Goal: Task Accomplishment & Management: Manage account settings

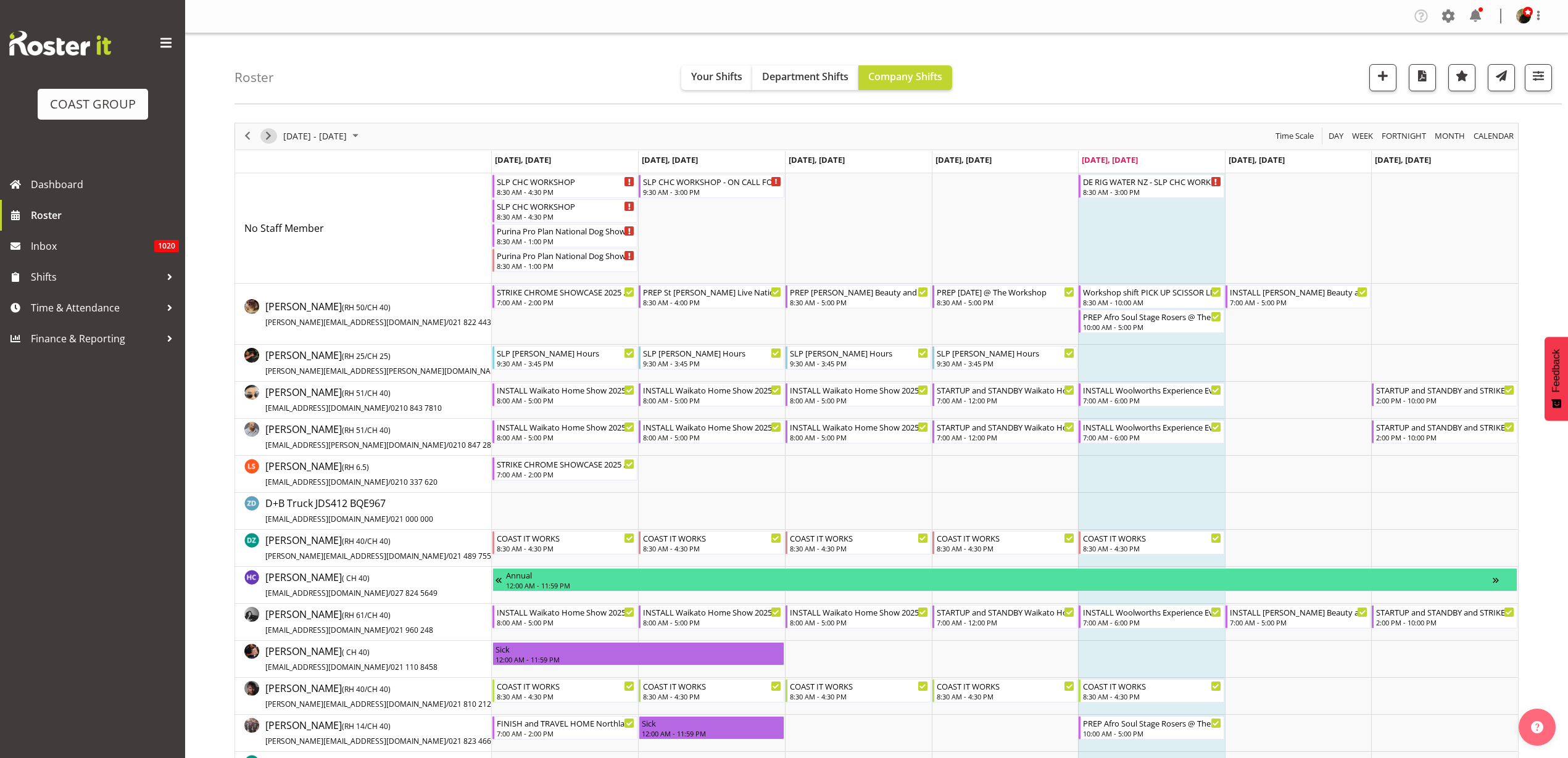
click at [270, 131] on span "Next" at bounding box center [268, 136] width 15 height 15
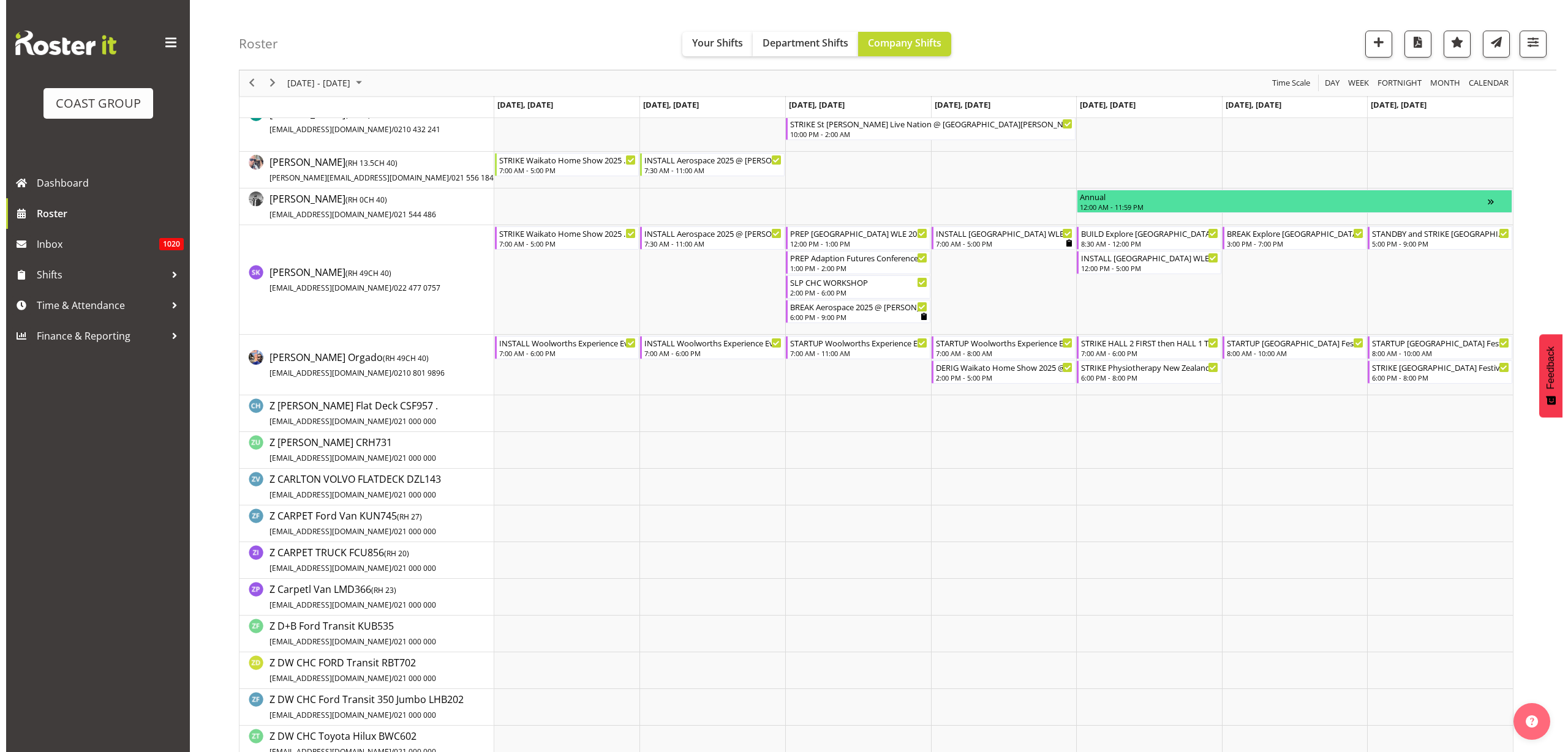
scroll to position [1607, 0]
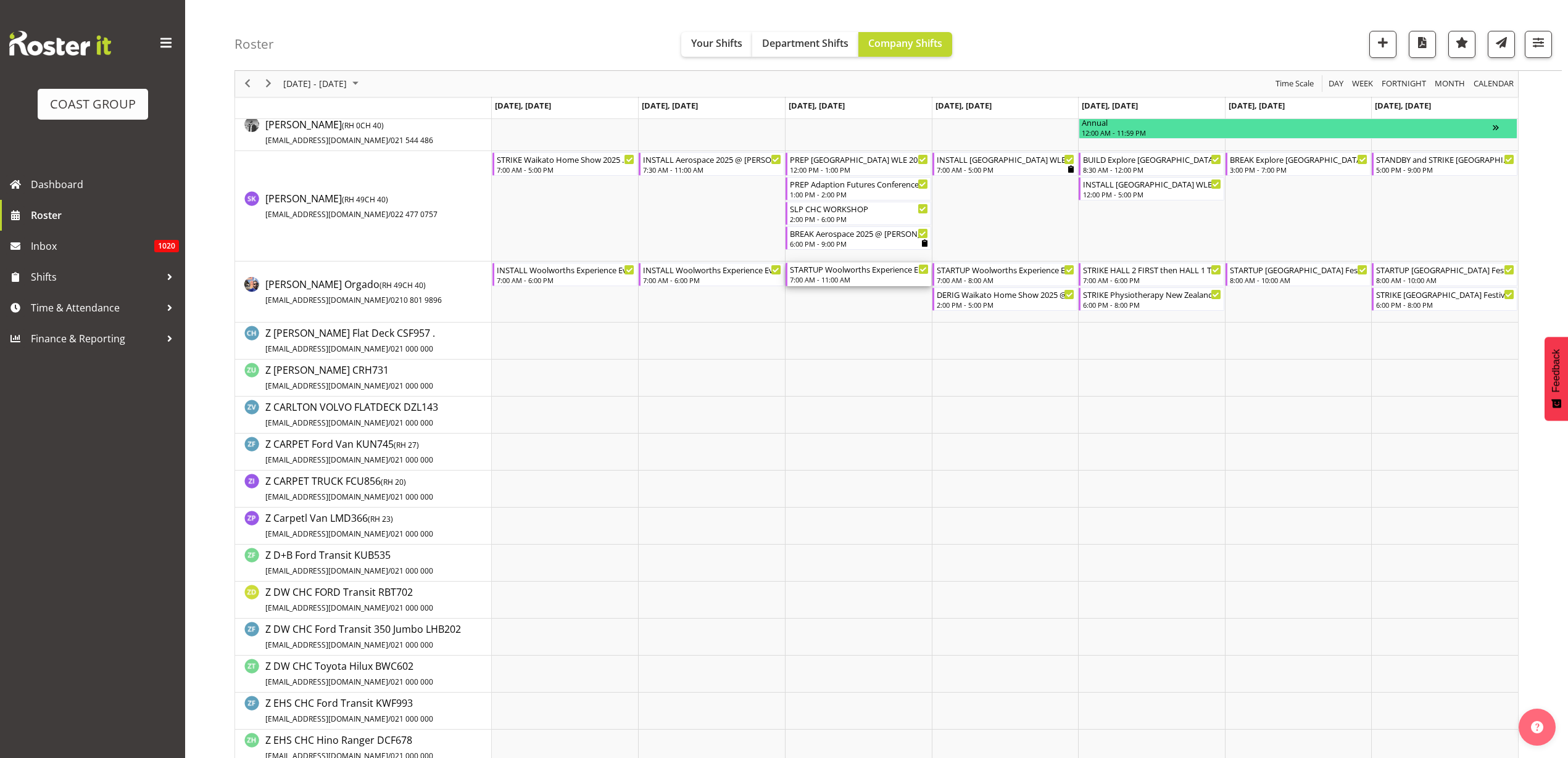
click at [860, 277] on div "7:00 AM - 11:00 AM" at bounding box center [859, 280] width 139 height 10
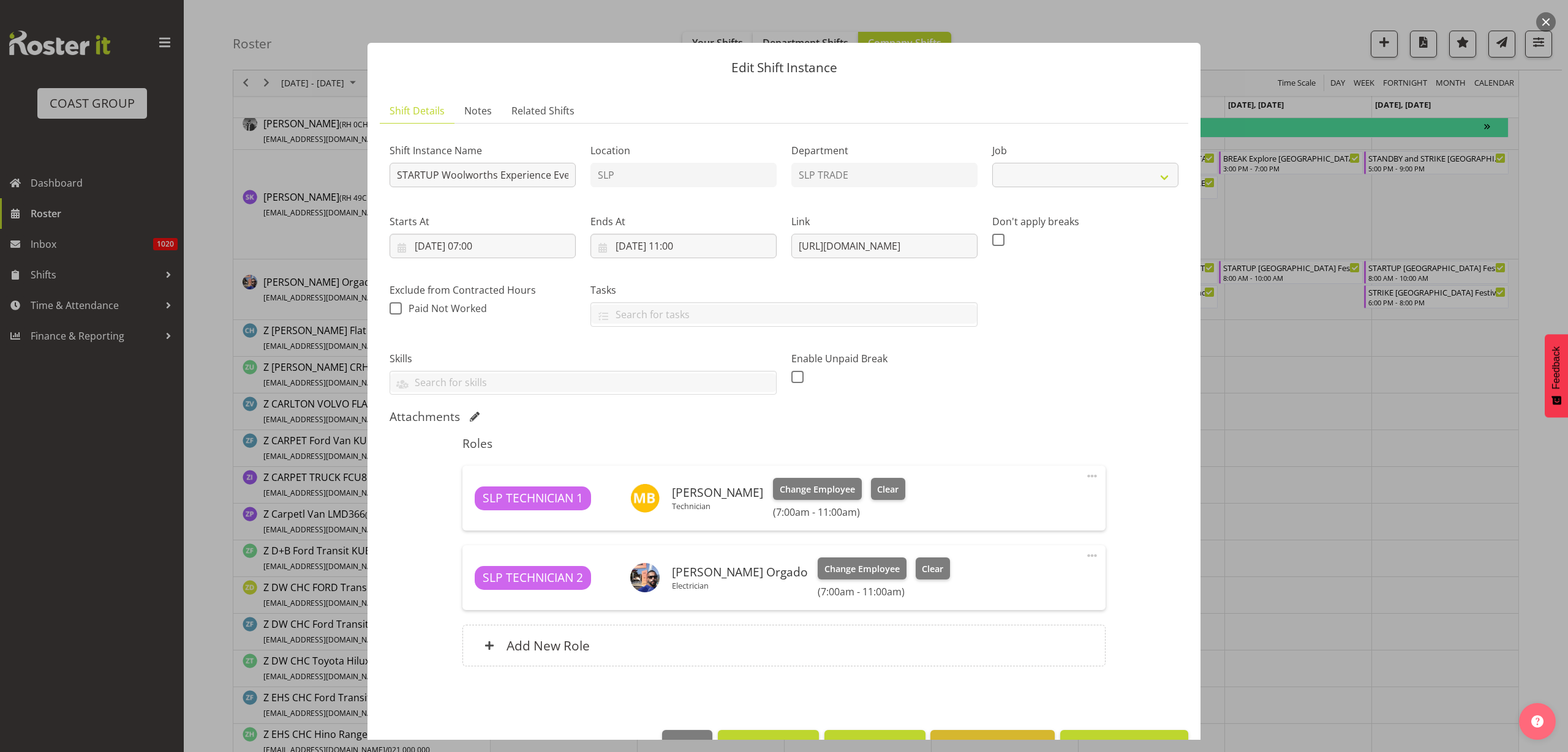
select select "10501"
click at [1084, 553] on span at bounding box center [1091, 555] width 15 height 15
click at [1020, 582] on link "Edit" at bounding box center [1040, 583] width 118 height 22
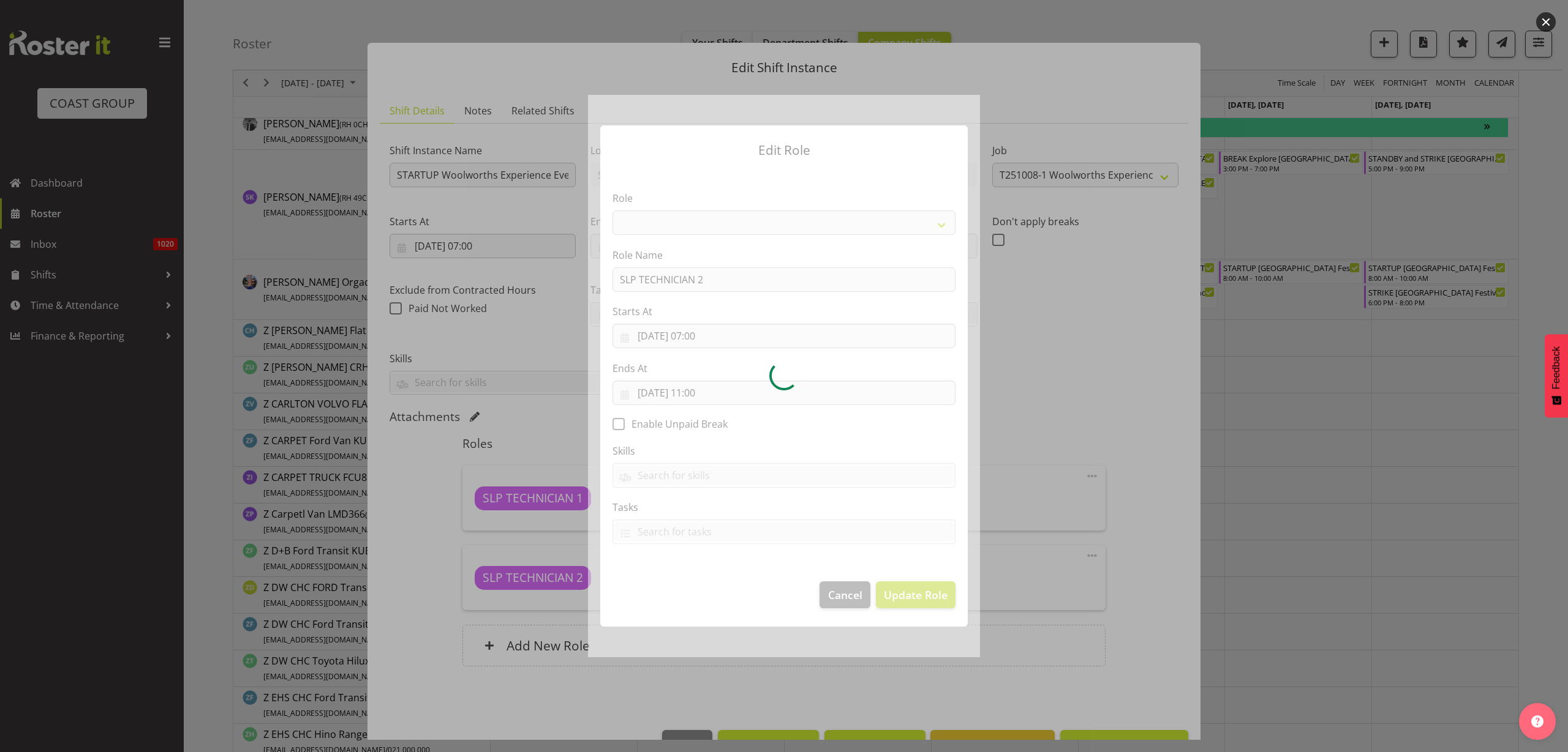
click at [713, 397] on div at bounding box center [784, 376] width 392 height 563
select select "123"
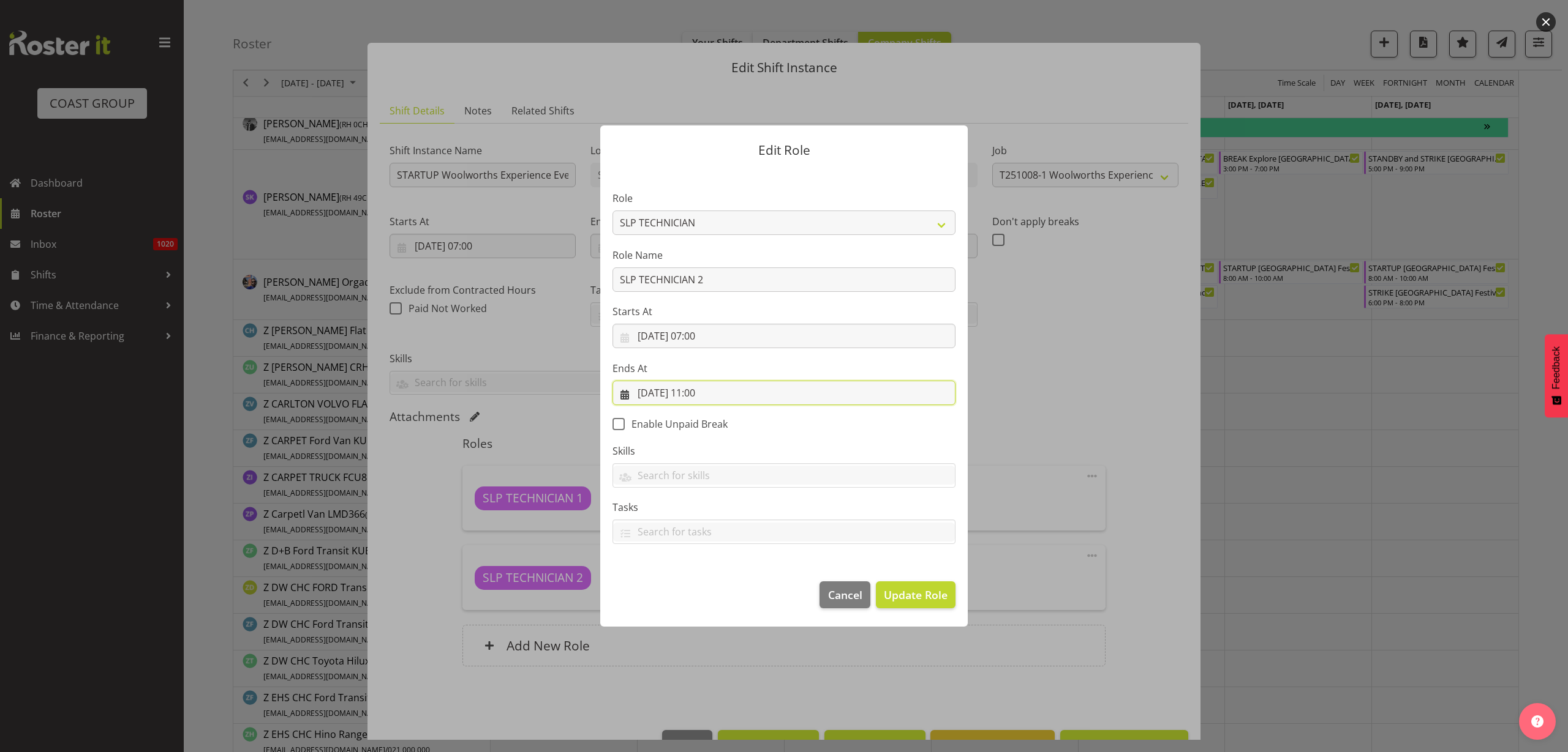
click at [716, 394] on input "08/10/2025, 11:00" at bounding box center [784, 392] width 343 height 24
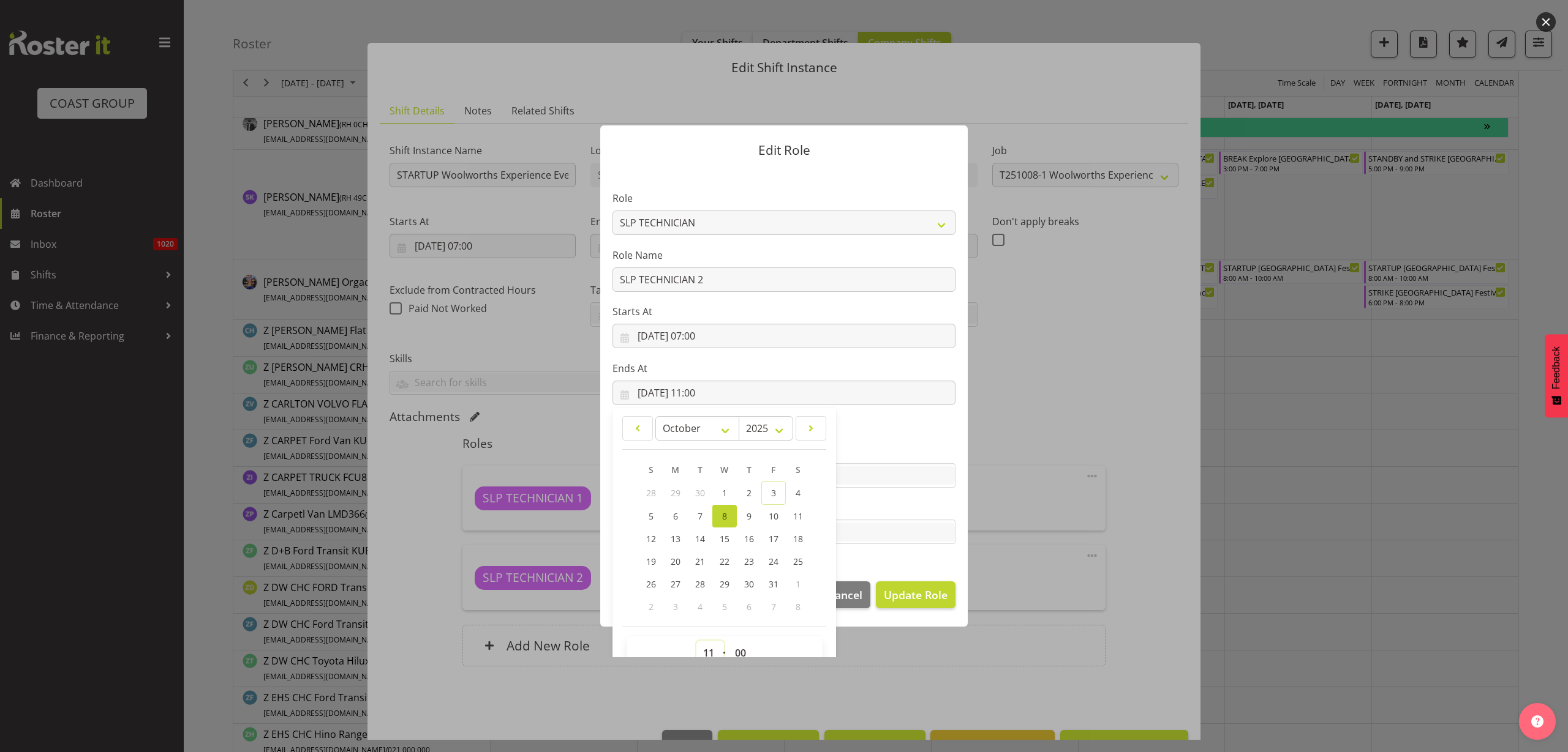
click at [706, 650] on select "00 01 02 03 04 05 06 07 08 09 10 11 12 13 14 15 16 17 18 19 20 21 22 23" at bounding box center [710, 653] width 28 height 24
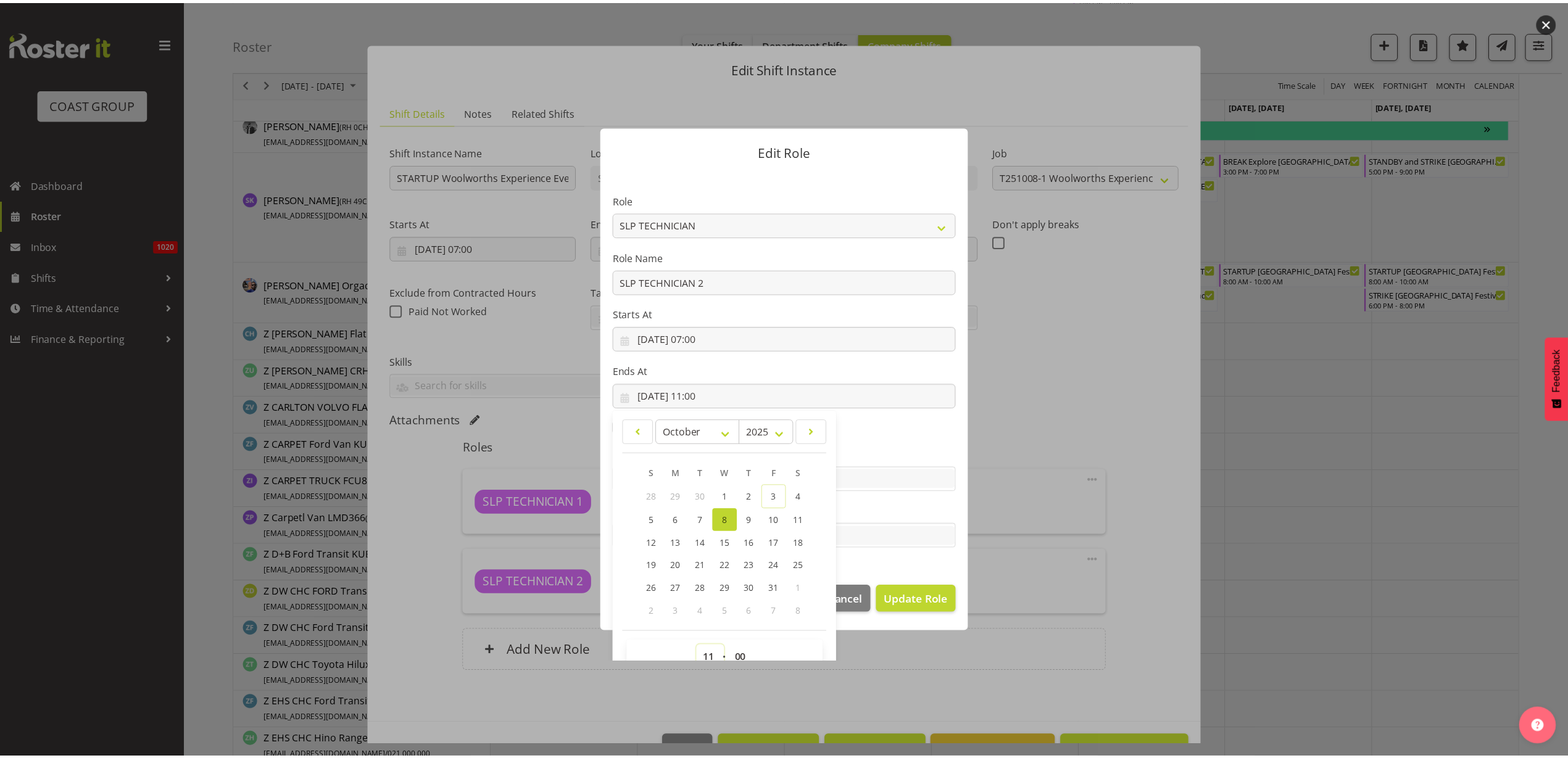
scroll to position [8, 0]
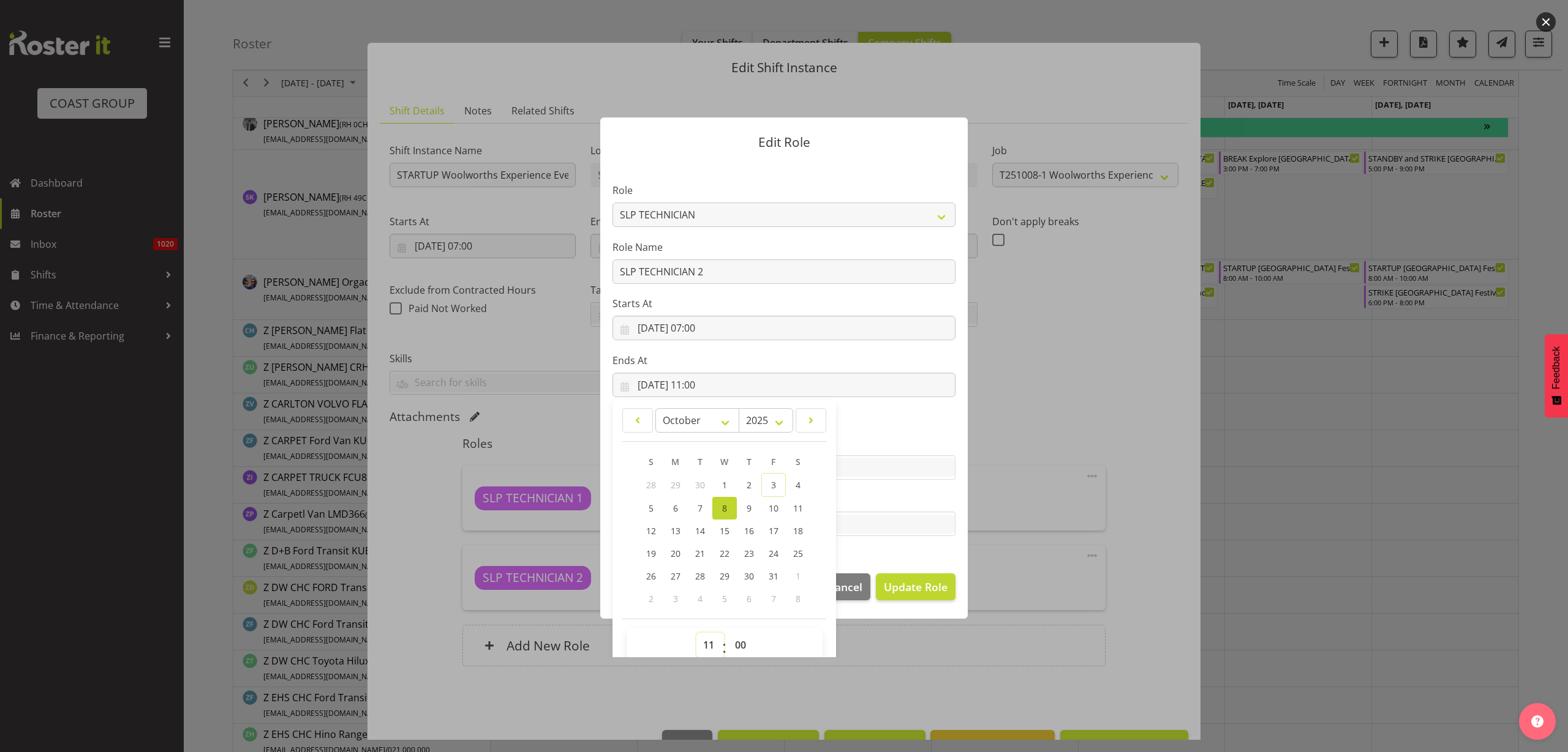
select select "17"
click at [696, 633] on select "00 01 02 03 04 05 06 07 08 09 10 11 12 13 14 15 16 17 18 19 20 21 22 23" at bounding box center [710, 645] width 28 height 24
type input "08/10/2025, 17:00"
click at [914, 592] on span "Update Role" at bounding box center [916, 586] width 64 height 16
select select
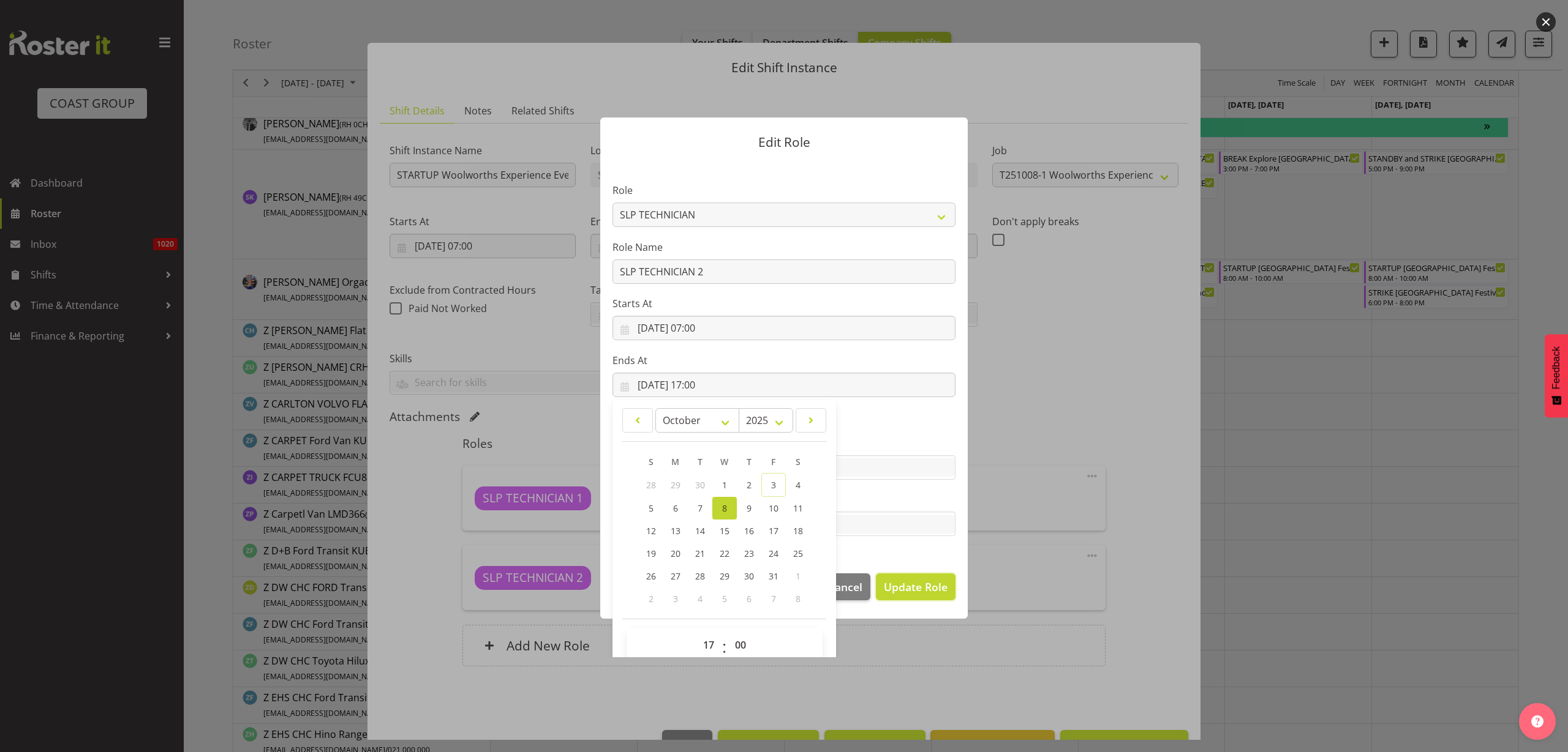
select select
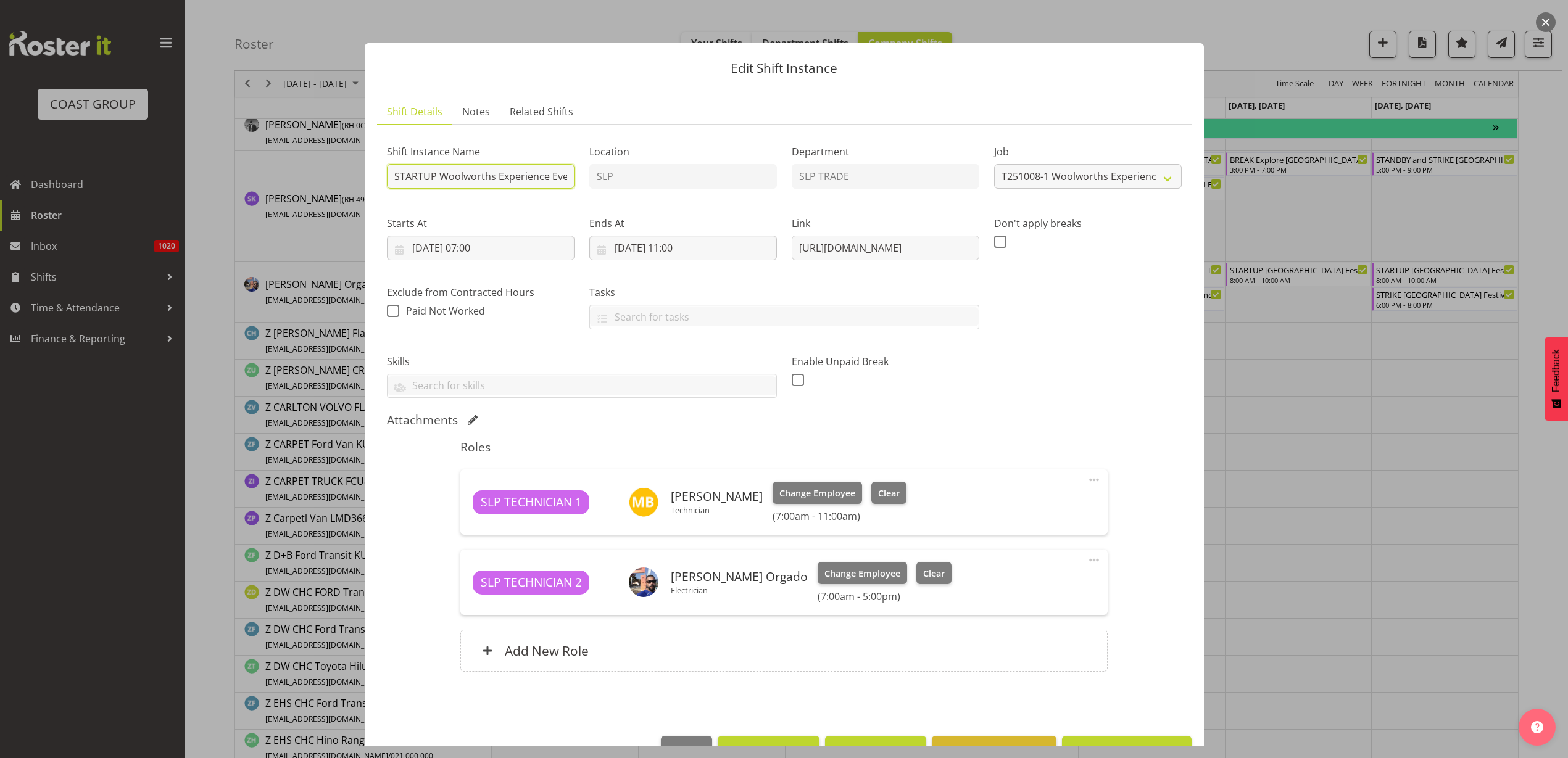
click at [437, 170] on input "STARTUP Woolworths Experience Event 2025 @ Auckland Showgrounds" at bounding box center [480, 176] width 187 height 25
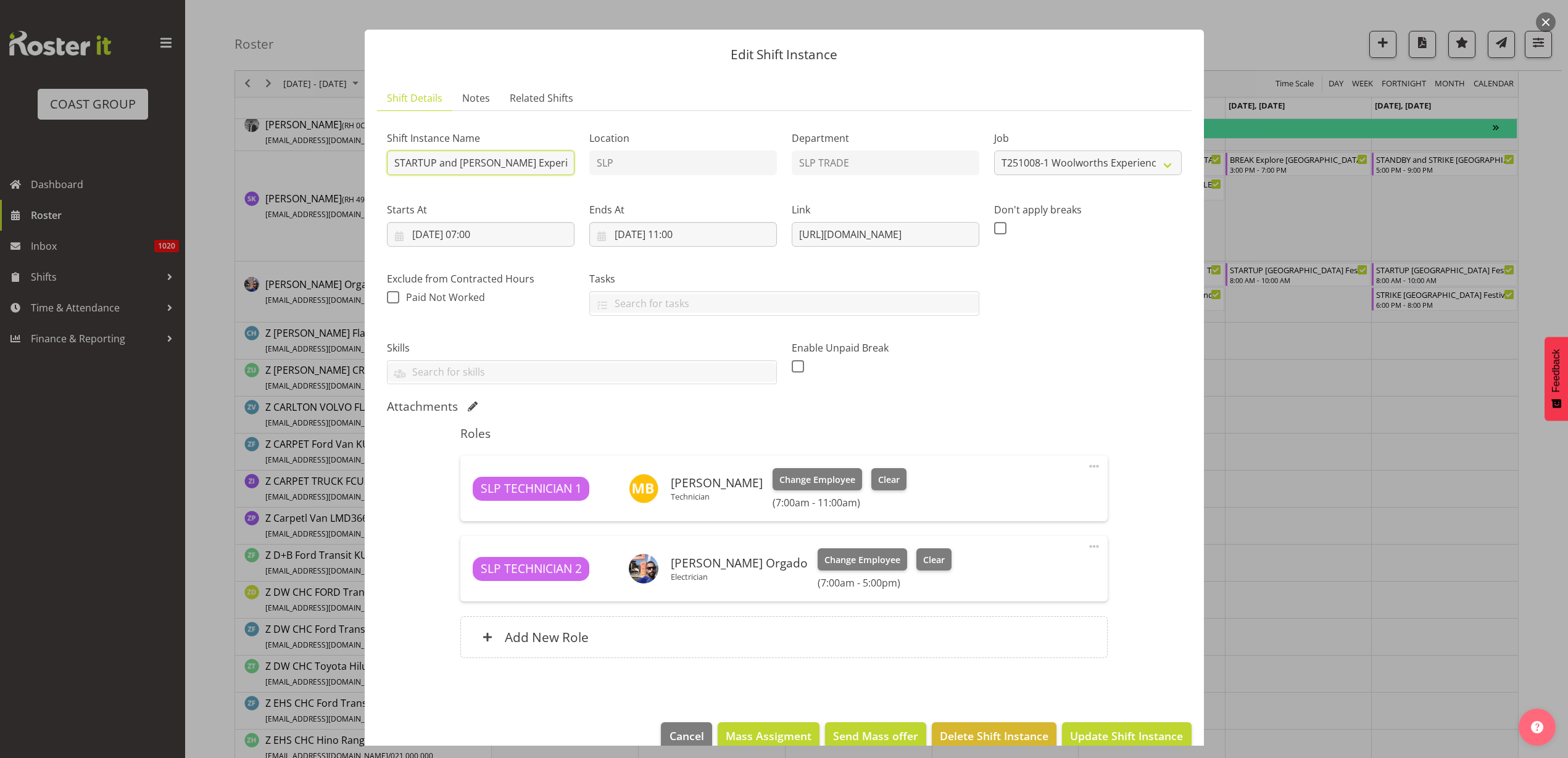
scroll to position [36, 0]
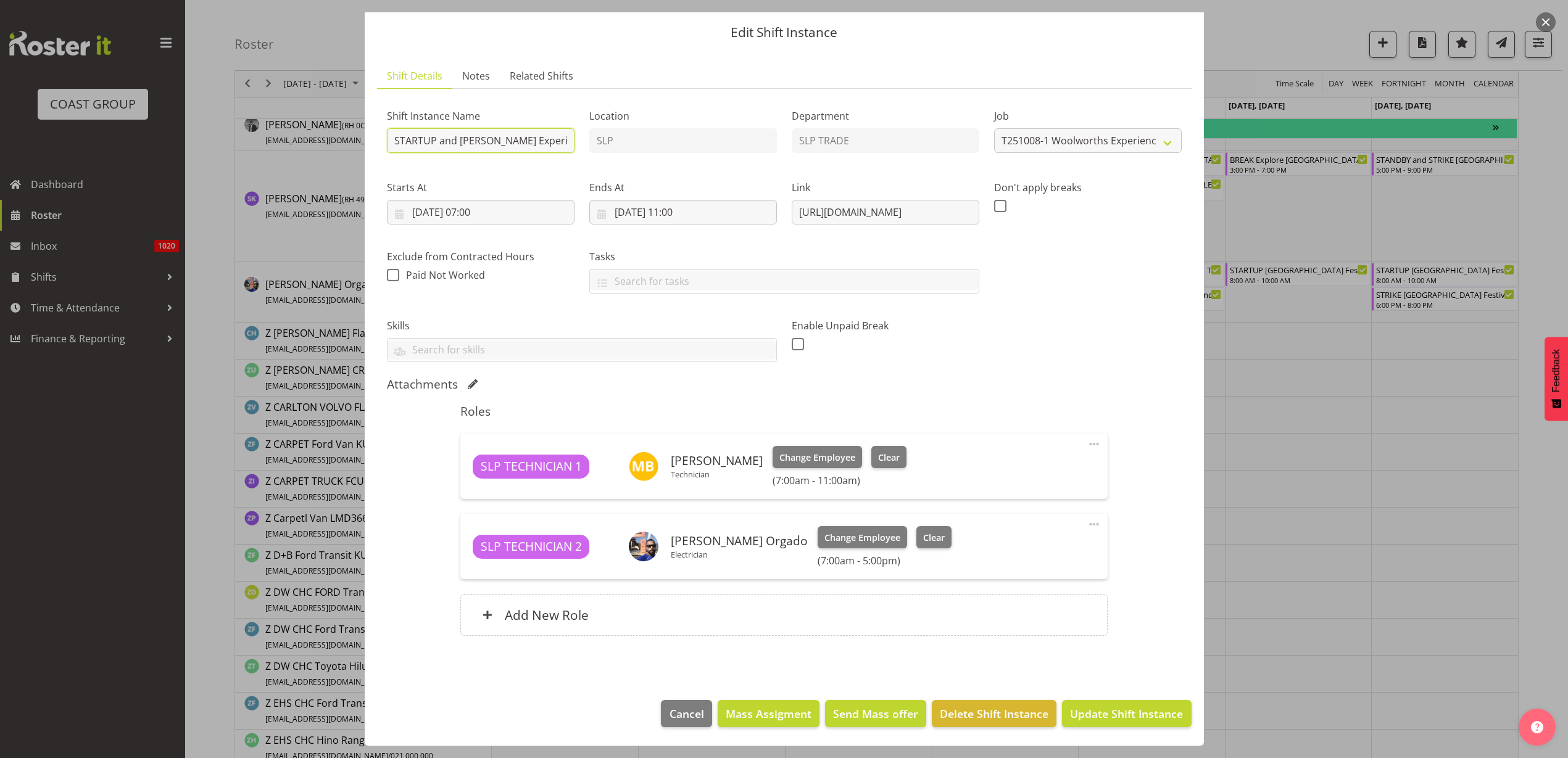
type input "STARTUP and STANDBY Woolworths Experience Event 2025 @ Auckland Showgrounds"
click at [1108, 710] on span "Update Shift Instance" at bounding box center [1126, 714] width 113 height 16
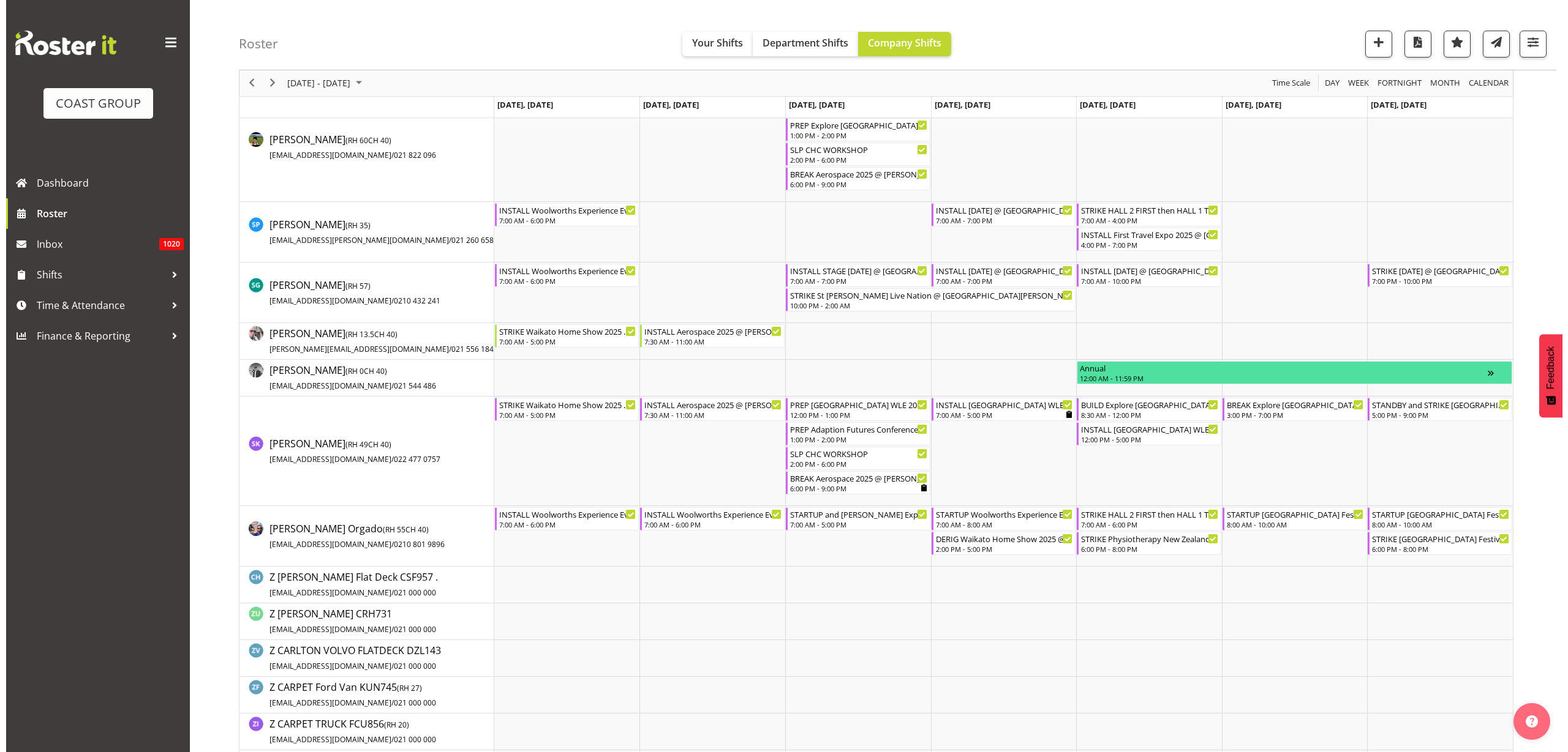
scroll to position [1530, 0]
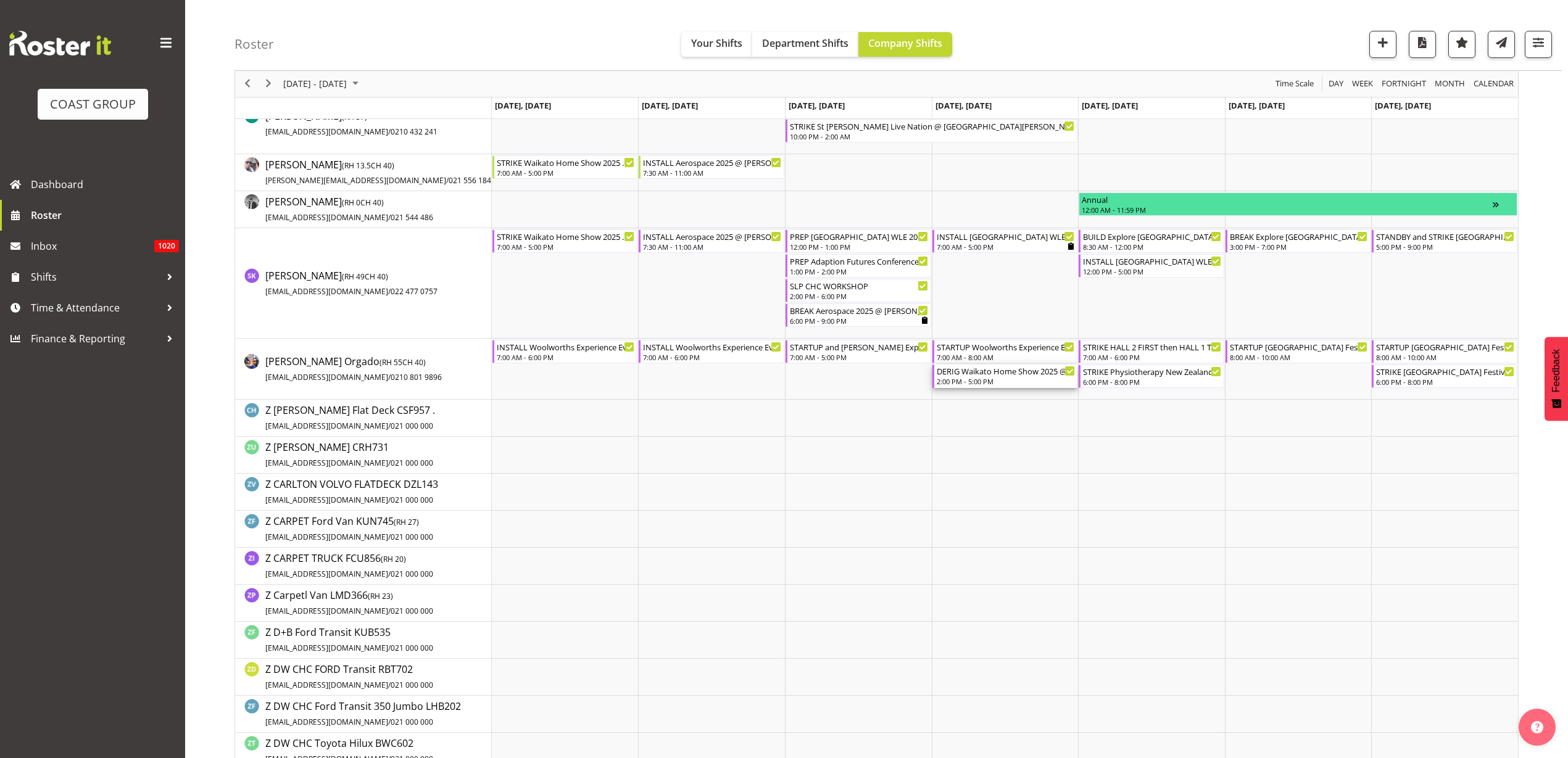
click at [982, 379] on div "2:00 PM - 5:00 PM" at bounding box center [1006, 381] width 139 height 10
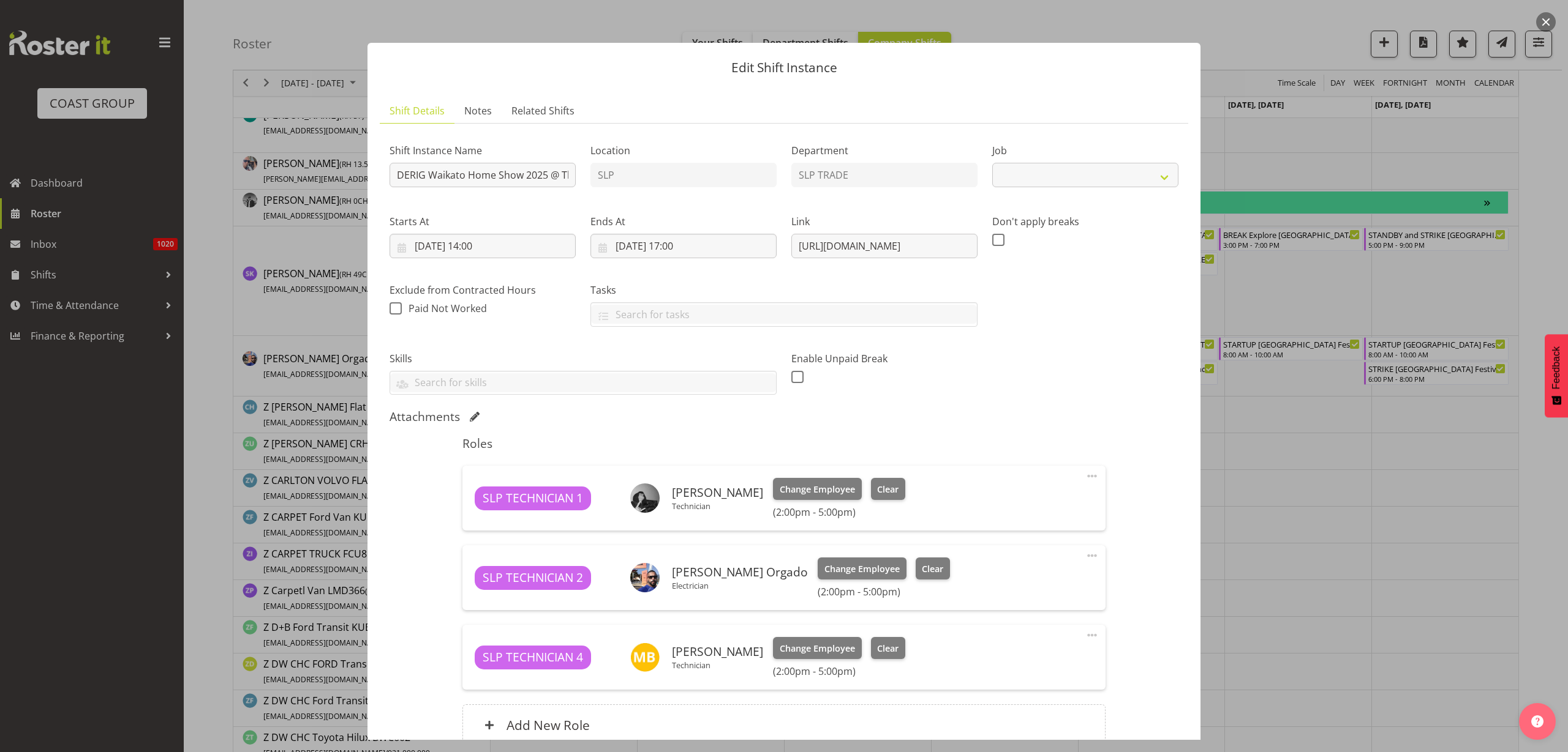
select select "9156"
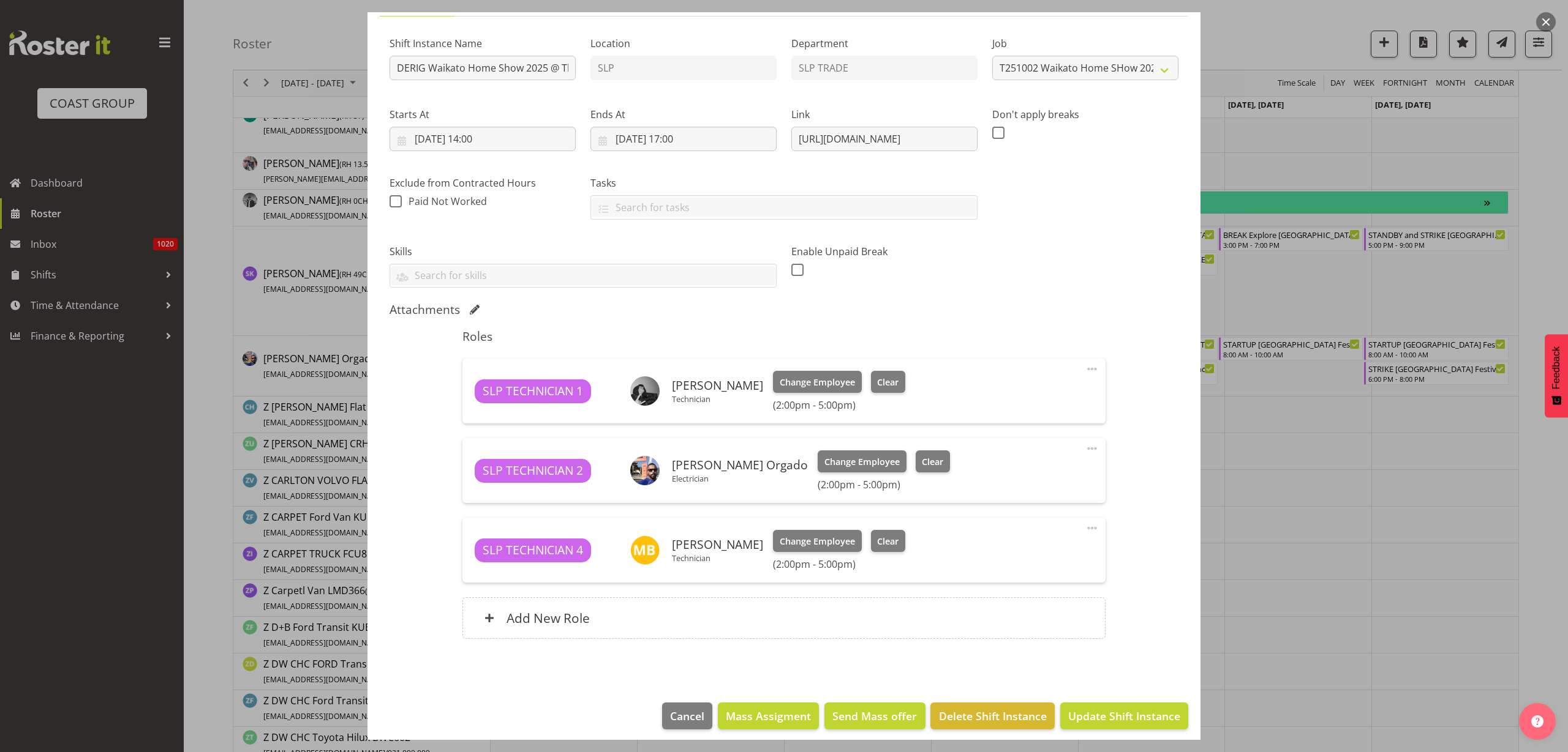
scroll to position [115, 0]
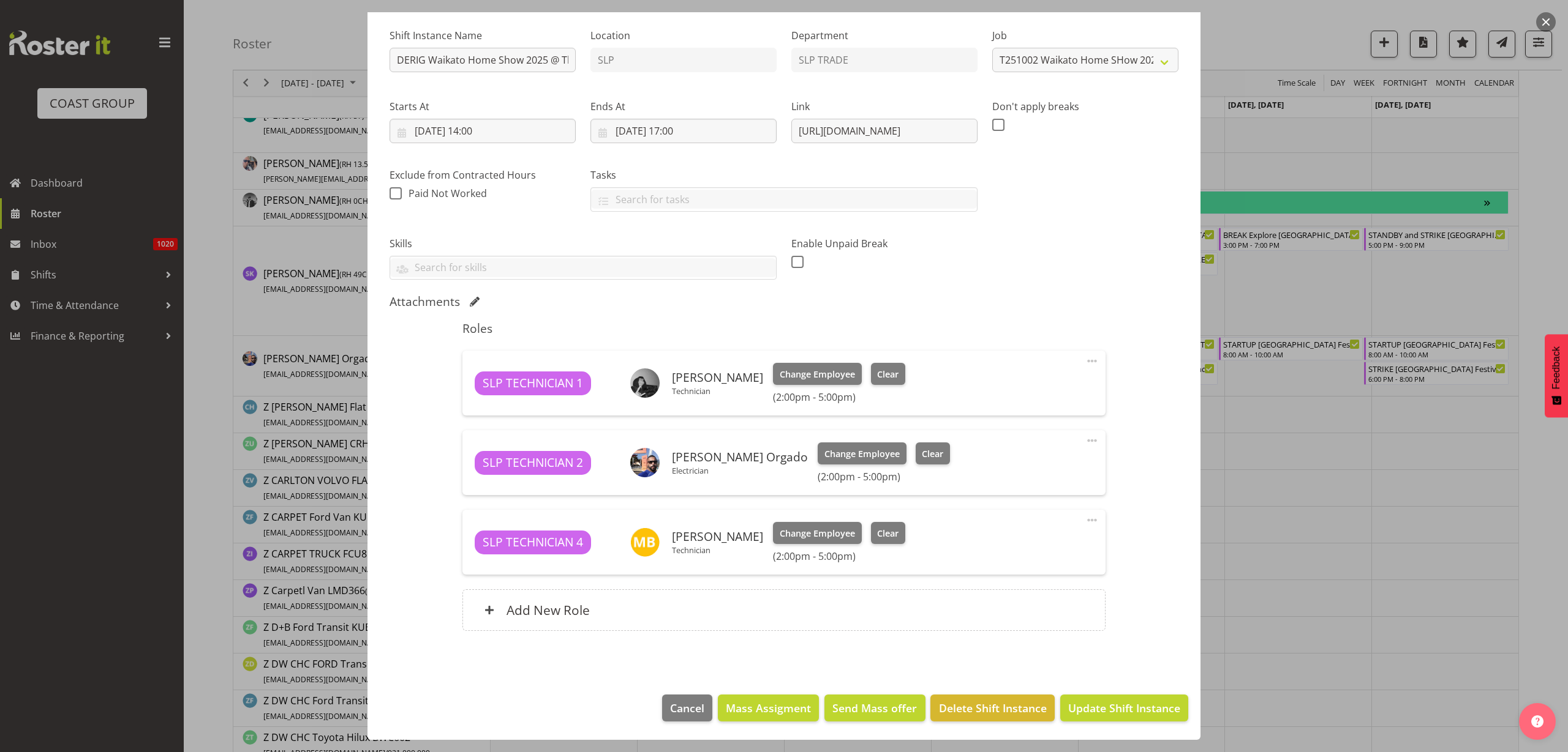
click at [1084, 439] on span at bounding box center [1091, 440] width 15 height 15
click at [1027, 511] on link "Delete" at bounding box center [1040, 512] width 118 height 22
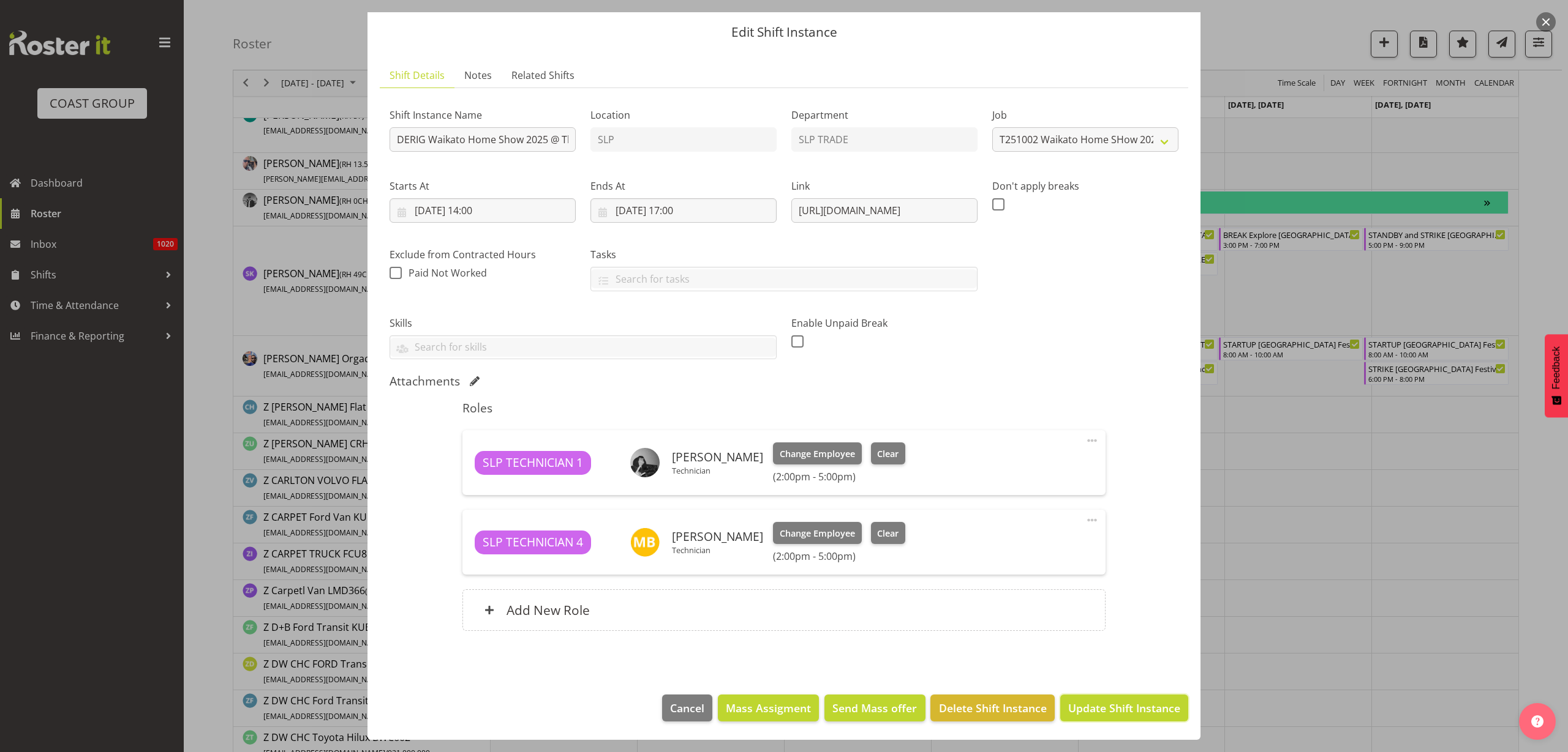
click at [1117, 710] on span "Update Shift Instance" at bounding box center [1124, 708] width 112 height 16
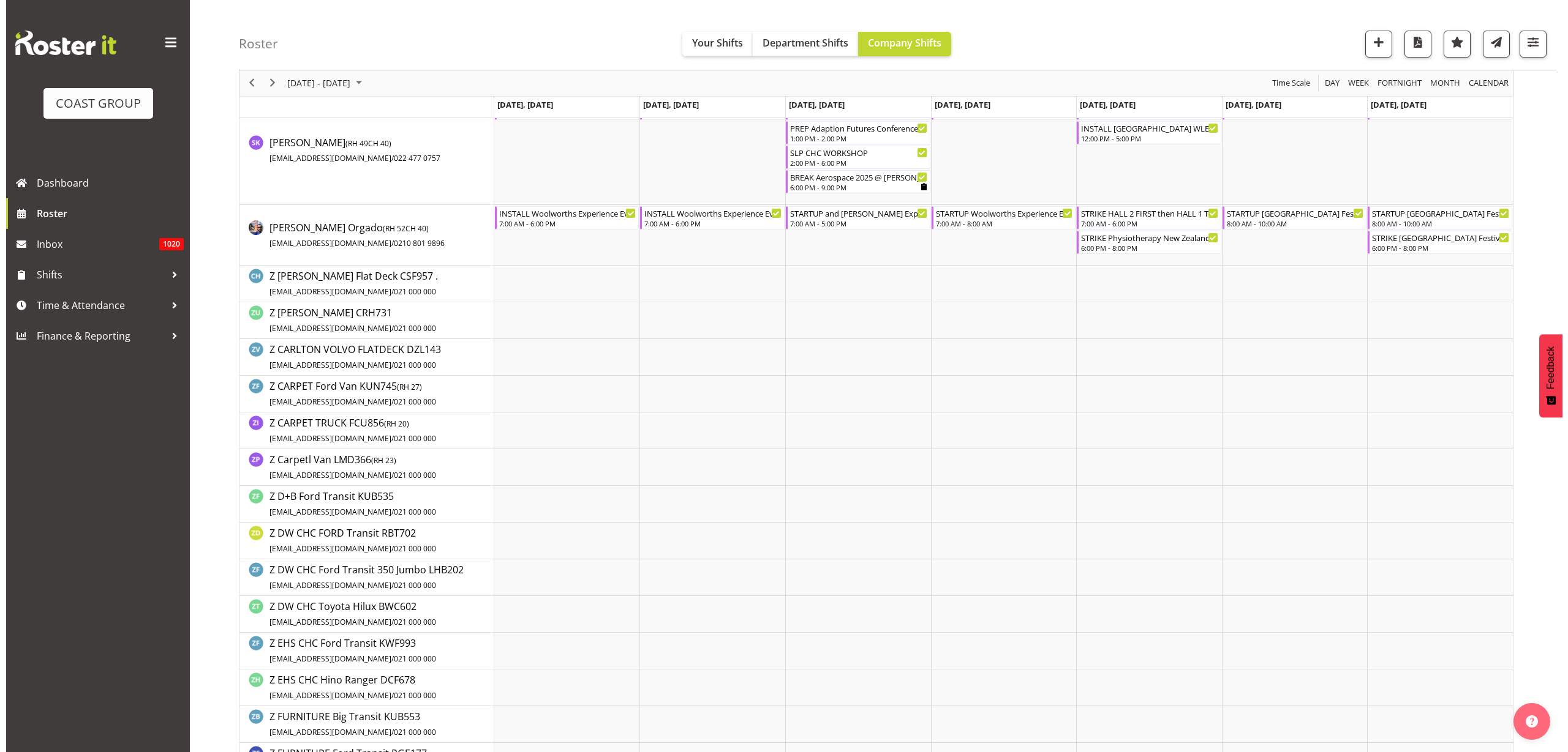
scroll to position [1530, 0]
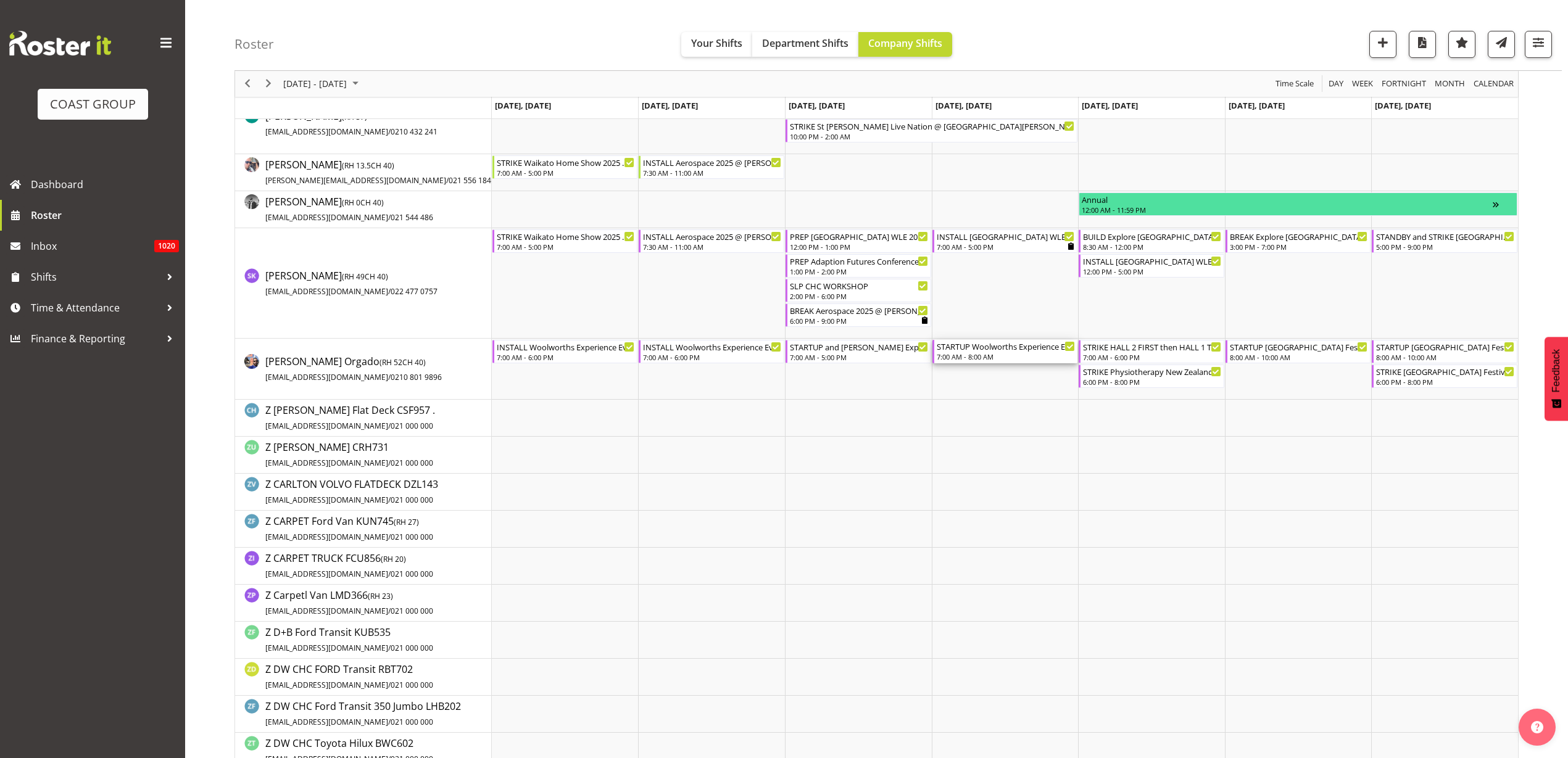
click at [987, 351] on div "STARTUP Woolworths Experience Event 2025 @ Auckland Showgrounds" at bounding box center [1006, 346] width 139 height 13
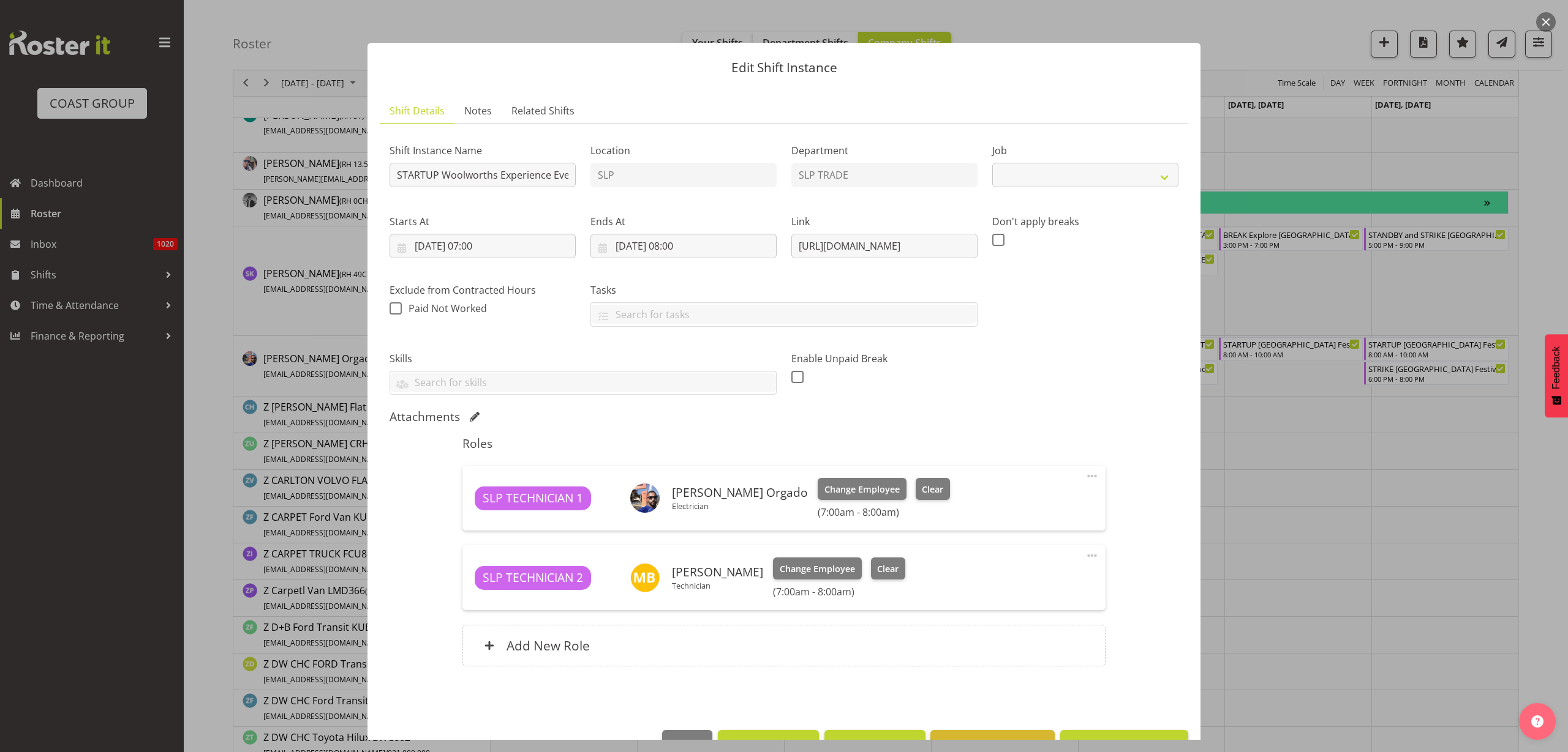
select select "10501"
click at [441, 171] on input "STARTUP Woolworths Experience Event 2025 @ Auckland Showgrounds" at bounding box center [482, 175] width 186 height 24
type input "STARTUP and STANDBY Woolworths Experience Event 2025 @ Auckland Showgrounds"
click at [1084, 477] on span at bounding box center [1091, 476] width 15 height 15
click at [1054, 497] on link "Edit" at bounding box center [1040, 503] width 118 height 22
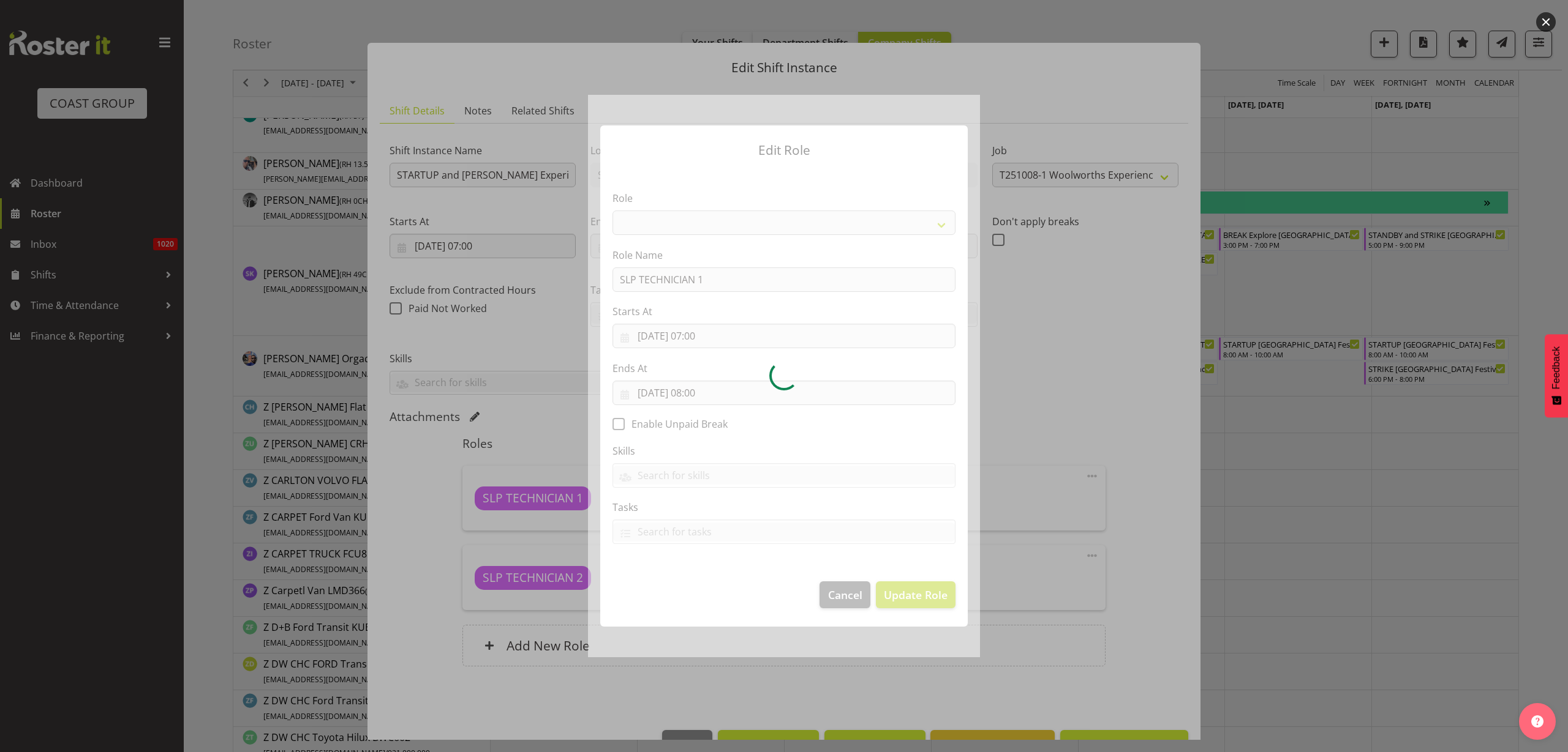
select select "123"
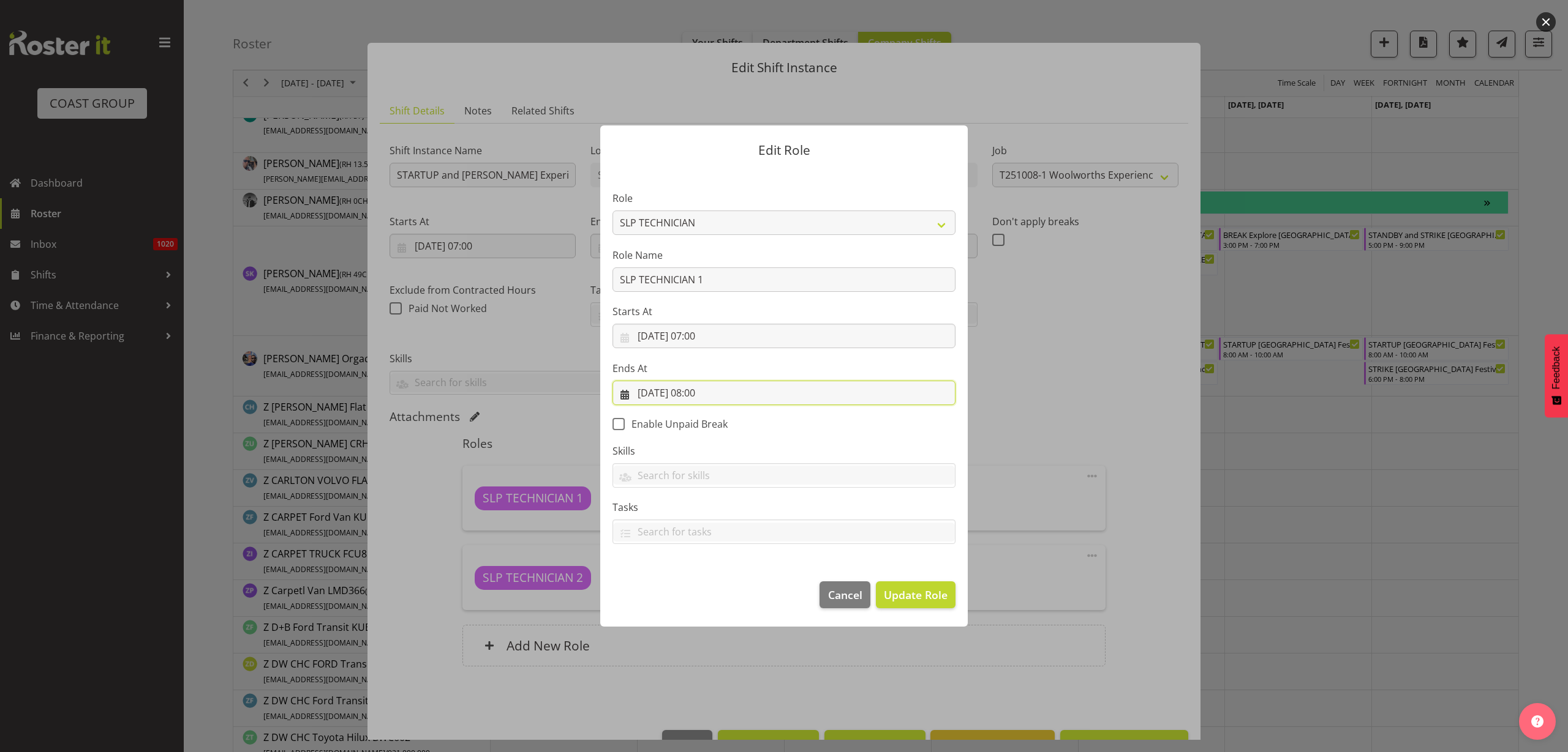
click at [708, 396] on input "09/10/2025, 08:00" at bounding box center [784, 392] width 343 height 24
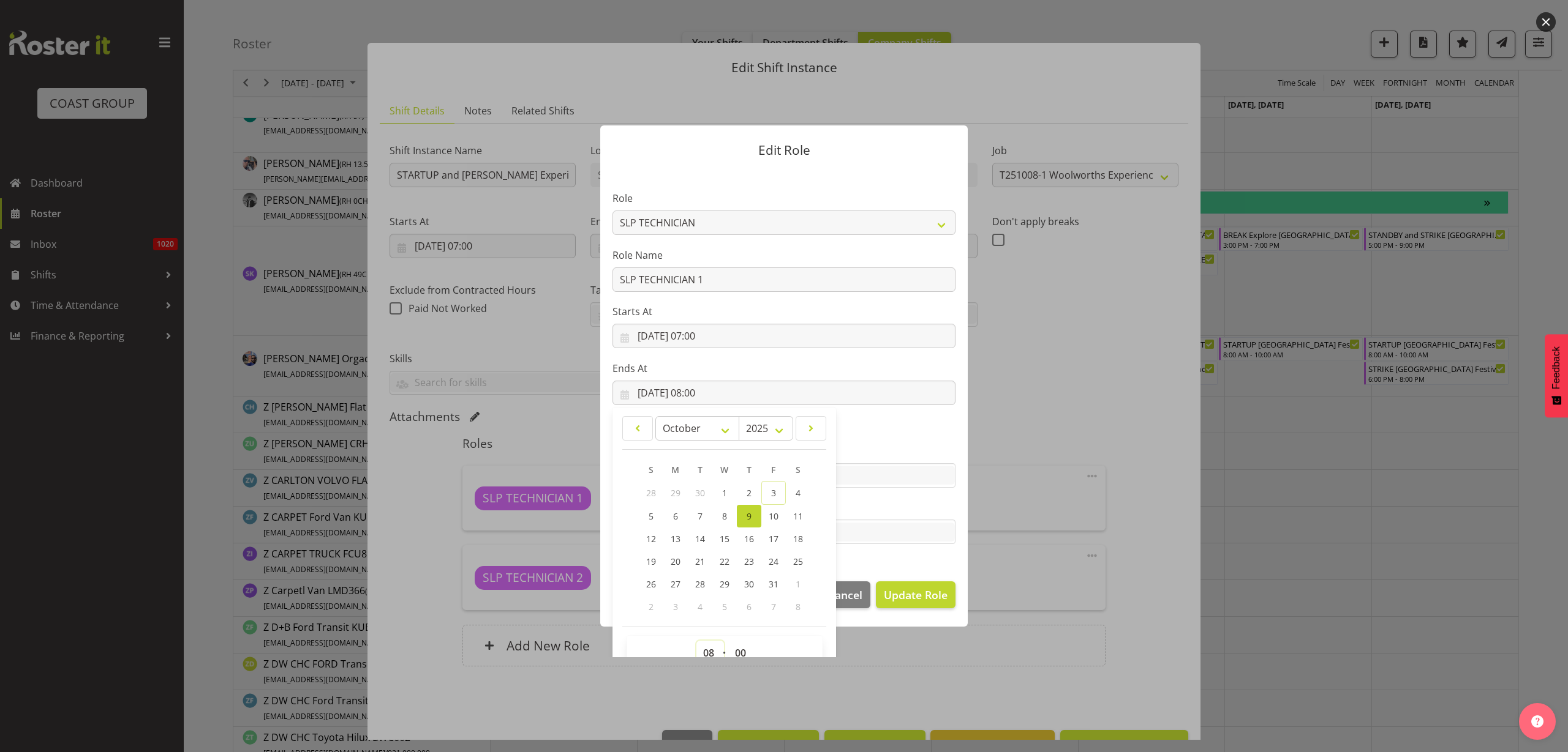
click at [703, 650] on select "00 01 02 03 04 05 06 07 08 09 10 11 12 13 14 15 16 17 18 19 20 21 22 23" at bounding box center [710, 653] width 28 height 24
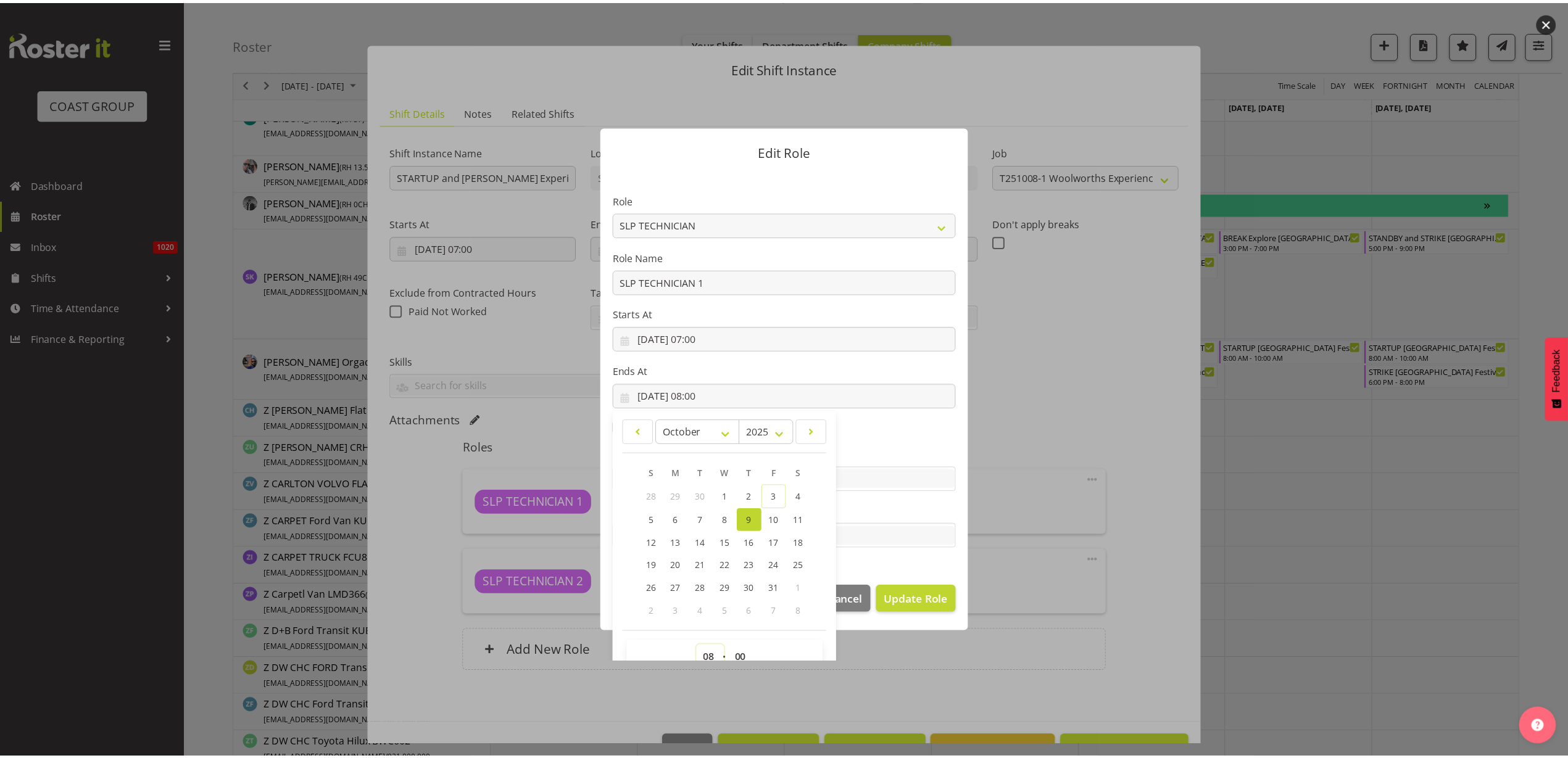
scroll to position [8, 0]
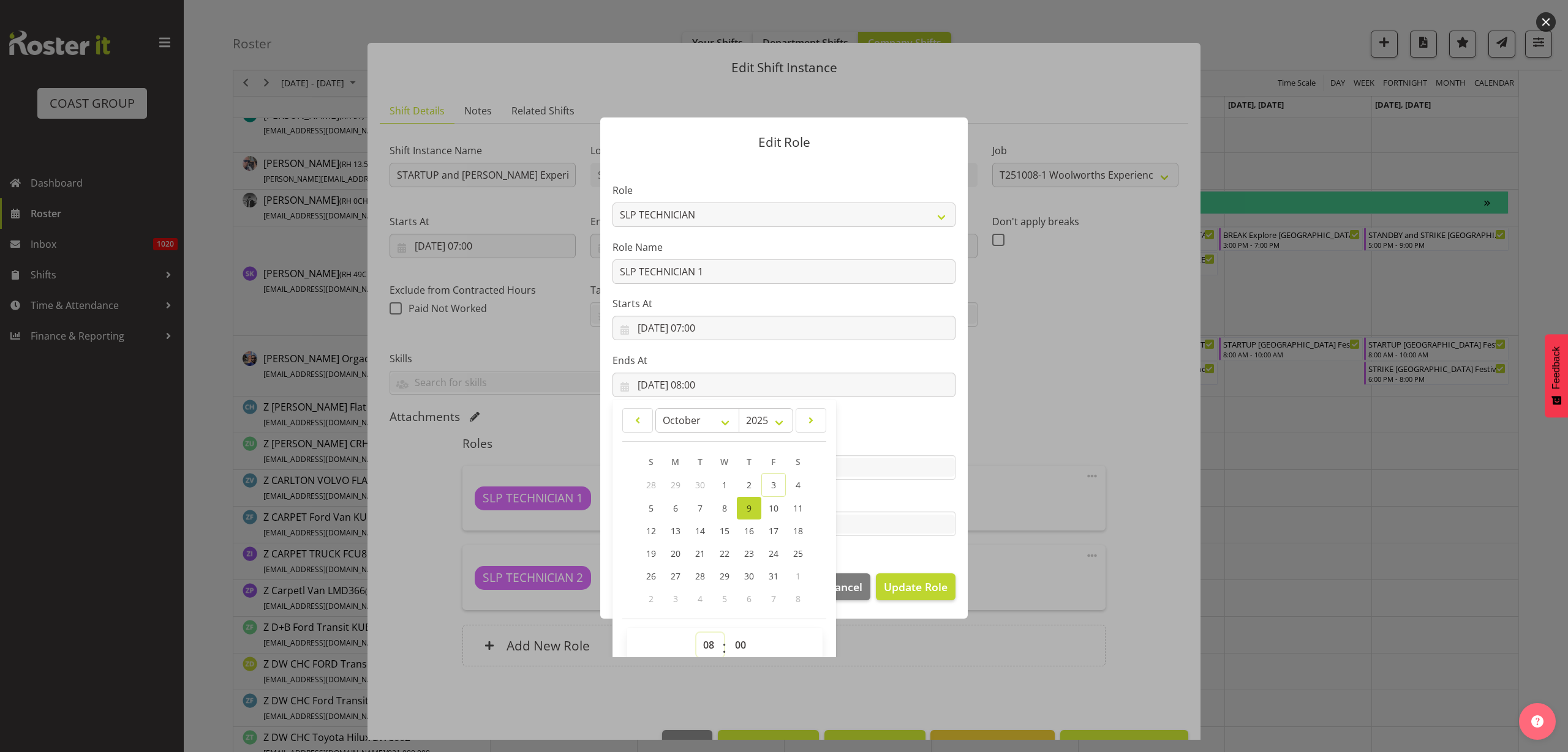
select select "17"
click at [696, 633] on select "00 01 02 03 04 05 06 07 08 09 10 11 12 13 14 15 16 17 18 19 20 21 22 23" at bounding box center [710, 645] width 28 height 24
type input "09/10/2025, 17:00"
click at [933, 583] on span "Update Role" at bounding box center [916, 586] width 64 height 16
select select
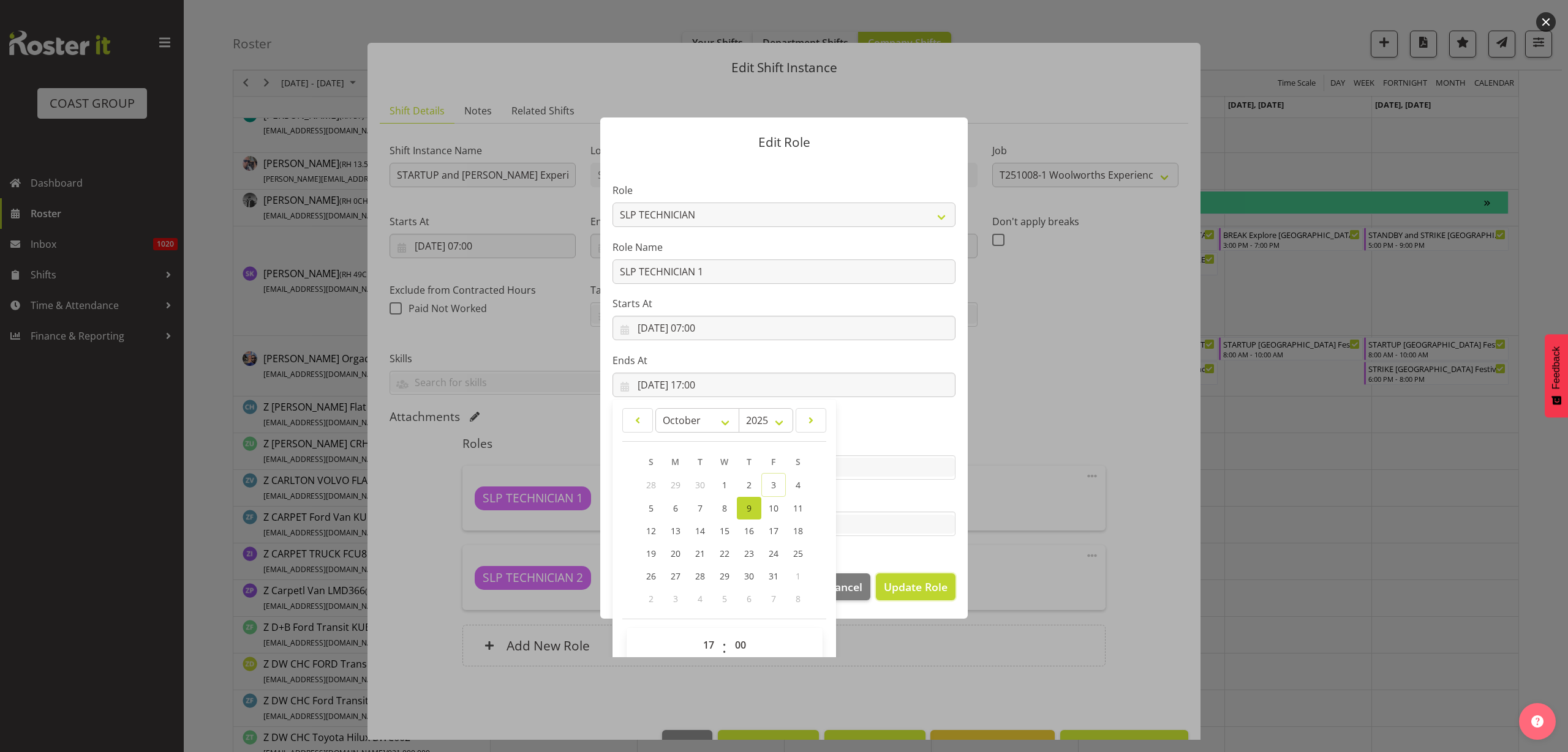
select select
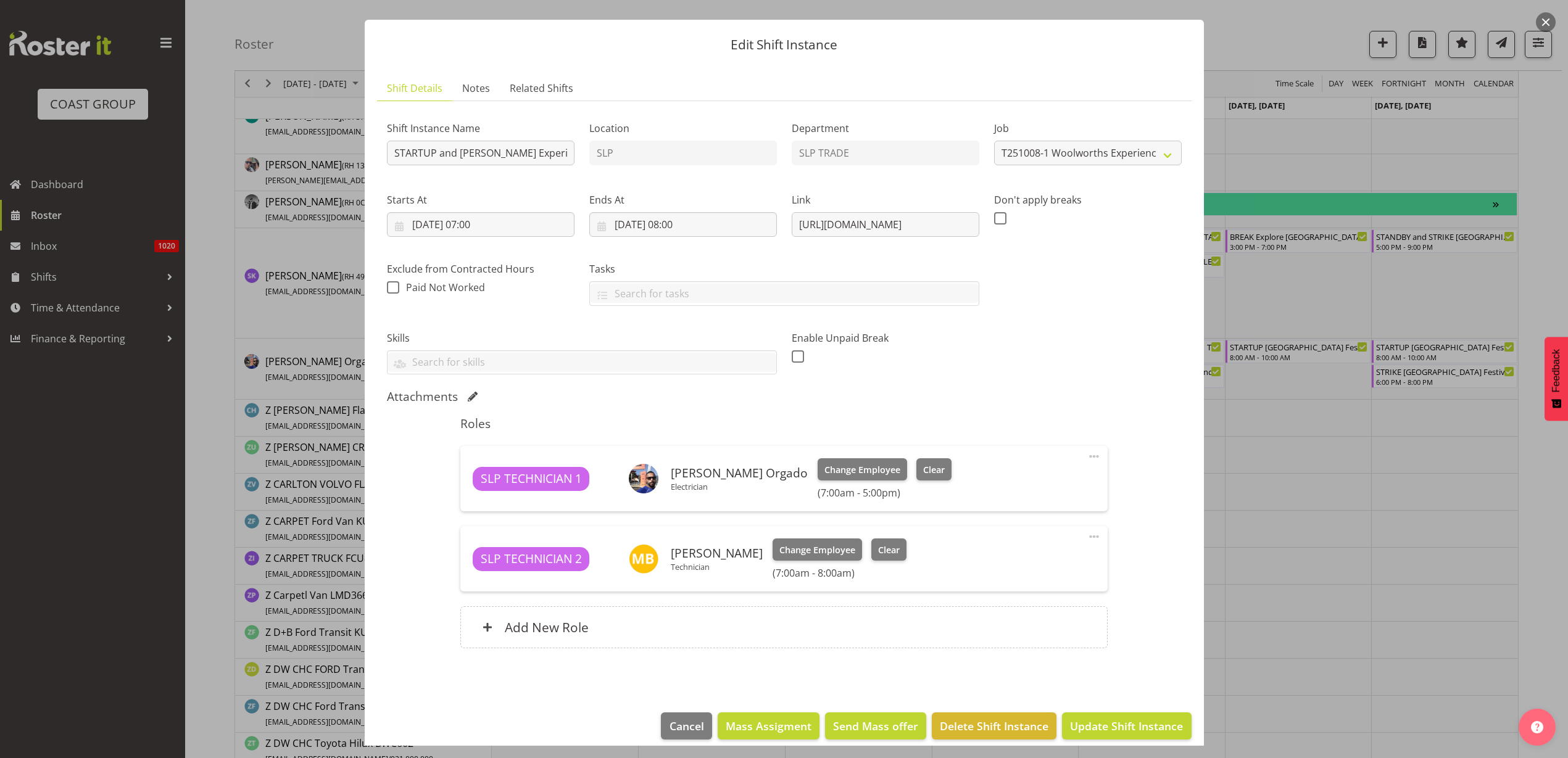
scroll to position [36, 0]
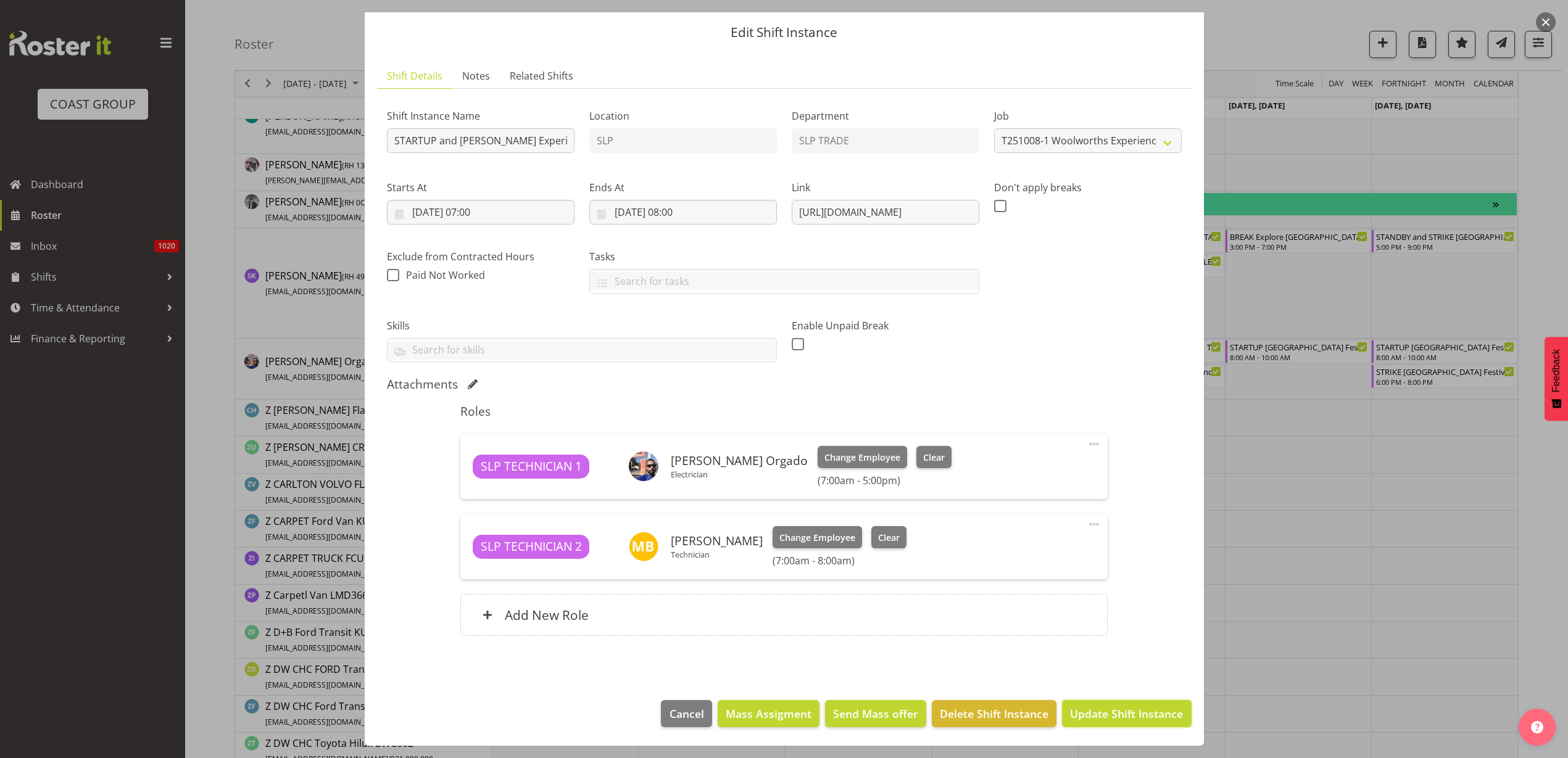
click at [1090, 712] on span "Update Shift Instance" at bounding box center [1126, 714] width 113 height 16
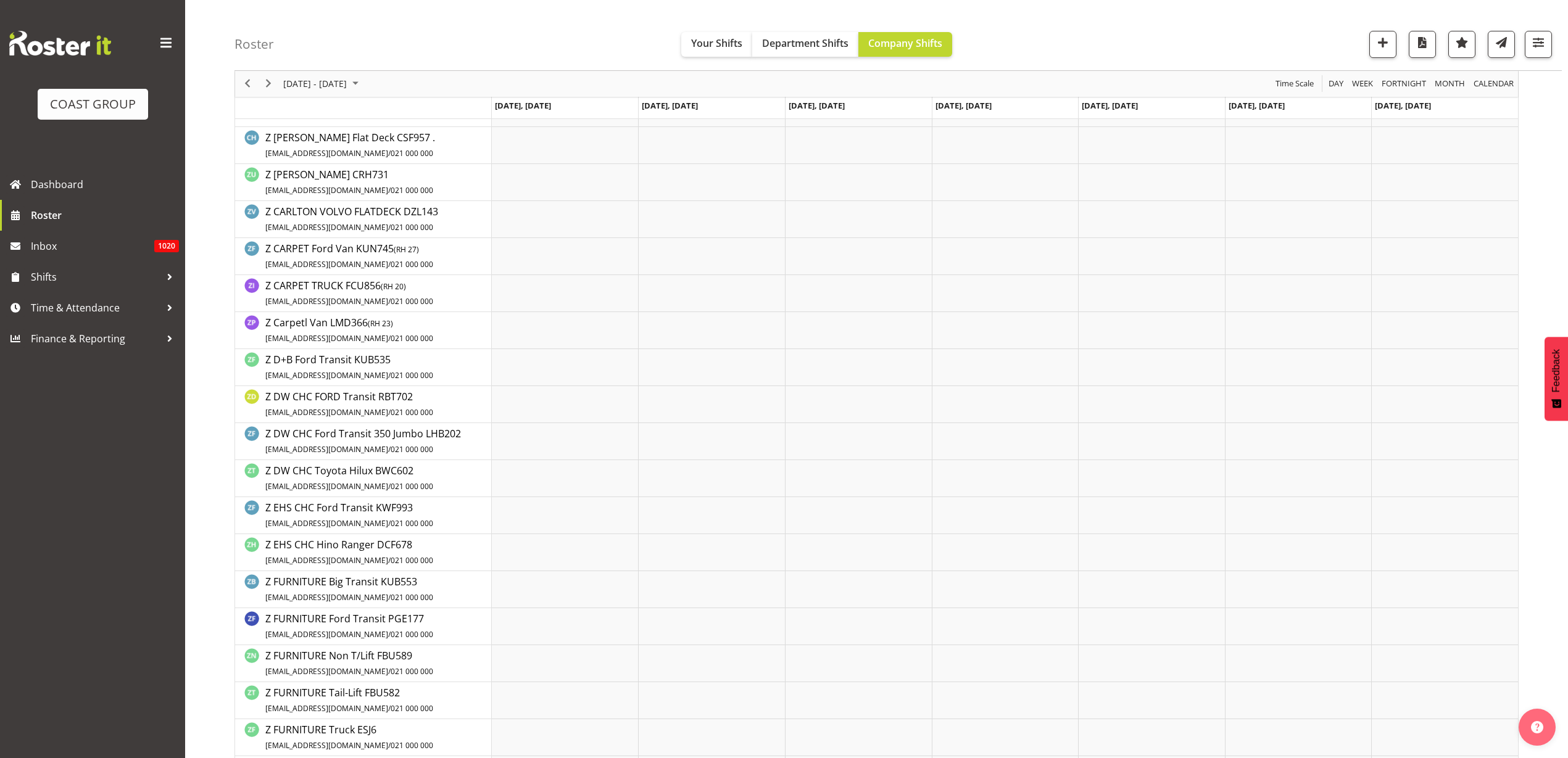
scroll to position [1430, 0]
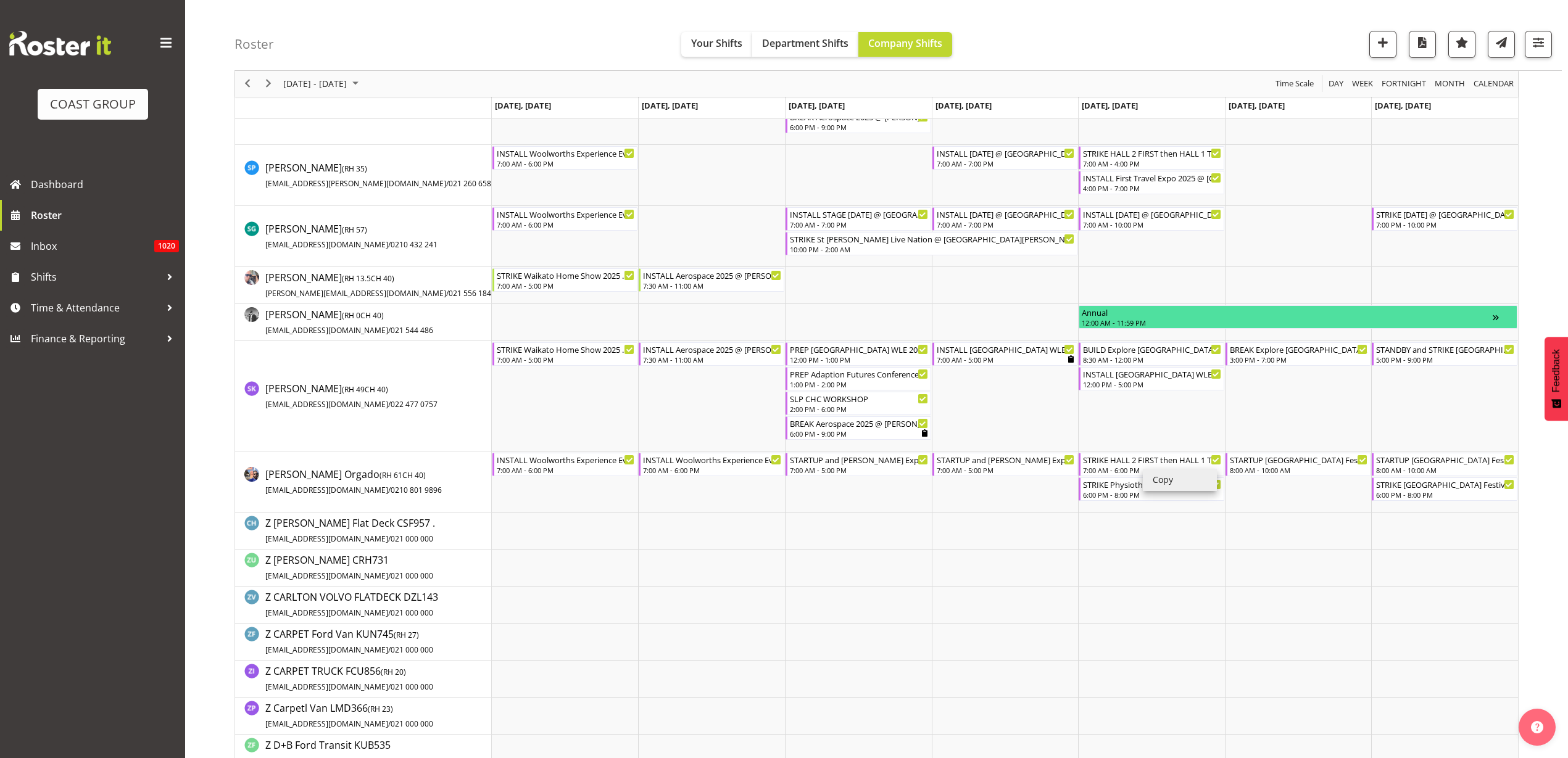
click at [1168, 485] on li "Copy" at bounding box center [1180, 480] width 74 height 22
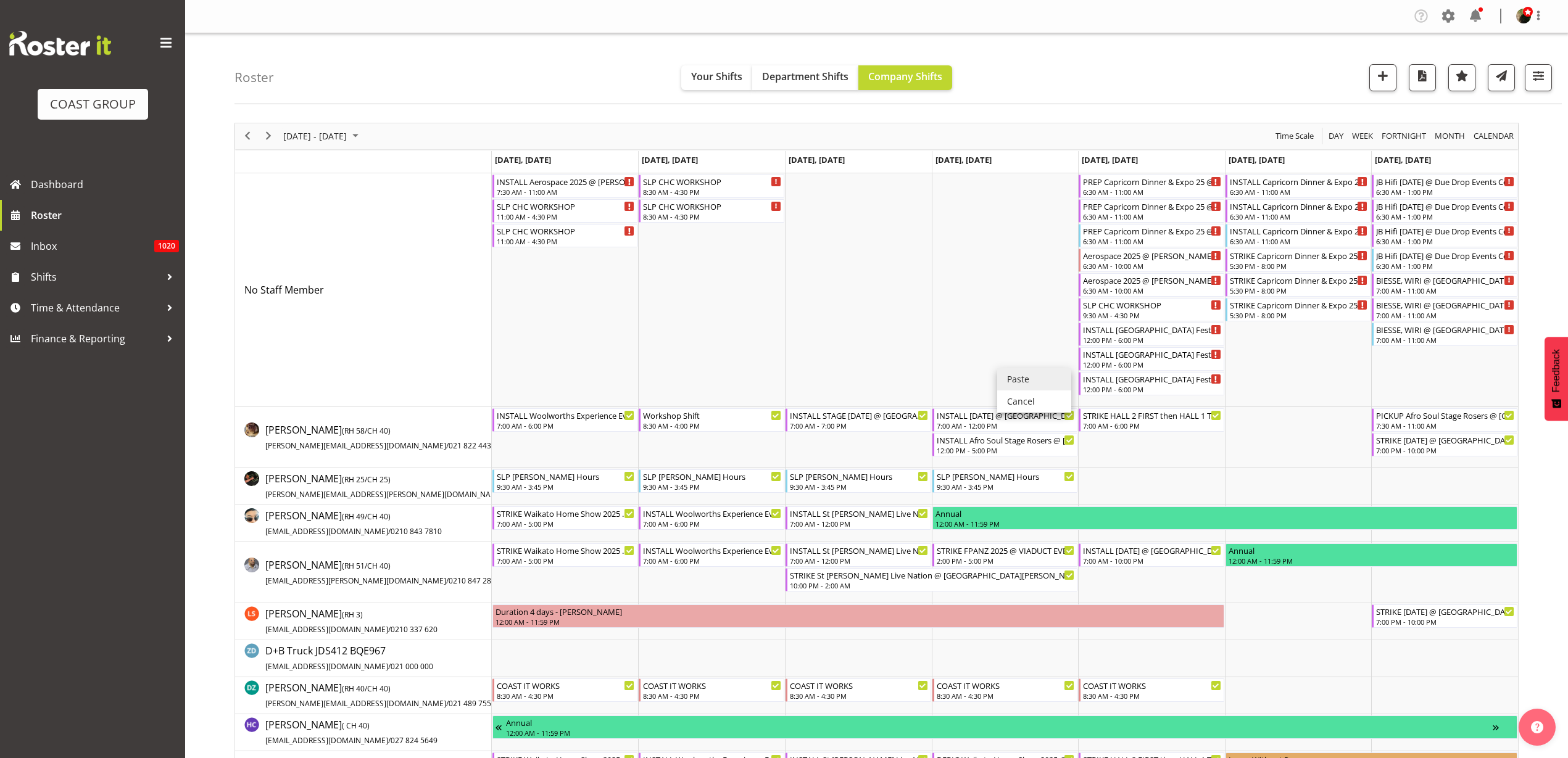
click at [1018, 383] on li "Paste" at bounding box center [1034, 379] width 74 height 22
click at [988, 185] on div "STRIKE HALL 2 FIRST then HALL 1 Then the Rest Woolworths Experience Event 2025 …" at bounding box center [1006, 181] width 139 height 13
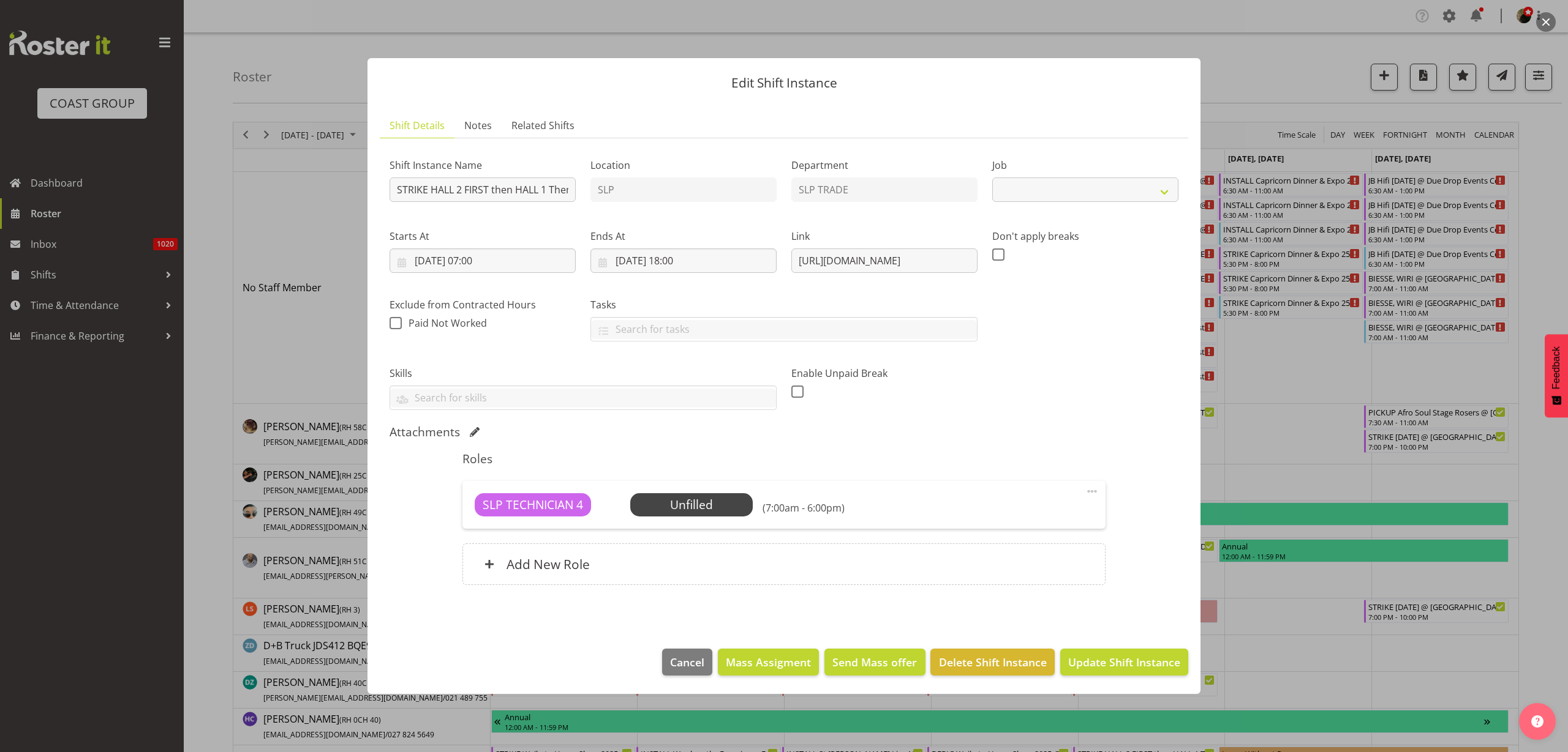
select select "10501"
click at [461, 189] on input "STRIKE HALL 2 FIRST then HALL 1 Then the Rest Woolworths Experience Event 2025 …" at bounding box center [482, 189] width 186 height 24
type input "STRIKE HALL 1 and 2 Woolworths Experience Event 2025 (HALLS 1 + 2 FIRST PLEASE)…"
click at [491, 261] on input "09/10/2025, 07:00" at bounding box center [482, 260] width 186 height 24
click at [483, 520] on select "00 01 02 03 04 05 06 07 08 09 10 11 12 13 14 15 16 17 18 19 20 21 22 23" at bounding box center [483, 520] width 28 height 24
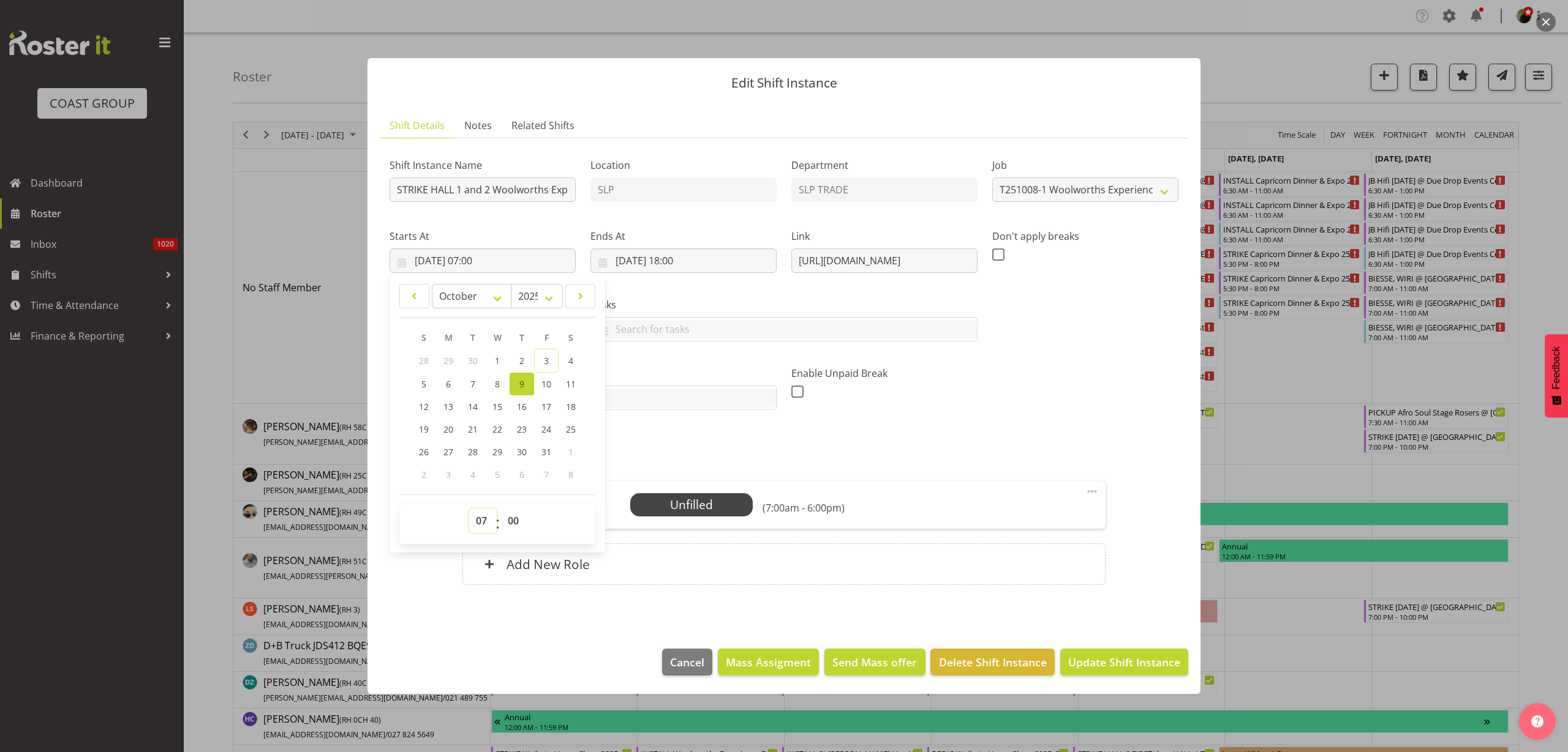
select select "17"
click at [469, 509] on select "00 01 02 03 04 05 06 07 08 09 10 11 12 13 14 15 16 17 18 19 20 21 22 23" at bounding box center [483, 520] width 28 height 24
type input "09/10/2025, 17:00"
click at [648, 262] on input "09/10/2025, 18:00" at bounding box center [683, 260] width 186 height 24
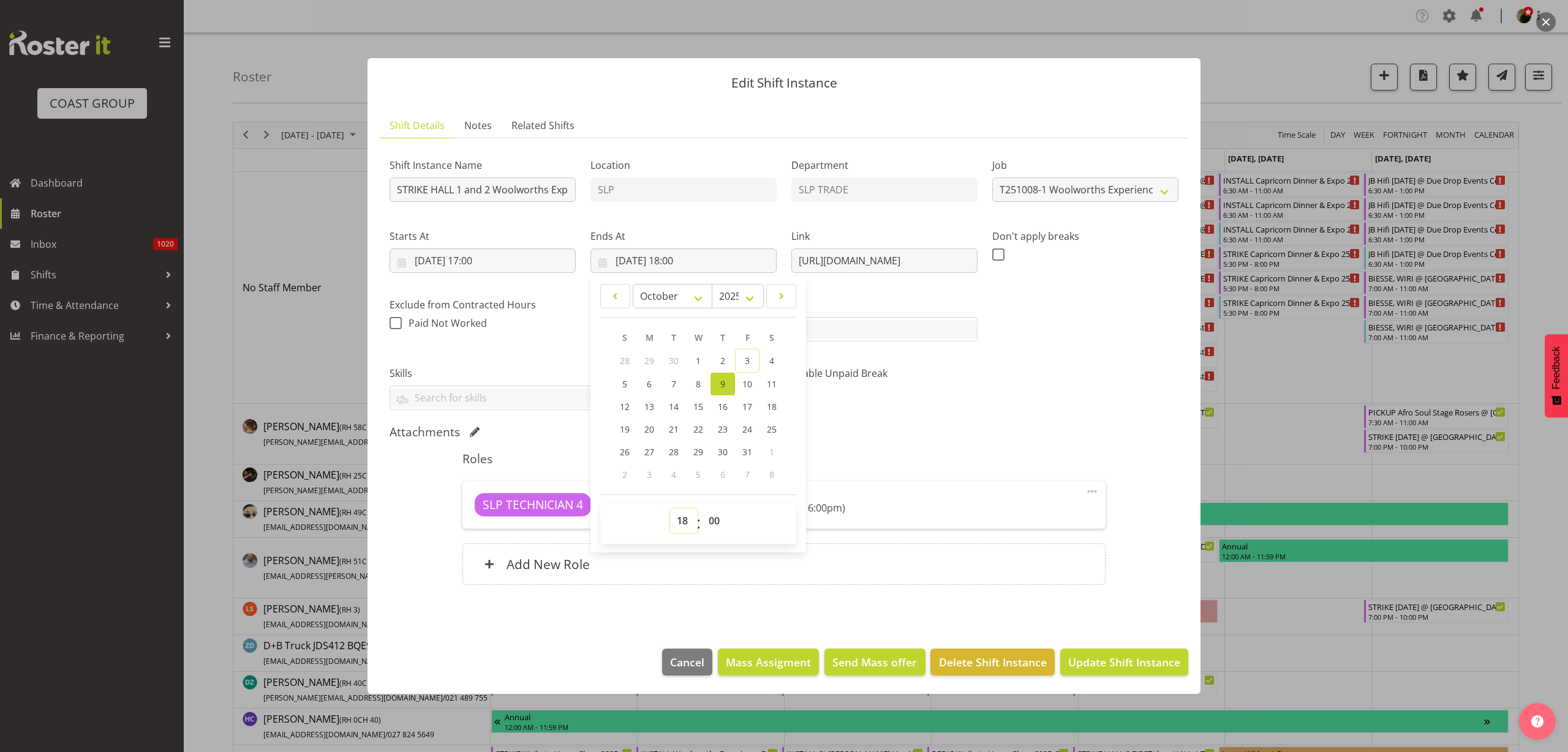
click at [688, 522] on select "00 01 02 03 04 05 06 07 08 09 10 11 12 13 14 15 16 17 18 19 20 21 22 23" at bounding box center [684, 520] width 28 height 24
select select "20"
click at [670, 509] on select "00 01 02 03 04 05 06 07 08 09 10 11 12 13 14 15 16 17 18 19 20 21 22 23" at bounding box center [684, 520] width 28 height 24
type input "09/10/2025, 20:00"
click at [685, 525] on select "00 01 02 03 04 05 06 07 08 09 10 11 12 13 14 15 16 17 18 19 20 21 22 23" at bounding box center [684, 520] width 28 height 24
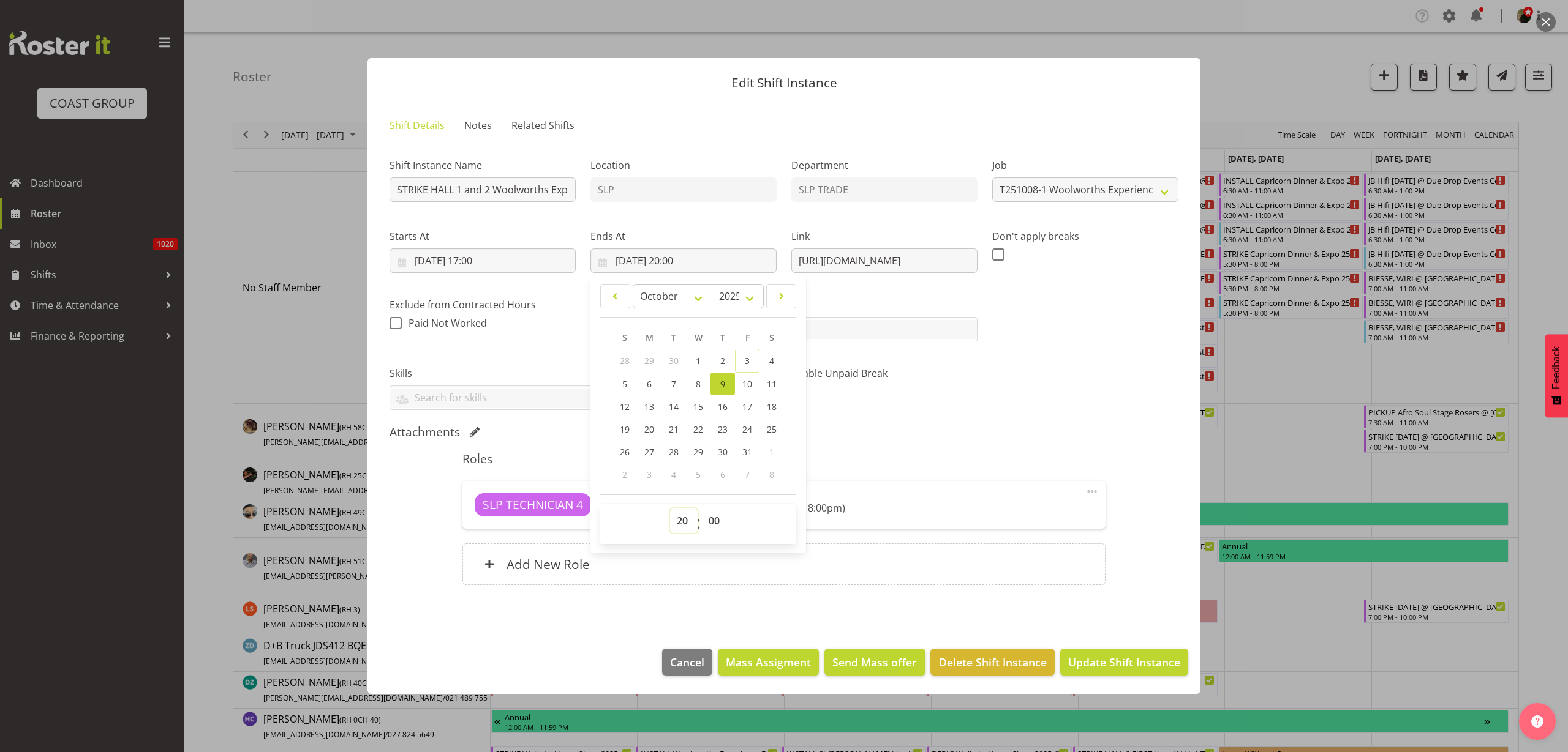
select select "21"
click at [670, 509] on select "00 01 02 03 04 05 06 07 08 09 10 11 12 13 14 15 16 17 18 19 20 21 22 23" at bounding box center [684, 520] width 28 height 24
type input "09/10/2025, 21:00"
click at [1115, 665] on span "Update Shift Instance" at bounding box center [1124, 662] width 112 height 16
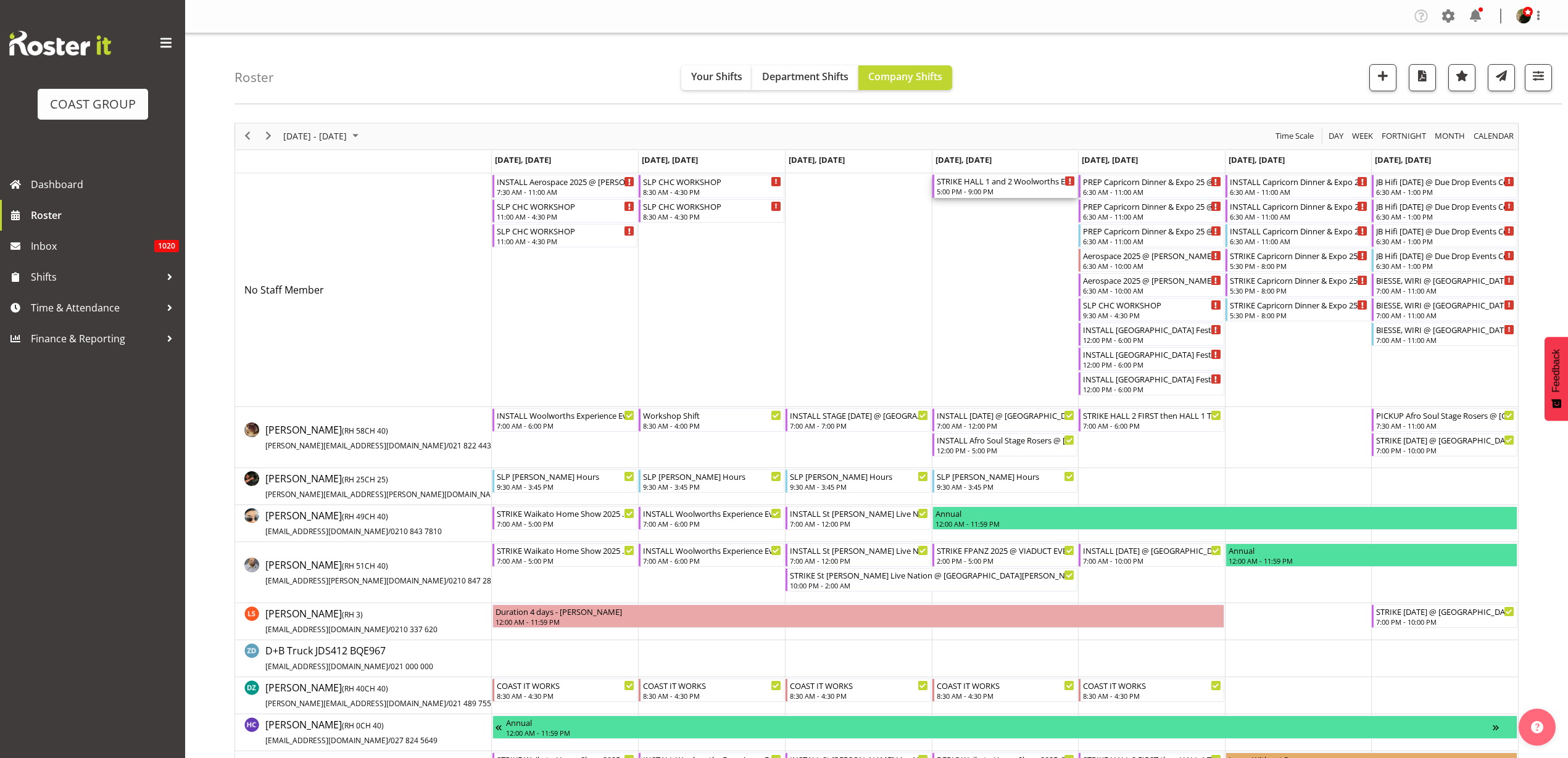
click at [973, 187] on div "5:00 PM - 9:00 PM" at bounding box center [1006, 191] width 139 height 10
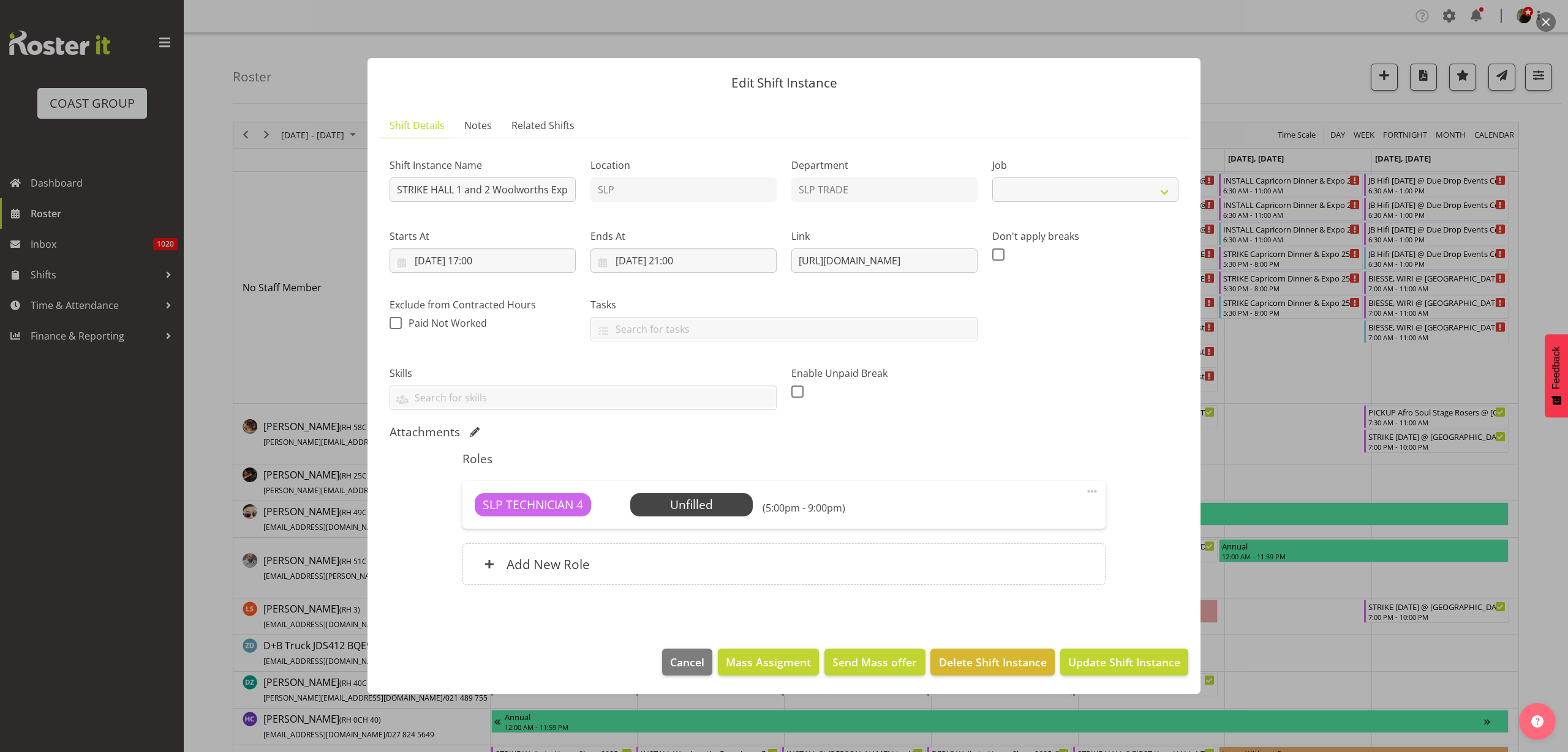
select select "10501"
click at [717, 563] on div "Add New Role" at bounding box center [783, 564] width 642 height 42
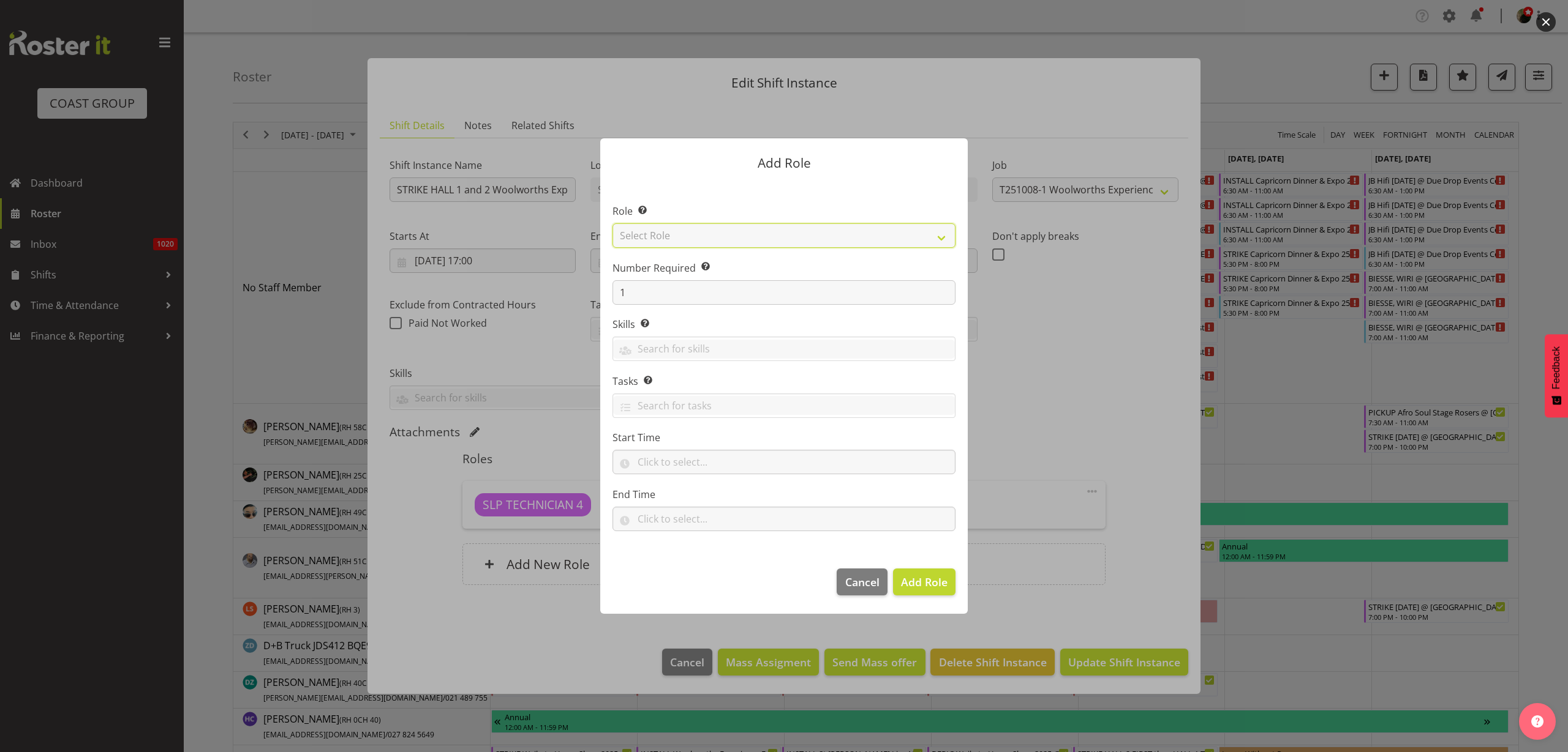
click at [795, 223] on select "Select Role ACCOUNT MANAGER ACCOUNT MANAGER DW ACCOUNTS [PERSON_NAME] VEHICLES …" at bounding box center [784, 235] width 343 height 24
select select "123"
click at [612, 223] on select "Select Role ACCOUNT MANAGER ACCOUNT MANAGER DW ACCOUNTS [PERSON_NAME] VEHICLES …" at bounding box center [784, 235] width 343 height 24
drag, startPoint x: 628, startPoint y: 296, endPoint x: 543, endPoint y: 287, distance: 85.5
click at [543, 287] on form "Add Role Role Select the role you wish to add to the shift. ACCOUNT MANAGER ACC…" at bounding box center [784, 376] width 588 height 537
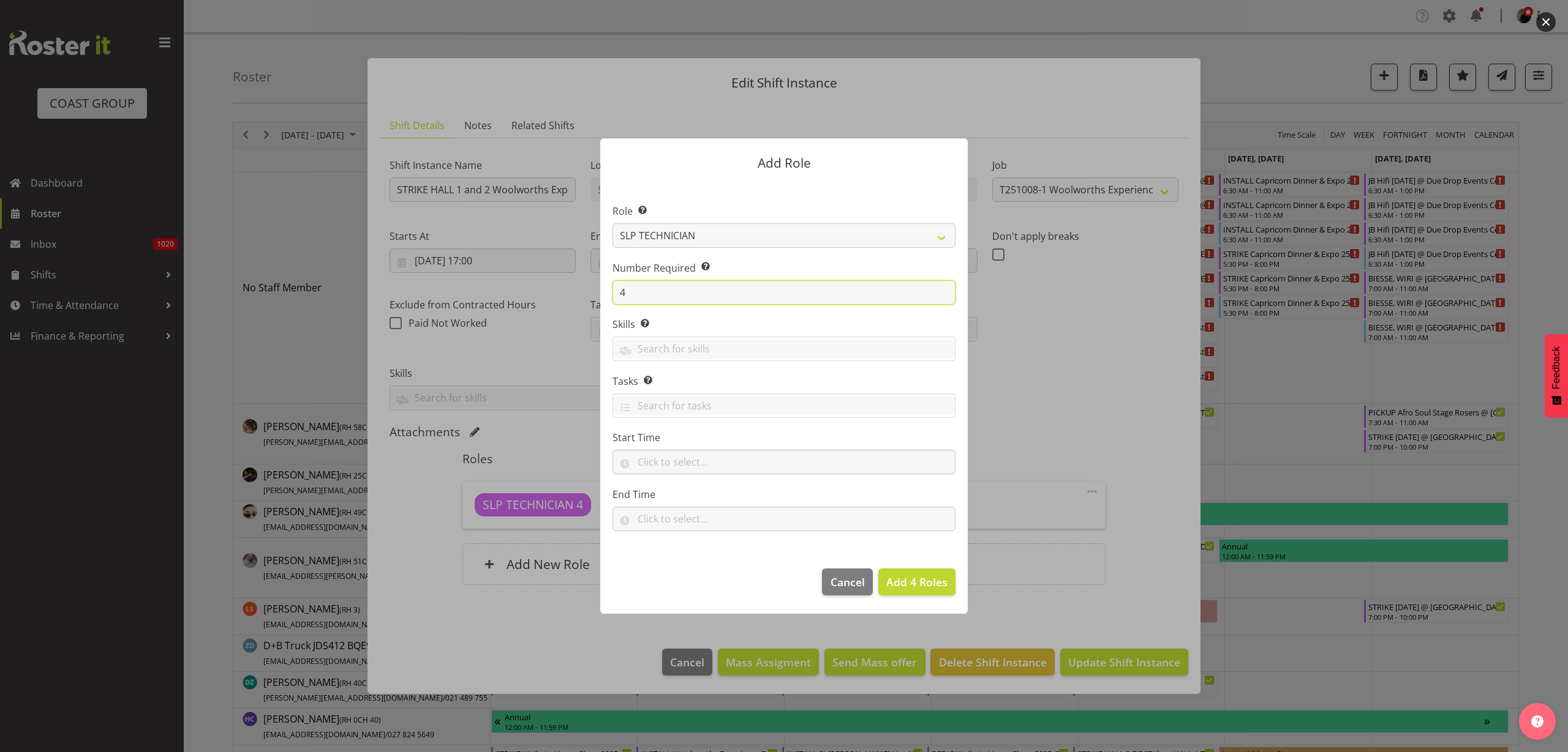
type input "4"
click at [933, 584] on span "Add 4 Roles" at bounding box center [917, 582] width 61 height 15
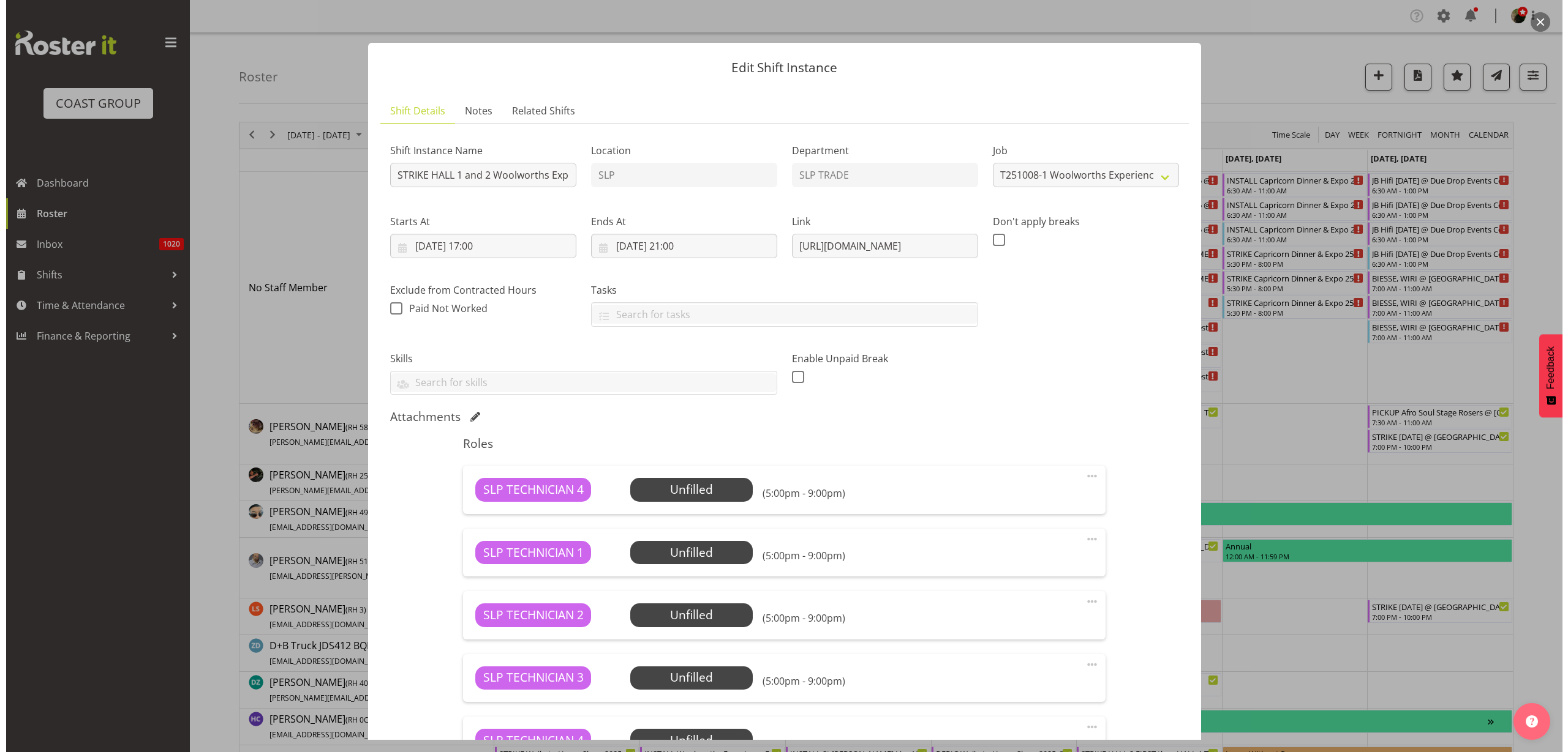
scroll to position [190, 0]
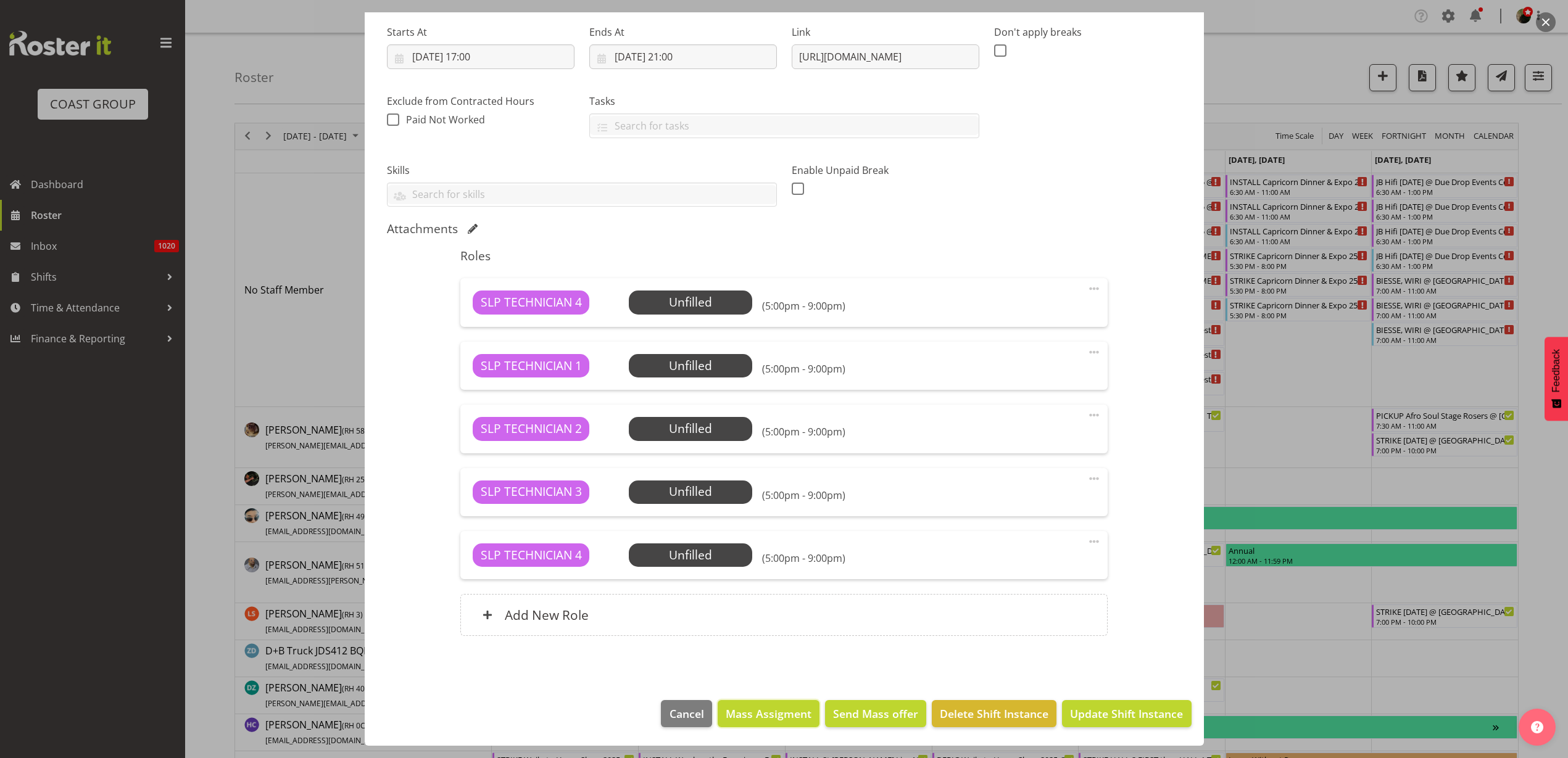
click at [758, 718] on span "Mass Assigment" at bounding box center [769, 714] width 86 height 16
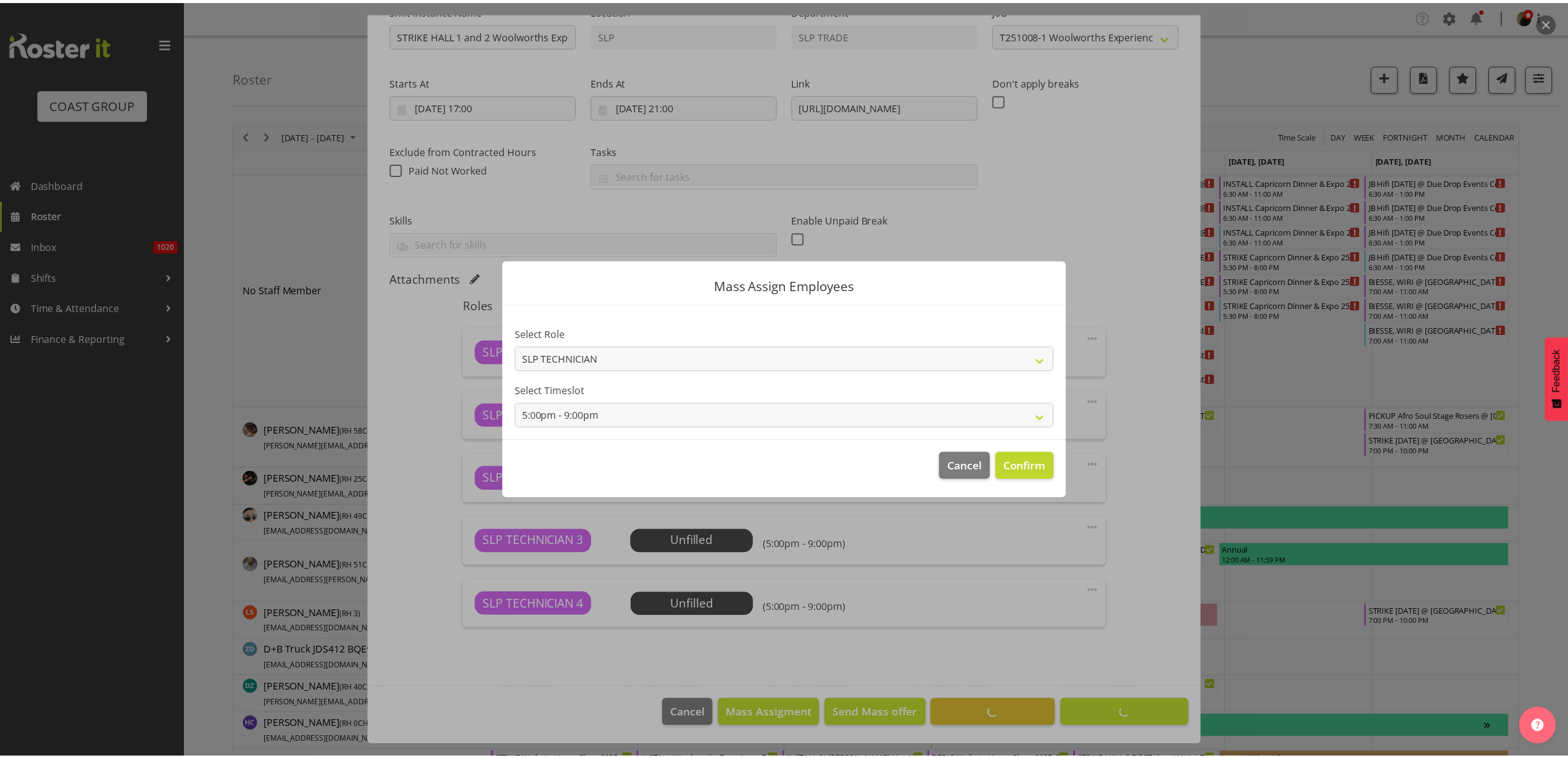
scroll to position [142, 0]
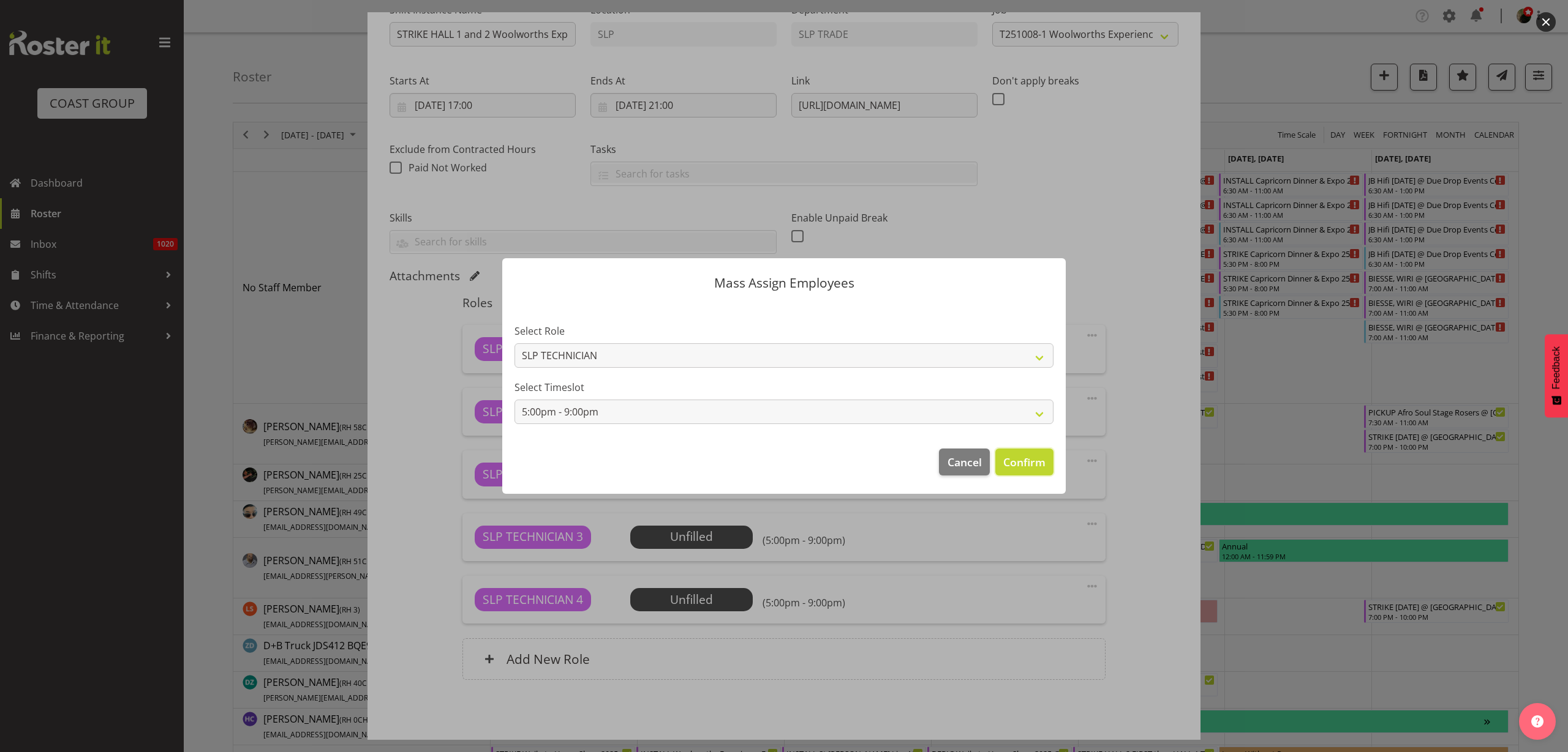
click at [1036, 460] on span "Confirm" at bounding box center [1024, 462] width 42 height 16
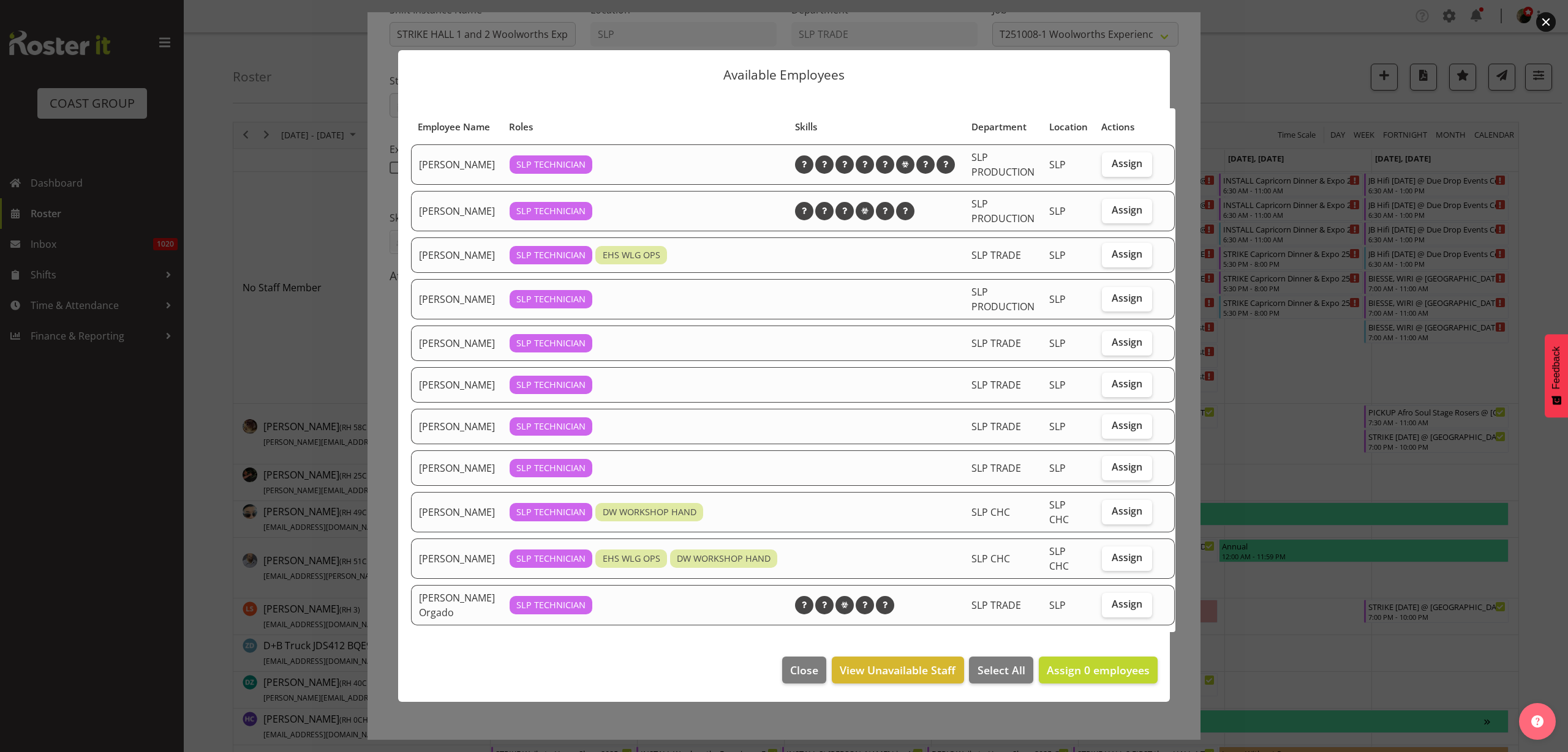
click at [1111, 260] on span "Assign" at bounding box center [1127, 254] width 31 height 13
click at [1102, 258] on input "Assign" at bounding box center [1105, 254] width 8 height 8
checkbox input "true"
click at [790, 678] on span "Close" at bounding box center [804, 670] width 28 height 16
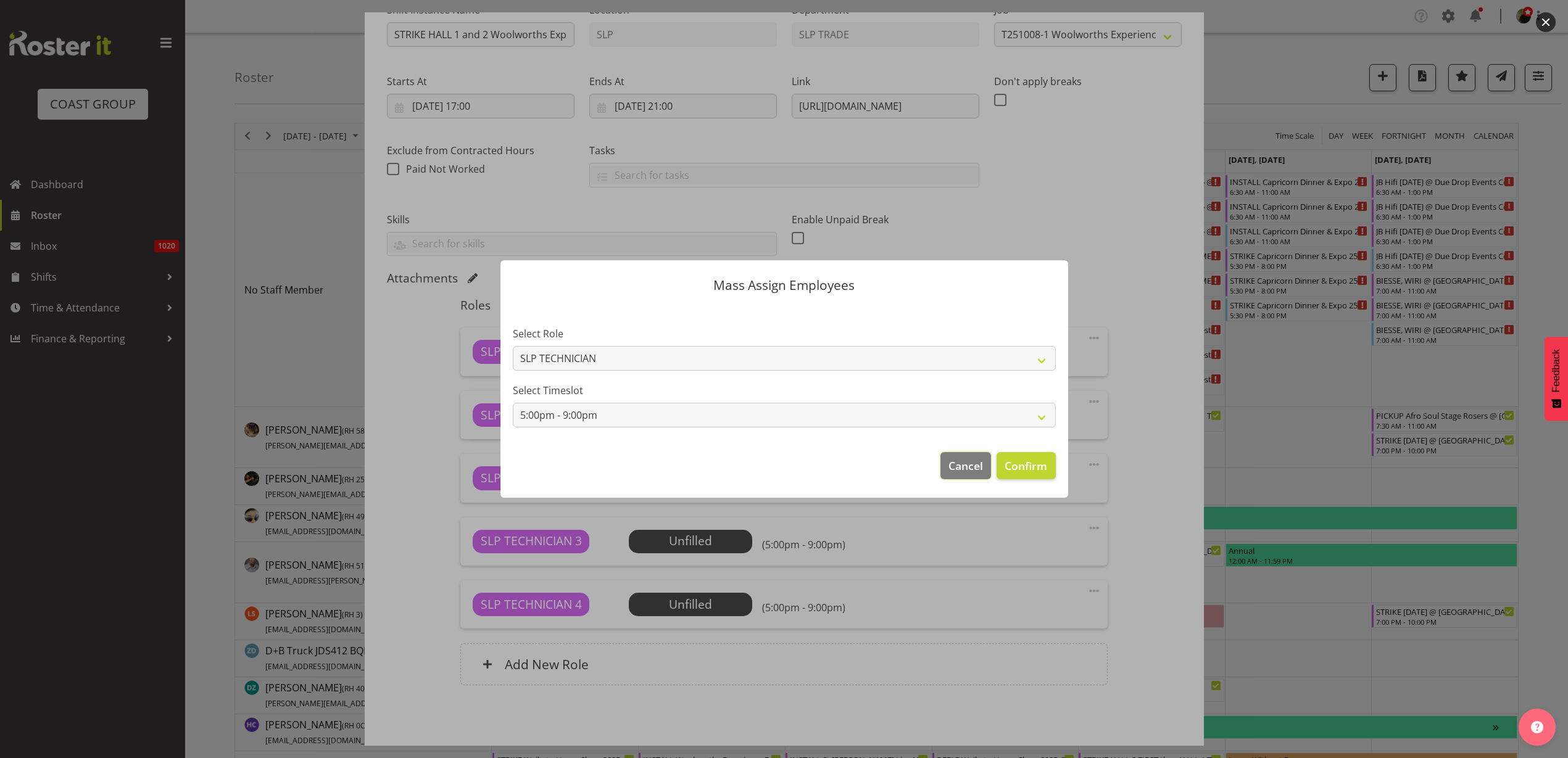
click at [973, 468] on span "Cancel" at bounding box center [965, 466] width 34 height 16
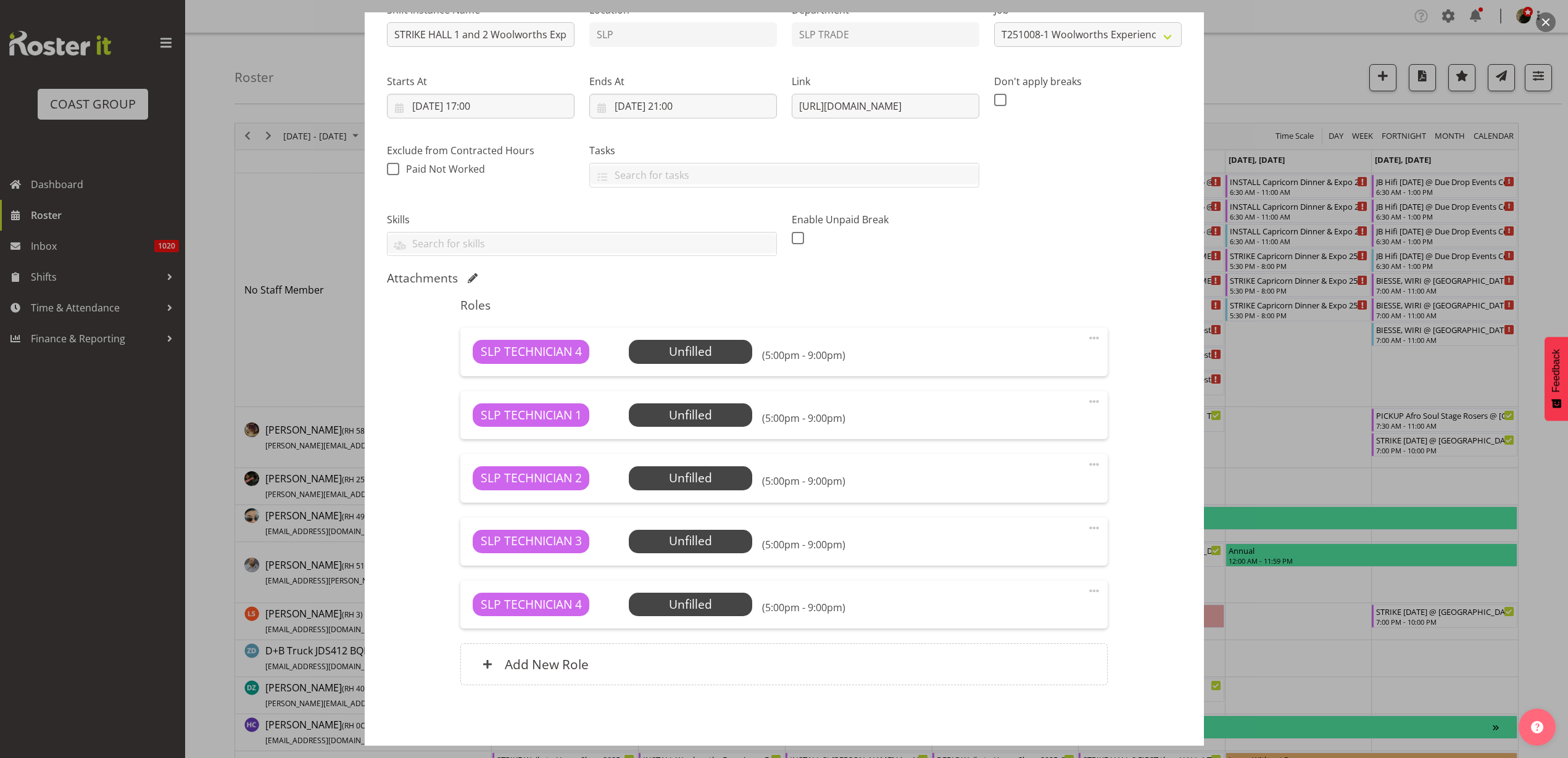
scroll to position [191, 0]
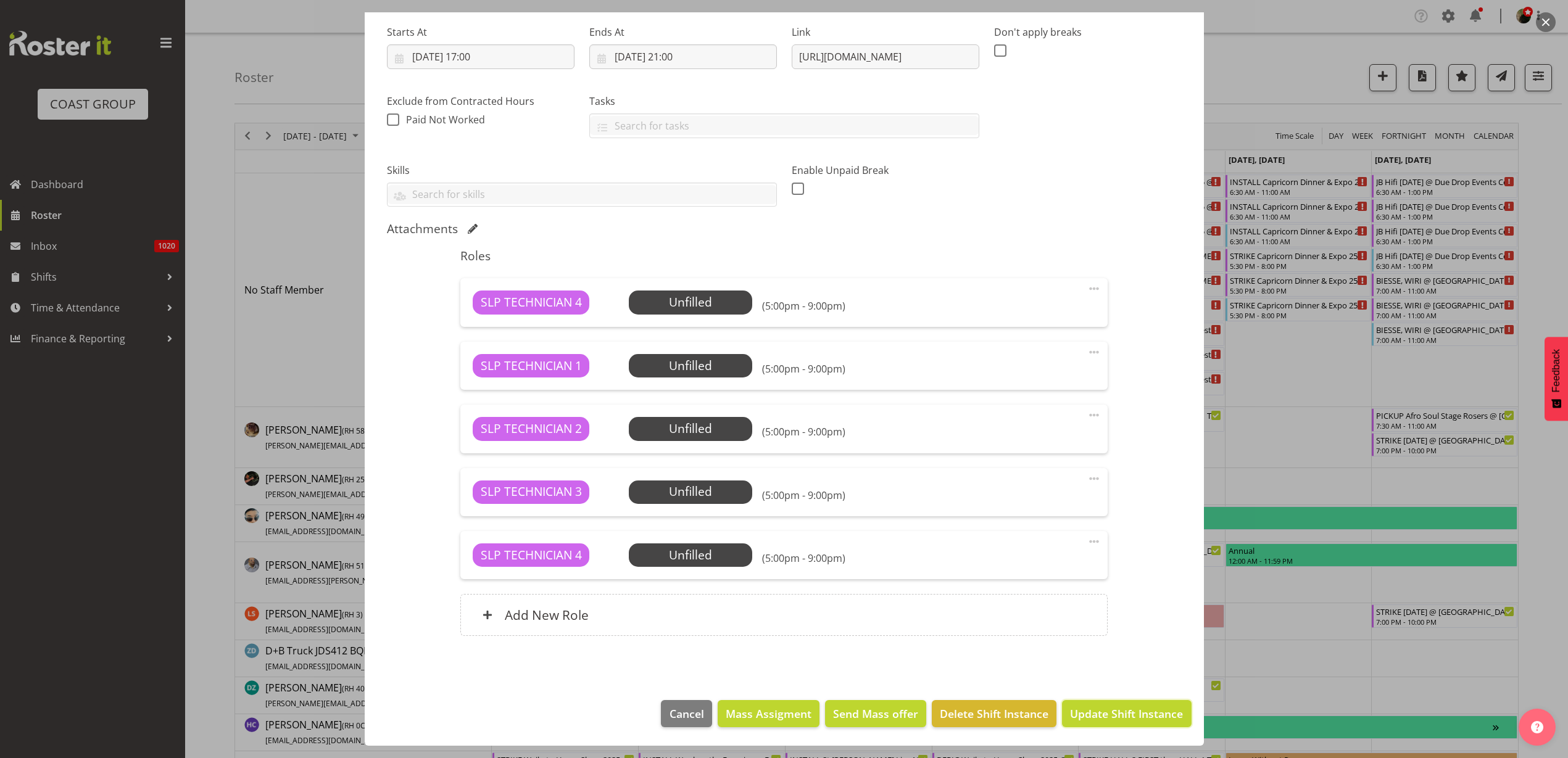
click at [1114, 710] on span "Update Shift Instance" at bounding box center [1126, 714] width 113 height 16
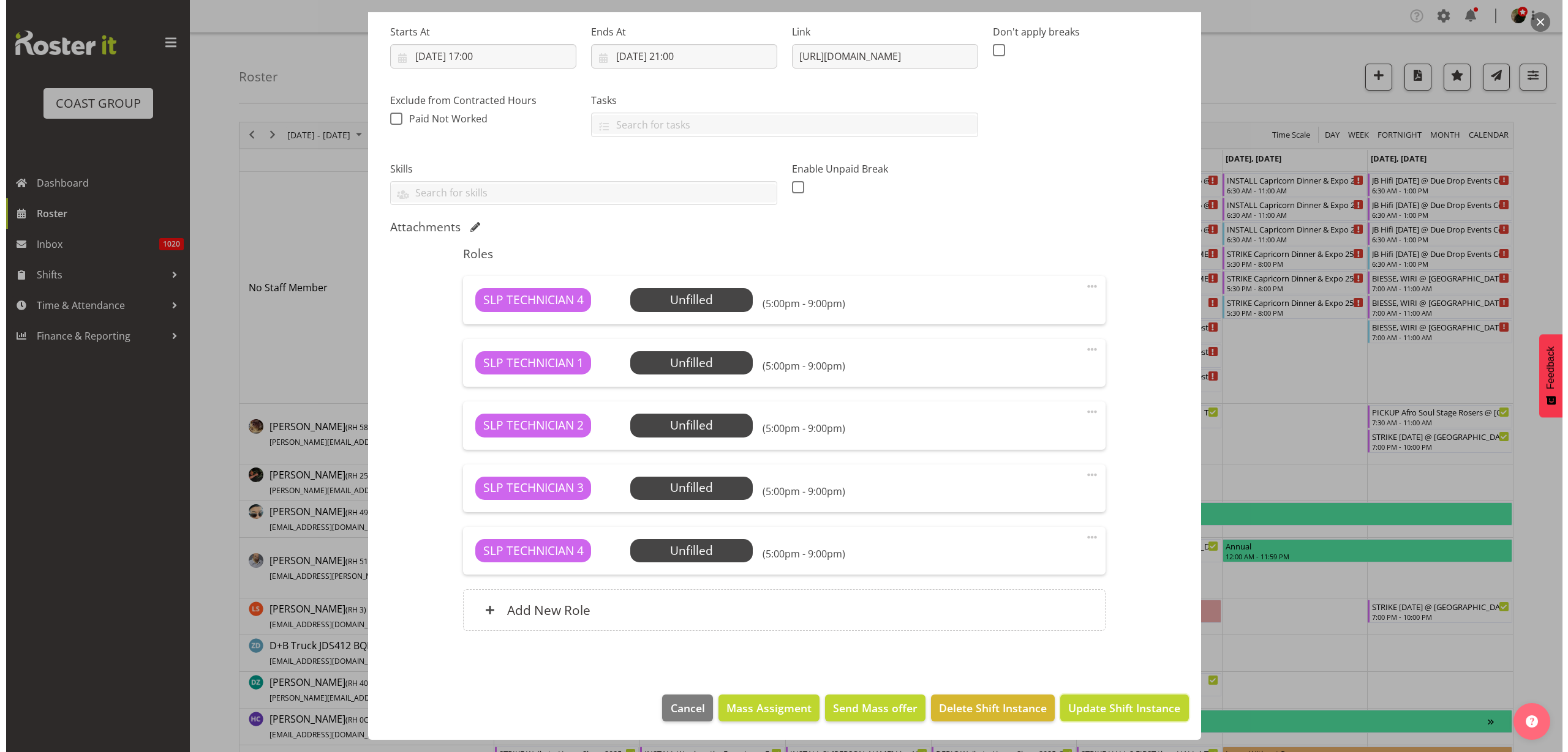
scroll to position [141, 0]
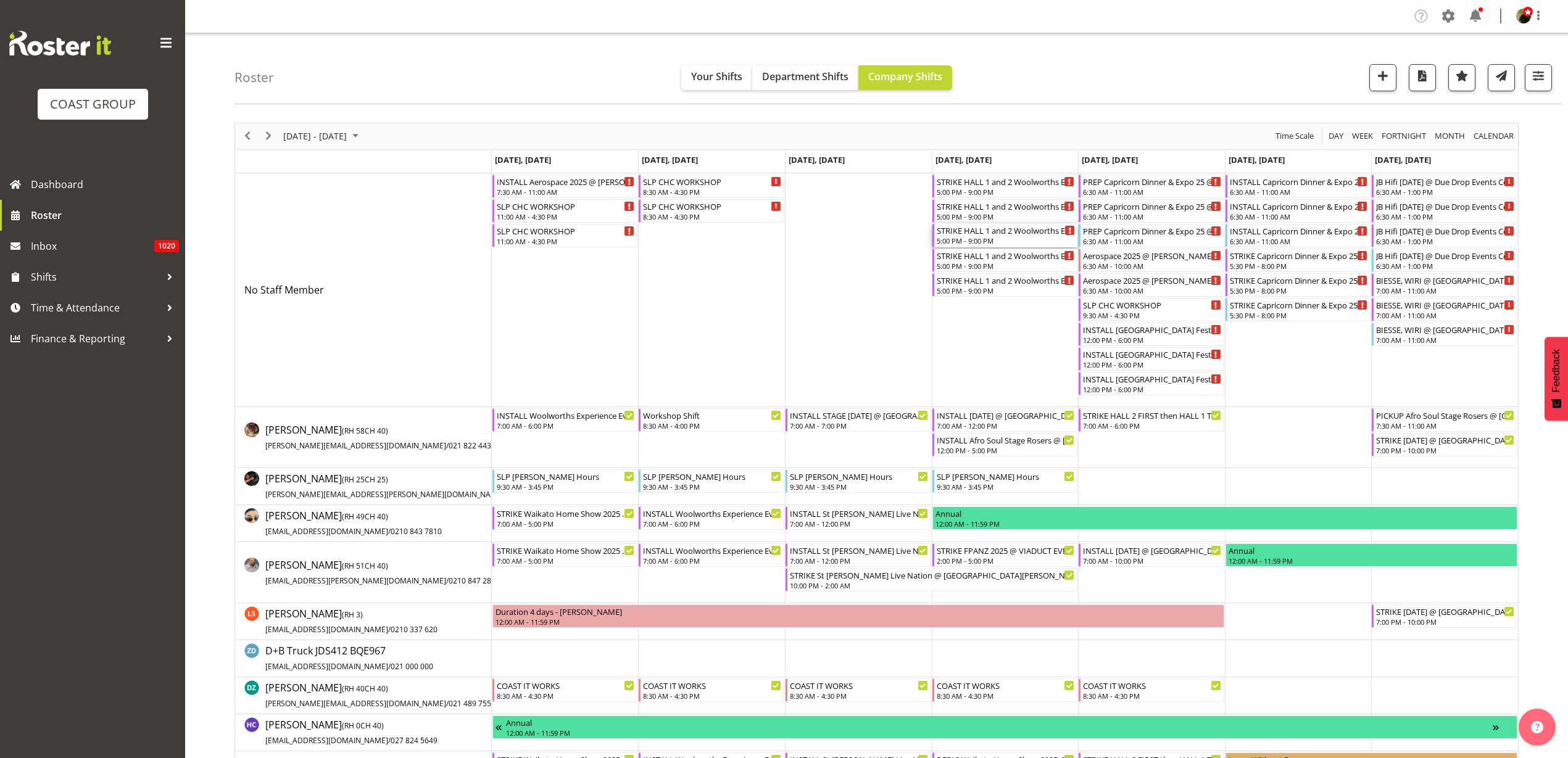
click at [976, 236] on div "5:00 PM - 9:00 PM" at bounding box center [1006, 241] width 139 height 10
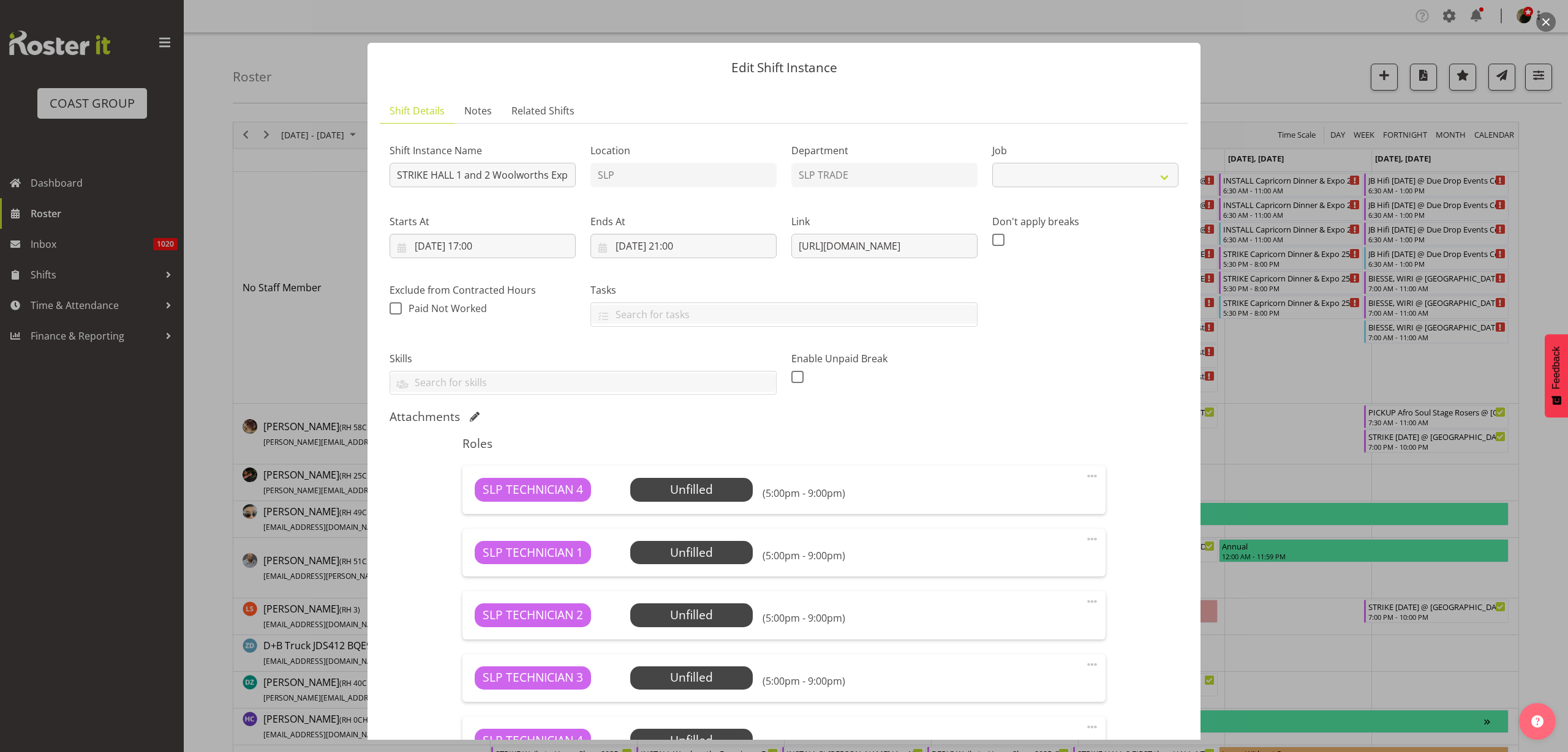
select select "10501"
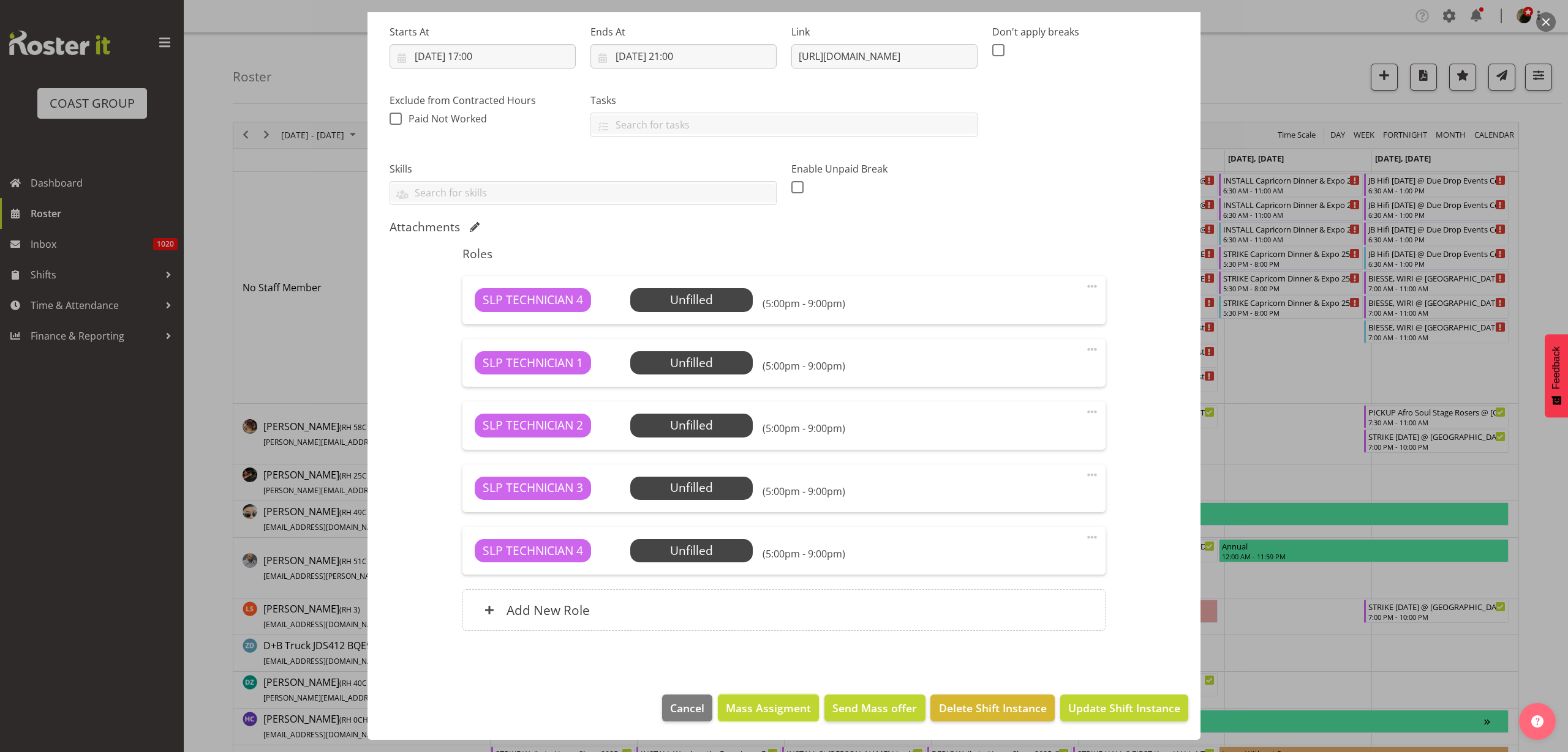
click at [768, 705] on span "Mass Assigment" at bounding box center [768, 708] width 85 height 16
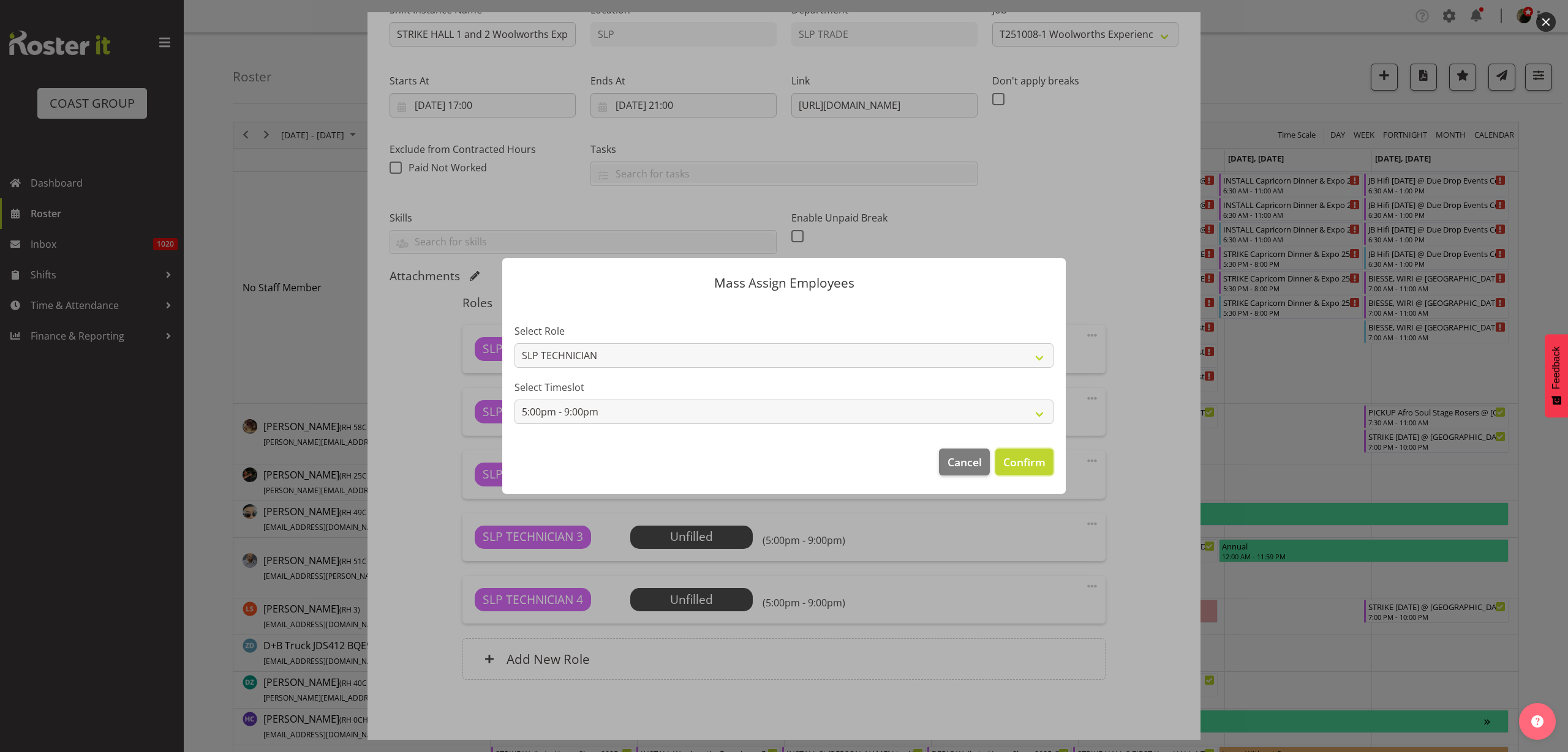
click at [1035, 463] on span "Confirm" at bounding box center [1024, 462] width 42 height 16
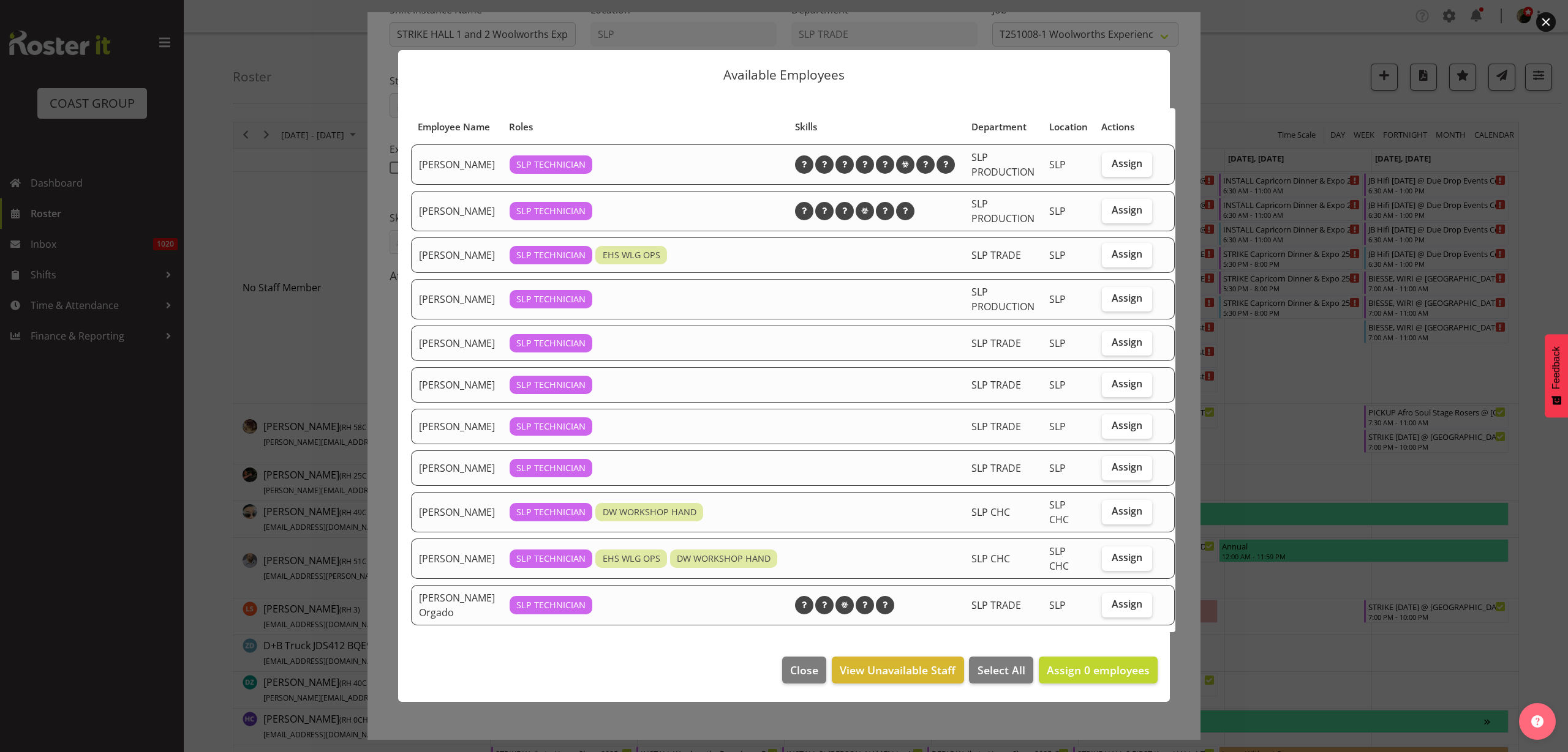
click at [1111, 260] on span "Assign" at bounding box center [1127, 254] width 31 height 13
click at [1102, 258] on input "Assign" at bounding box center [1105, 254] width 8 height 8
checkbox input "true"
click at [1111, 390] on span "Assign" at bounding box center [1127, 384] width 31 height 13
click at [1102, 388] on input "Assign" at bounding box center [1105, 383] width 8 height 8
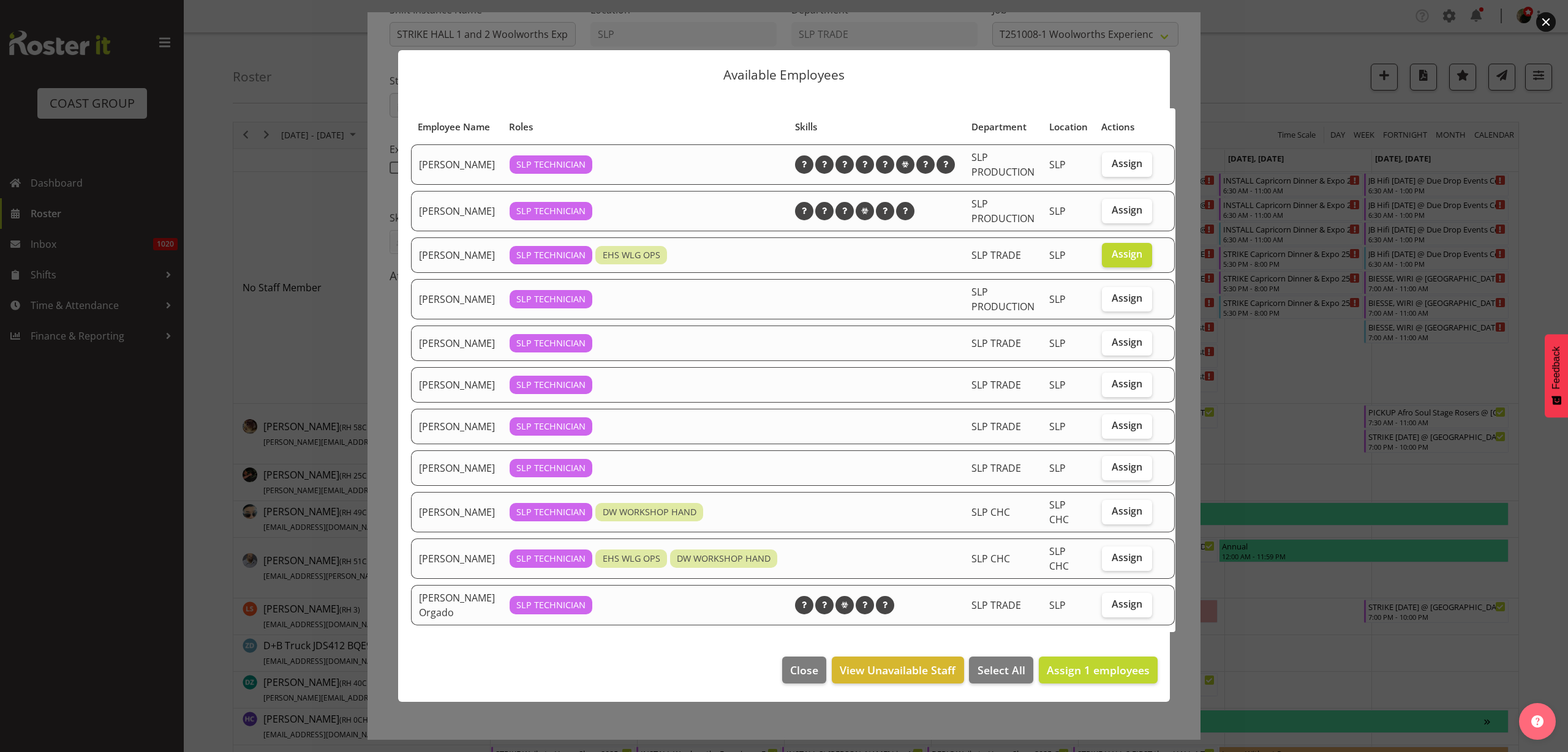
checkbox input "true"
drag, startPoint x: 1103, startPoint y: 449, endPoint x: 1100, endPoint y: 462, distance: 13.3
click at [1111, 431] on span "Assign" at bounding box center [1127, 426] width 31 height 13
click at [1104, 430] on input "Assign" at bounding box center [1105, 425] width 8 height 8
checkbox input "true"
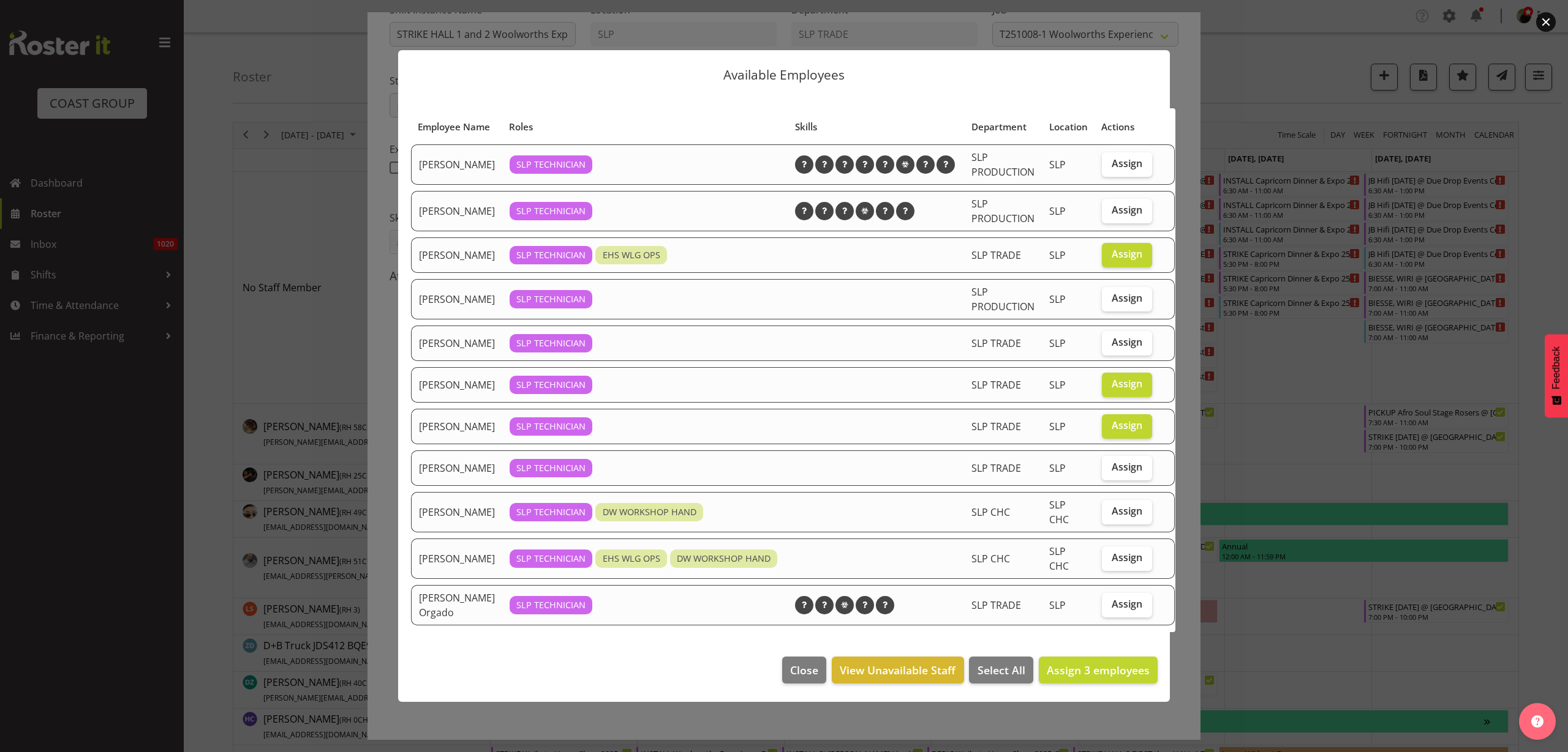
click at [1111, 610] on span "Assign" at bounding box center [1127, 605] width 31 height 13
click at [1102, 609] on input "Assign" at bounding box center [1105, 604] width 8 height 8
checkbox input "true"
click at [1111, 214] on span "Assign" at bounding box center [1127, 210] width 31 height 13
click at [1102, 214] on input "Assign" at bounding box center [1105, 210] width 8 height 8
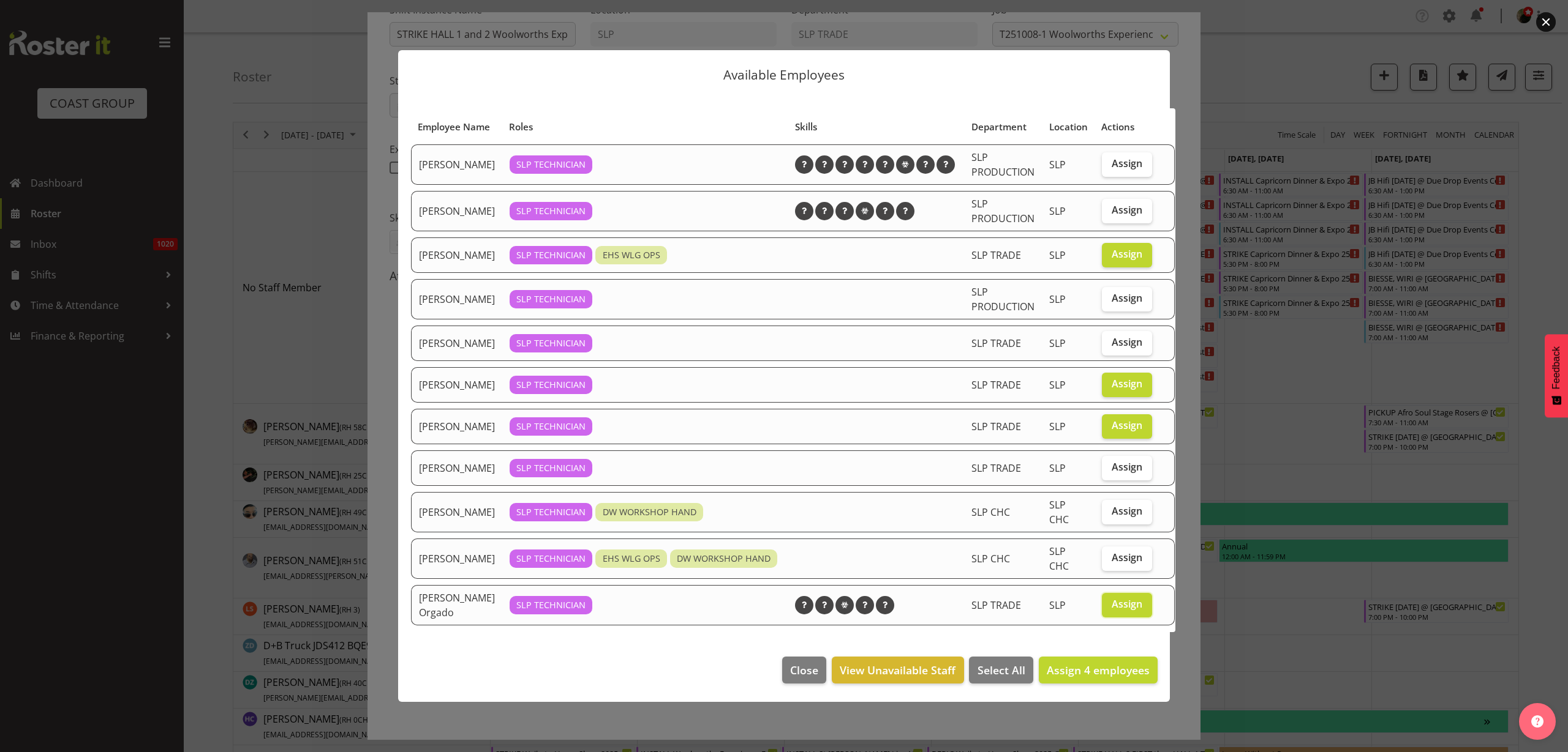
checkbox input "true"
click at [1088, 678] on span "Assign 5 employees" at bounding box center [1098, 670] width 103 height 15
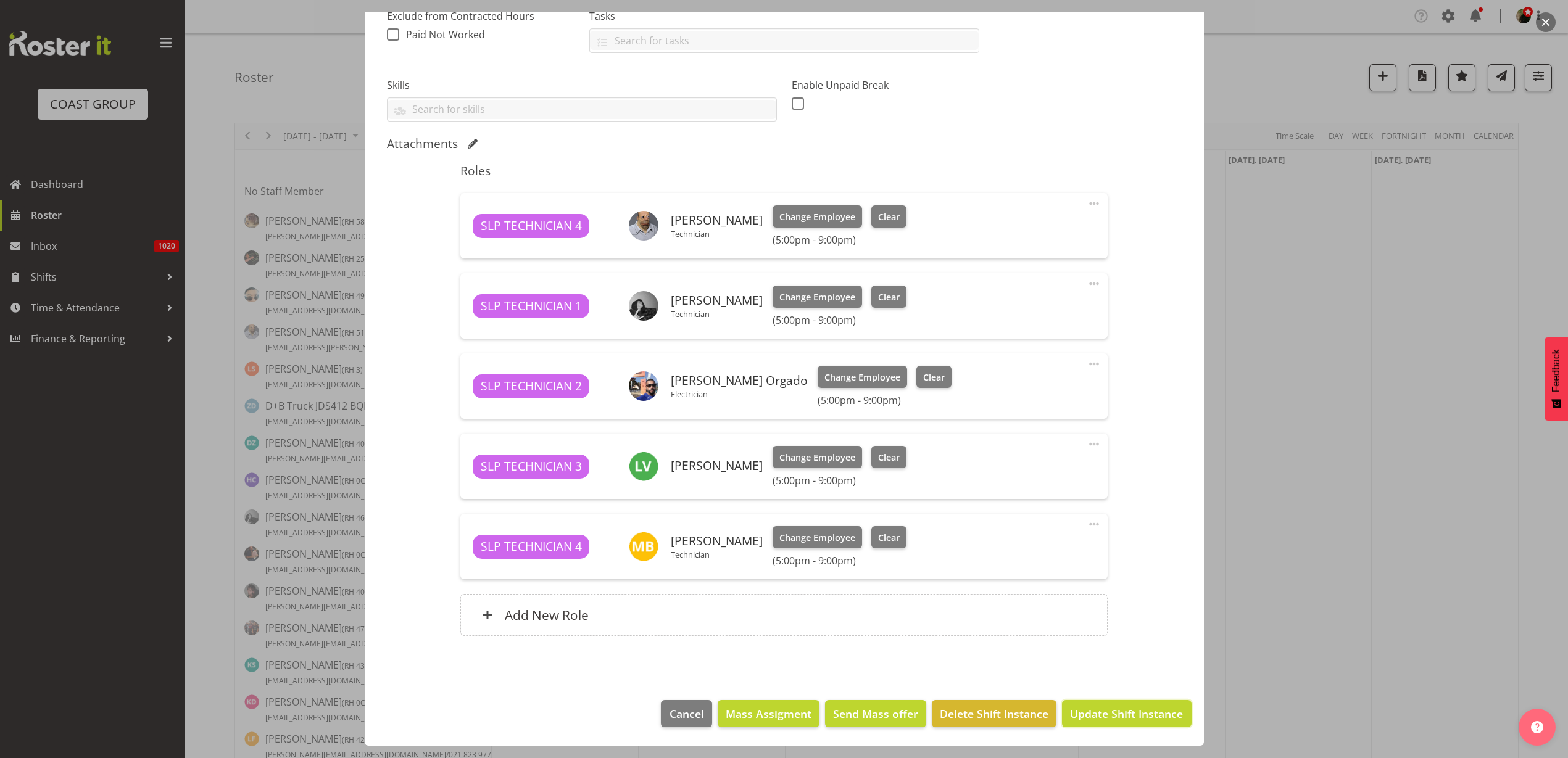
click at [1121, 715] on span "Update Shift Instance" at bounding box center [1126, 714] width 113 height 16
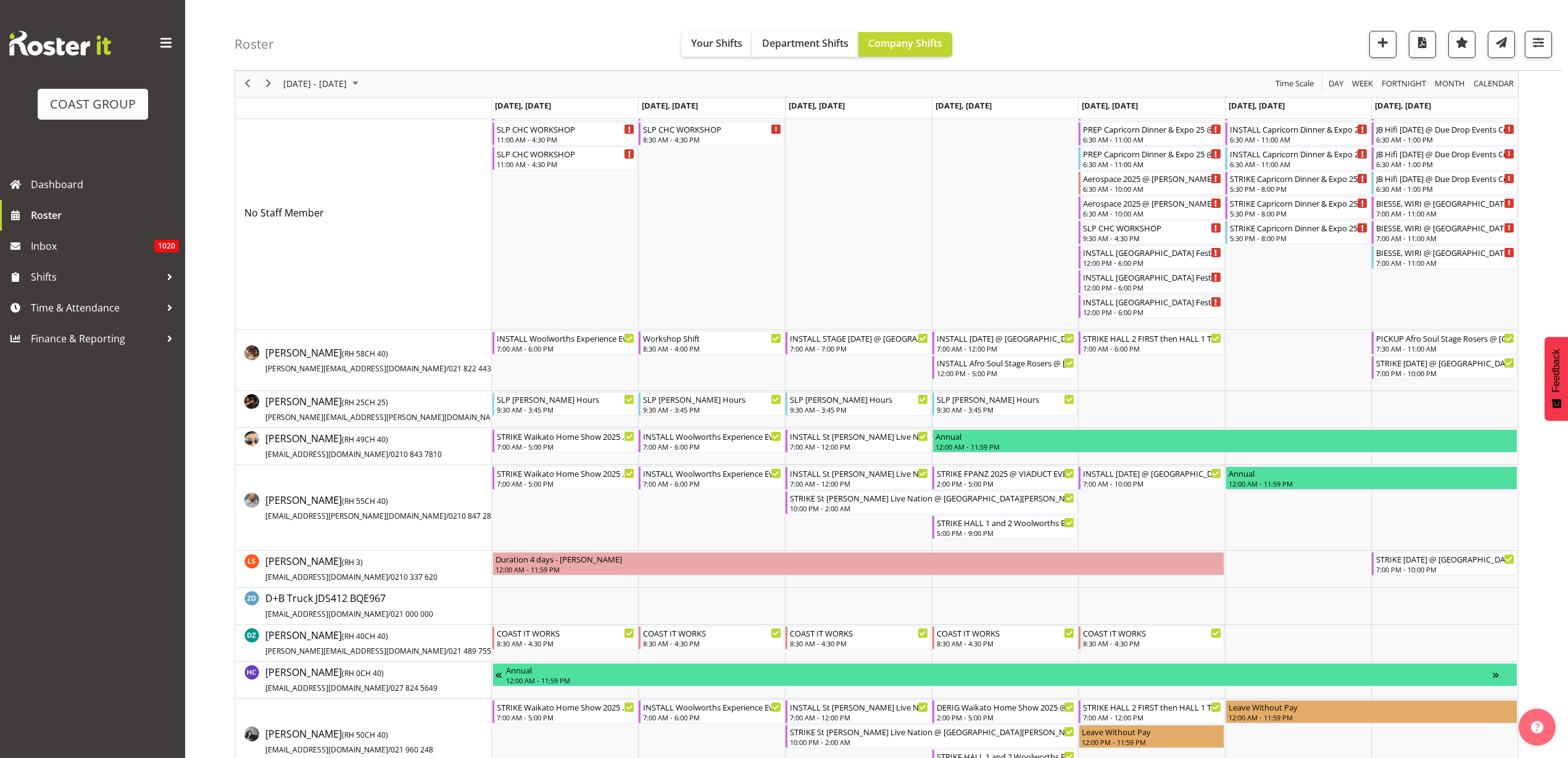
scroll to position [0, 0]
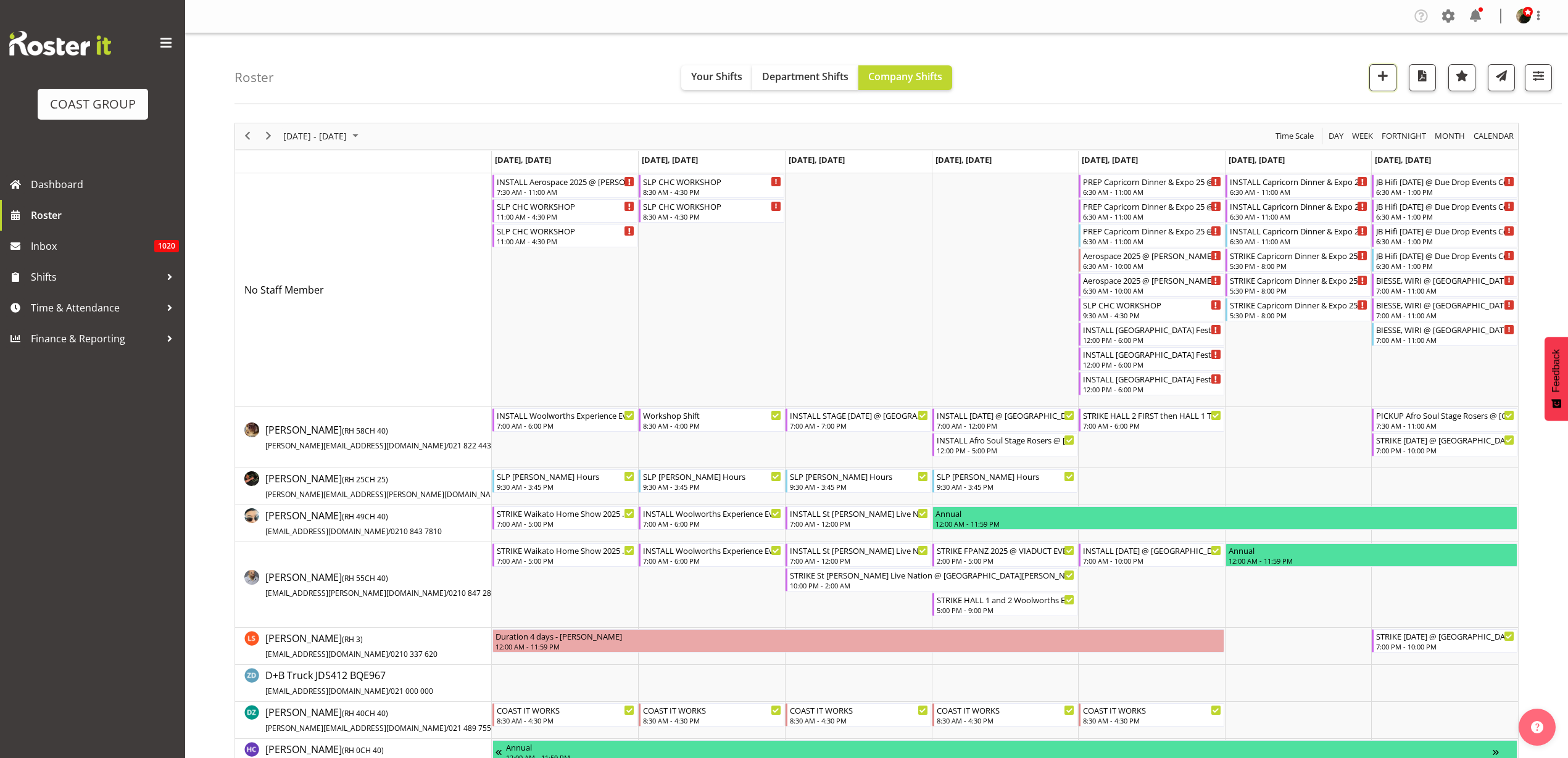
click at [1386, 76] on span "button" at bounding box center [1382, 76] width 16 height 16
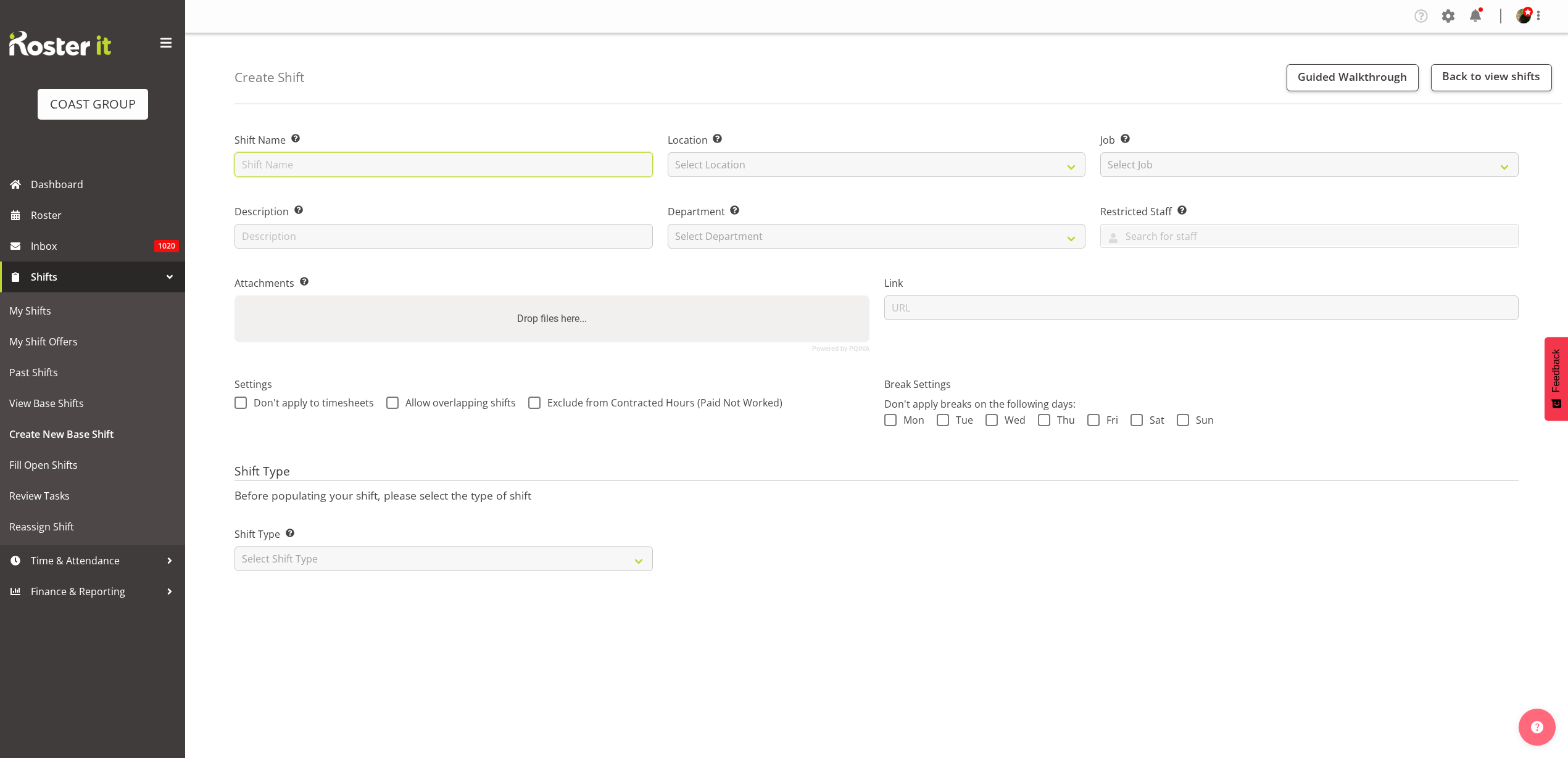
click at [451, 165] on input "text" at bounding box center [443, 164] width 419 height 25
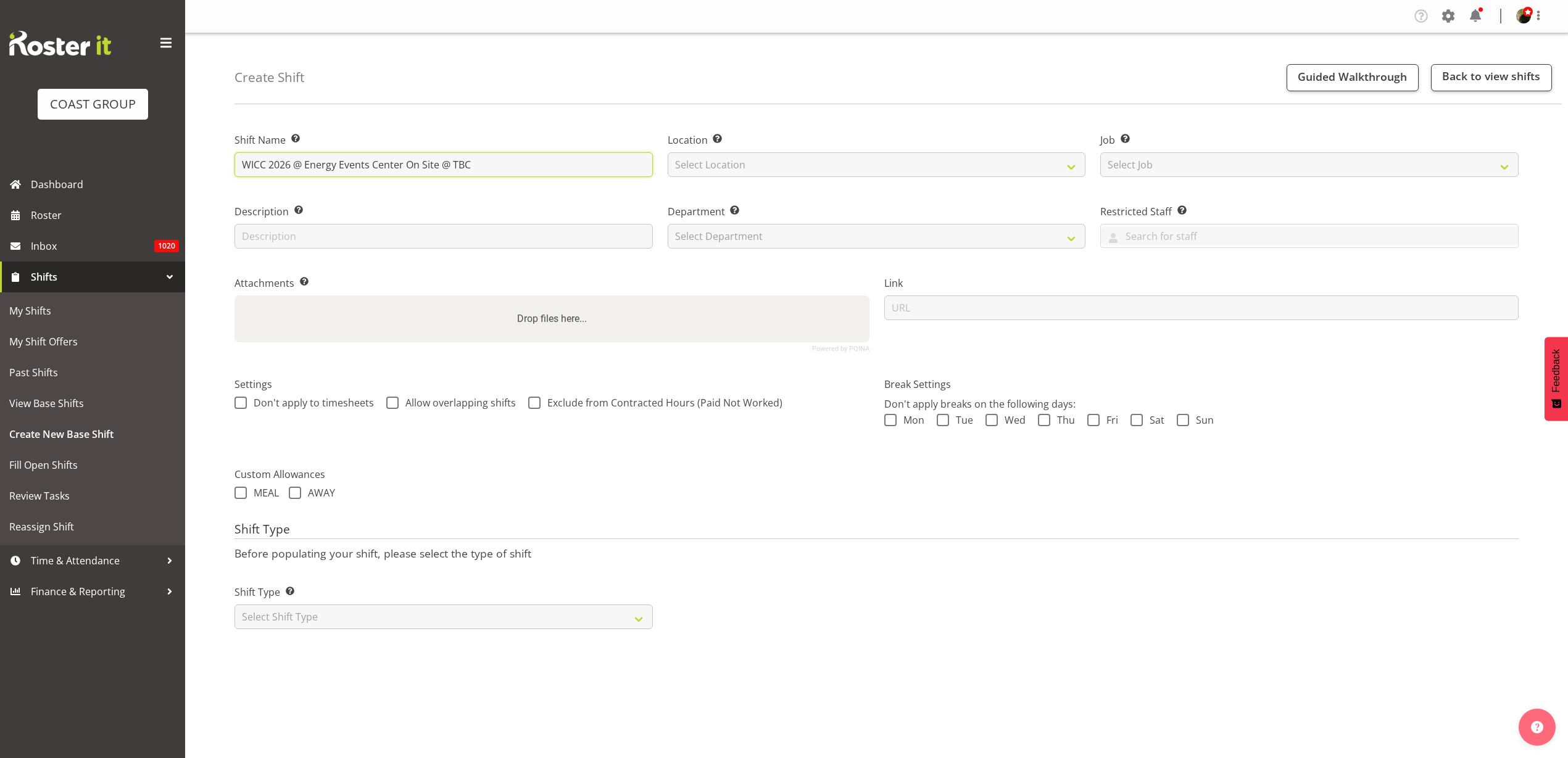
type input "WICC 2026 @ Energy Events Center On Site @ TBC"
click at [724, 162] on select "Select Location [GEOGRAPHIC_DATA] EVENTS [PERSON_NAME][GEOGRAPHIC_DATA] [GEOGRA…" at bounding box center [877, 164] width 419 height 25
select select "31"
click at [668, 152] on select "Select Location [GEOGRAPHIC_DATA] EVENTS [PERSON_NAME][GEOGRAPHIC_DATA] [GEOGRA…" at bounding box center [877, 164] width 419 height 25
click at [1321, 158] on select "Select Job Create new job 1 Carlton Events 1 [PERSON_NAME][GEOGRAPHIC_DATA] 1 […" at bounding box center [1309, 164] width 419 height 25
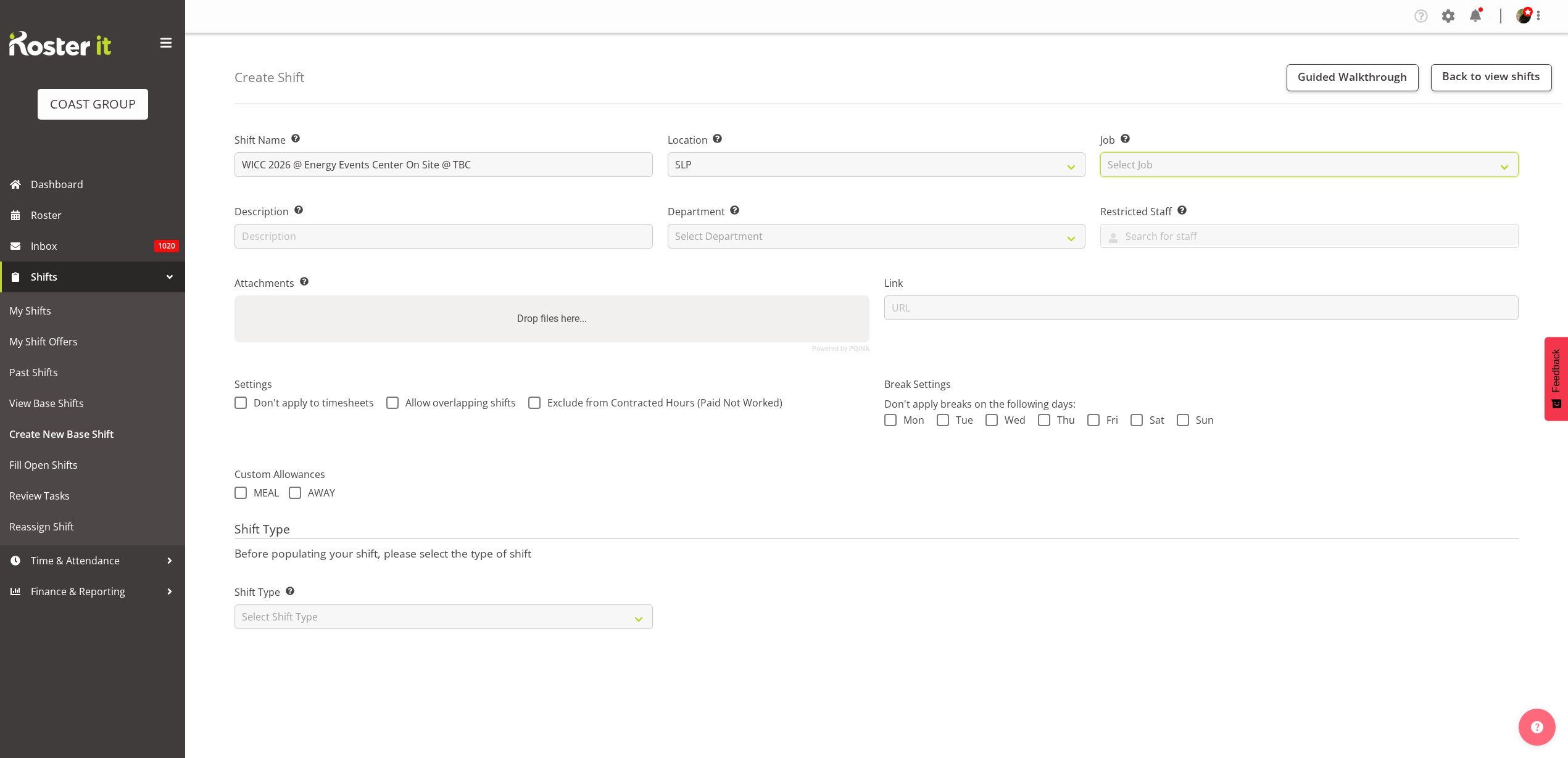
select select "0"
click at [1100, 152] on select "Select Job Create new job 1 Carlton Events 1 [PERSON_NAME][GEOGRAPHIC_DATA] 1 […" at bounding box center [1309, 164] width 419 height 25
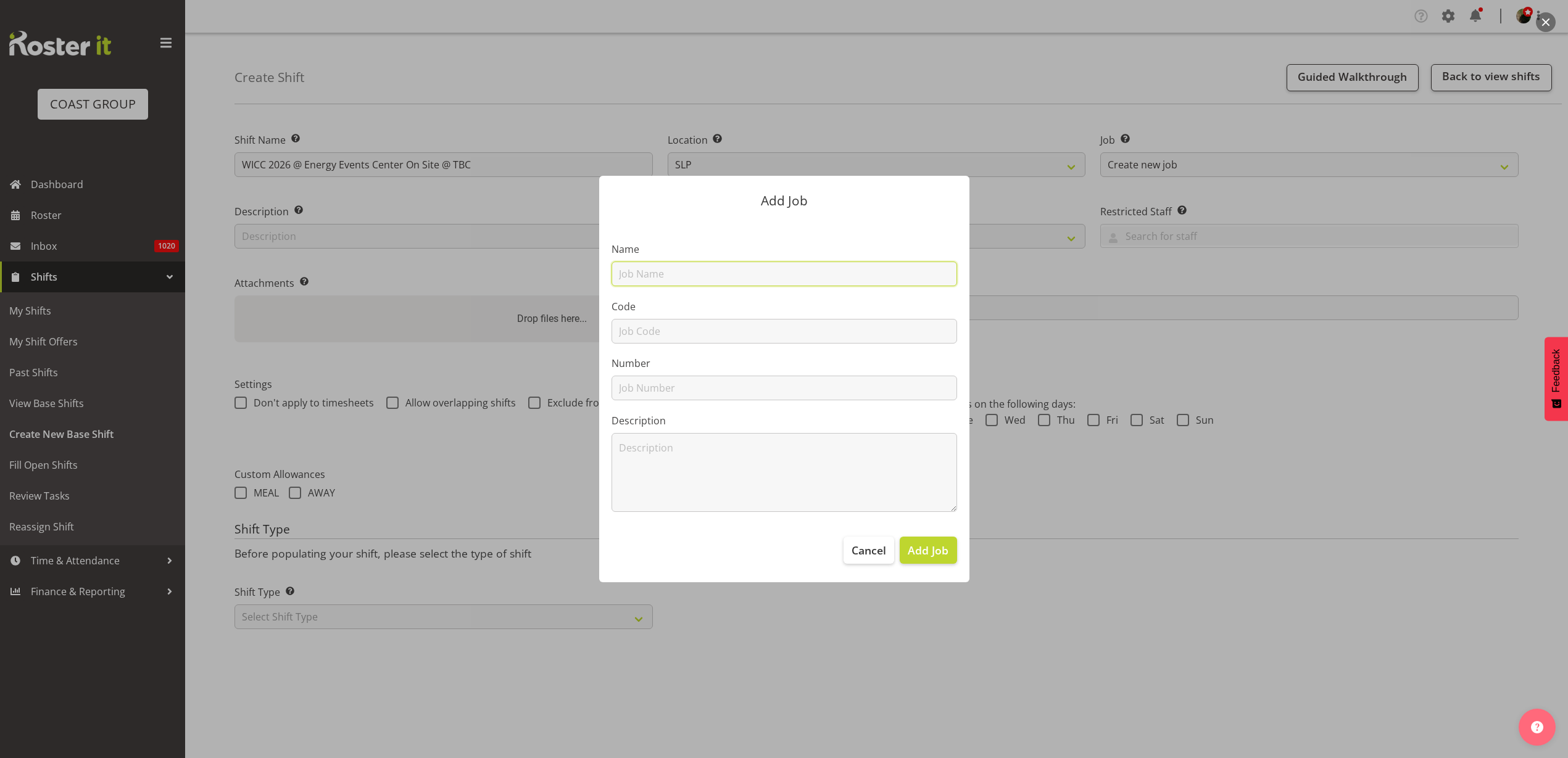
click at [747, 283] on input "text" at bounding box center [784, 273] width 346 height 25
type input "T260421 WICC 2026"
type input "T260421"
click at [939, 555] on span "Add Job" at bounding box center [928, 550] width 41 height 16
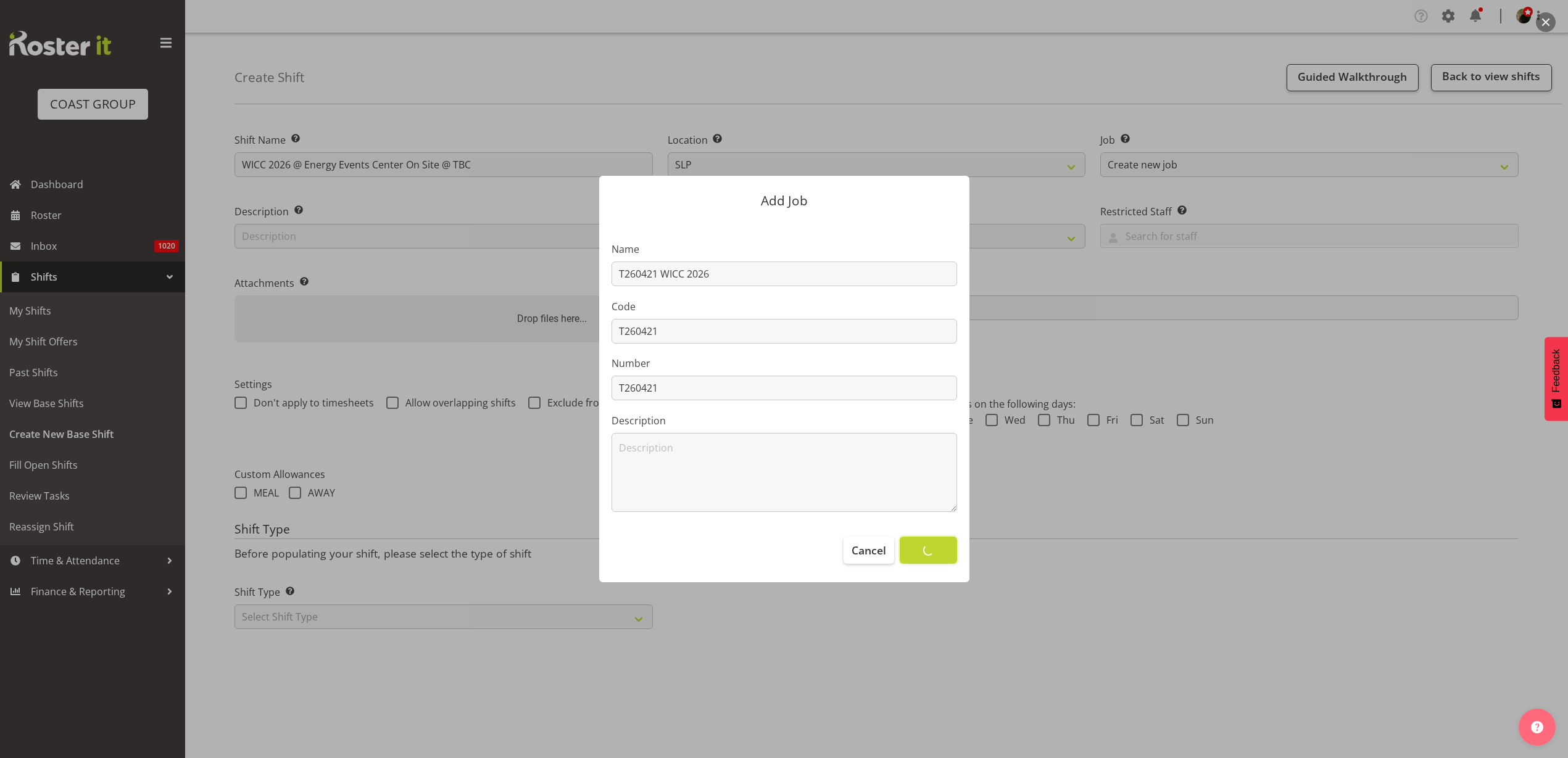
select select
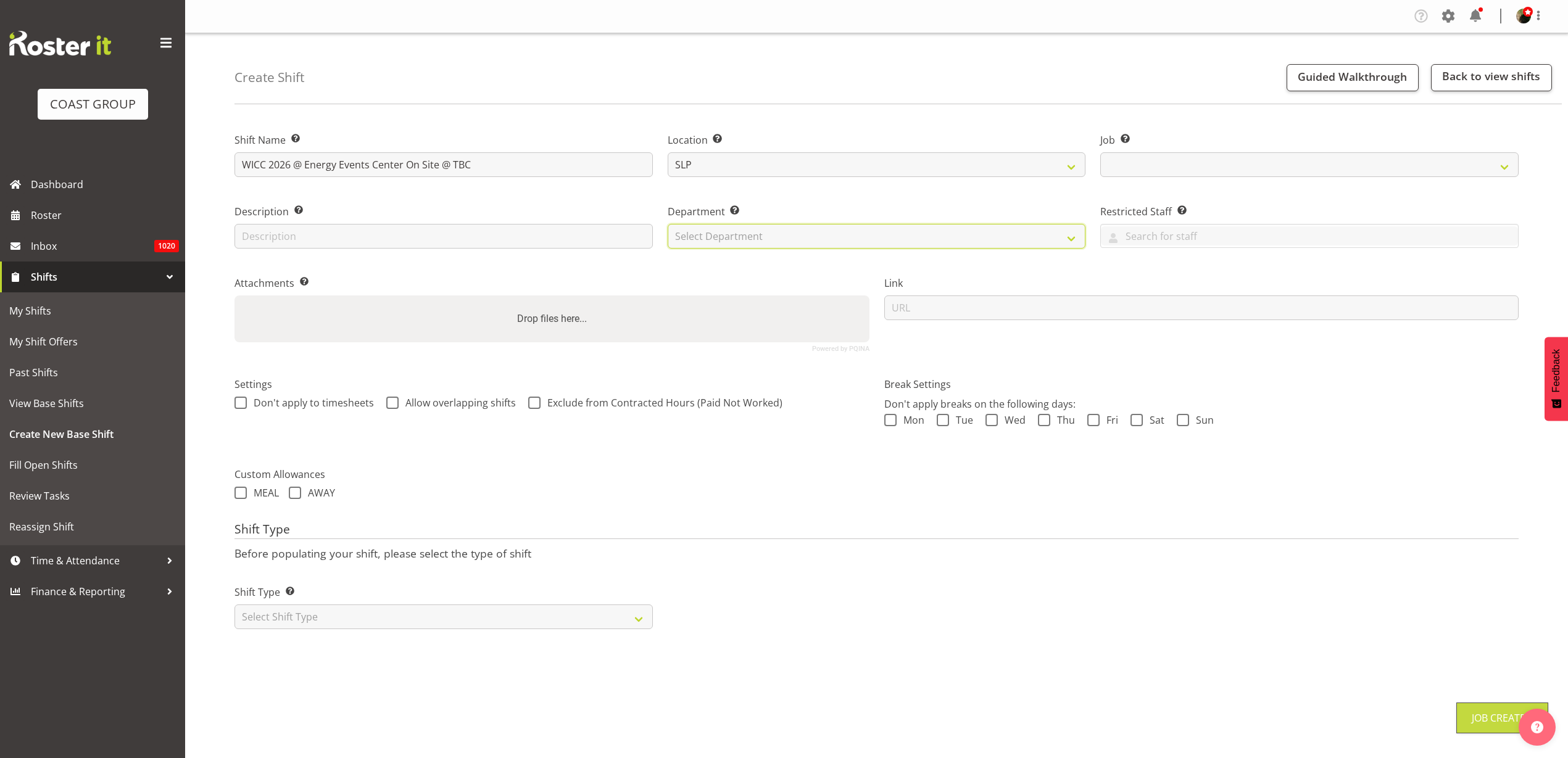
click at [759, 238] on select "Select Department CARLTON EVENTS [PERSON_NAME][GEOGRAPHIC_DATA] [GEOGRAPHIC_DAT…" at bounding box center [877, 236] width 419 height 25
select select "10781"
select select "23"
click at [668, 224] on select "Select Department CARLTON EVENTS [PERSON_NAME][GEOGRAPHIC_DATA] [GEOGRAPHIC_DAT…" at bounding box center [877, 236] width 419 height 25
click at [1038, 306] on input "url" at bounding box center [1201, 307] width 635 height 25
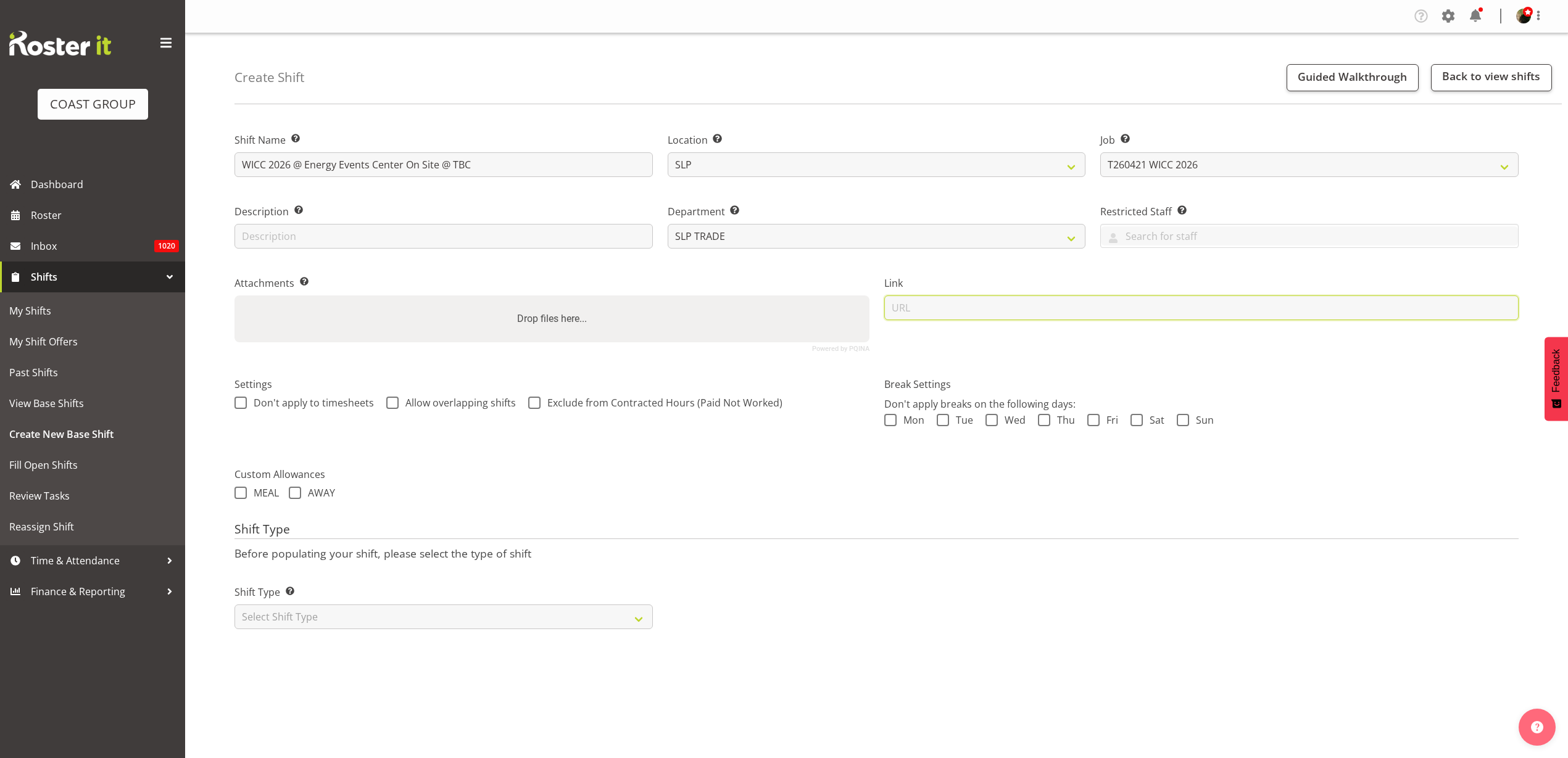
paste input "[URL][DOMAIN_NAME]"
type input "[URL][DOMAIN_NAME]"
click at [319, 621] on select "Select Shift Type One Off Shift Recurring Shift Rotating Shift" at bounding box center [443, 616] width 419 height 25
select select "recurring"
click at [234, 604] on select "Select Shift Type One Off Shift Recurring Shift Rotating Shift" at bounding box center [443, 616] width 419 height 25
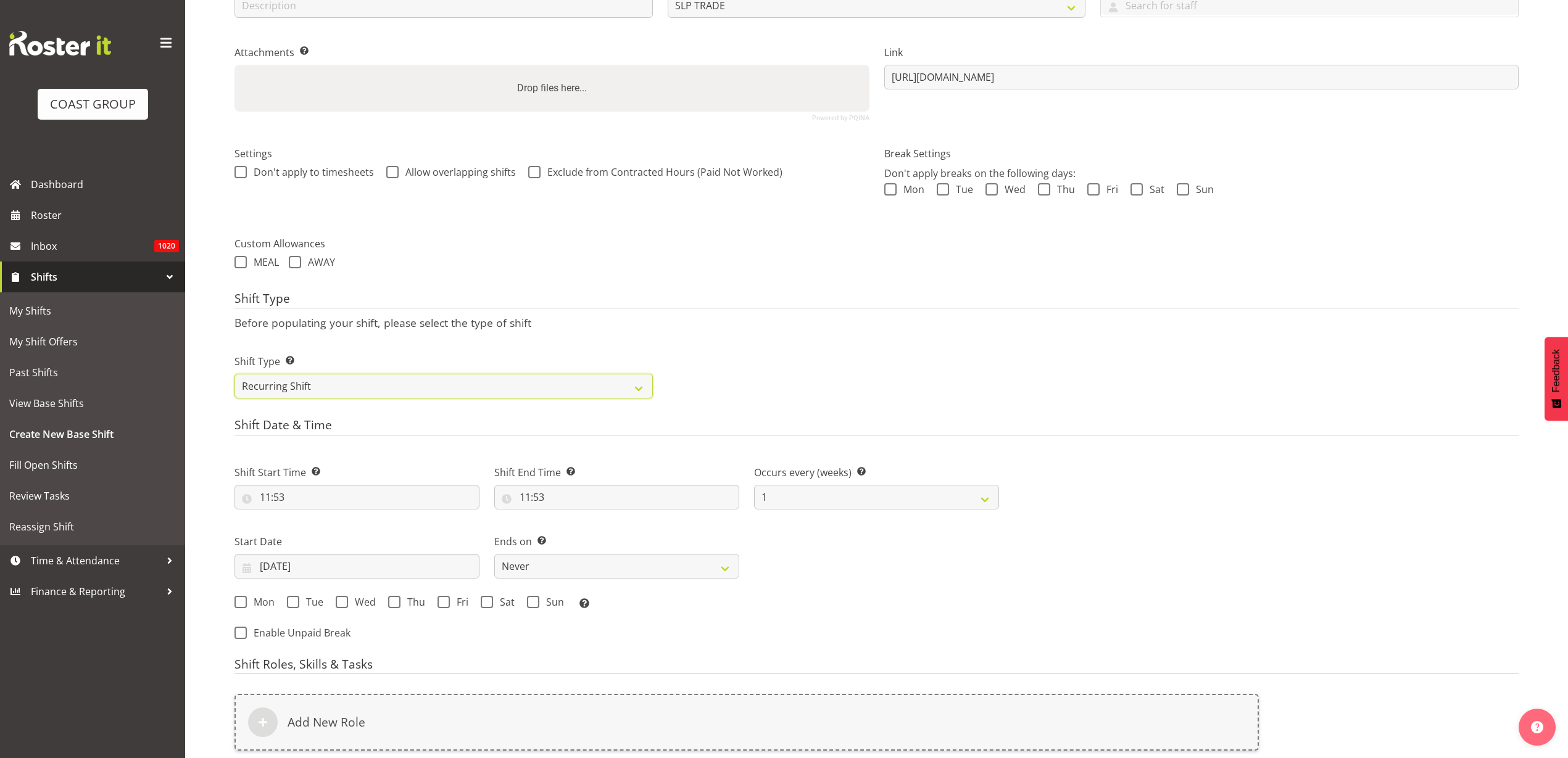
scroll to position [231, 0]
click at [310, 496] on input "11:53" at bounding box center [356, 496] width 245 height 25
select select "0"
type input "00:53"
select select "5"
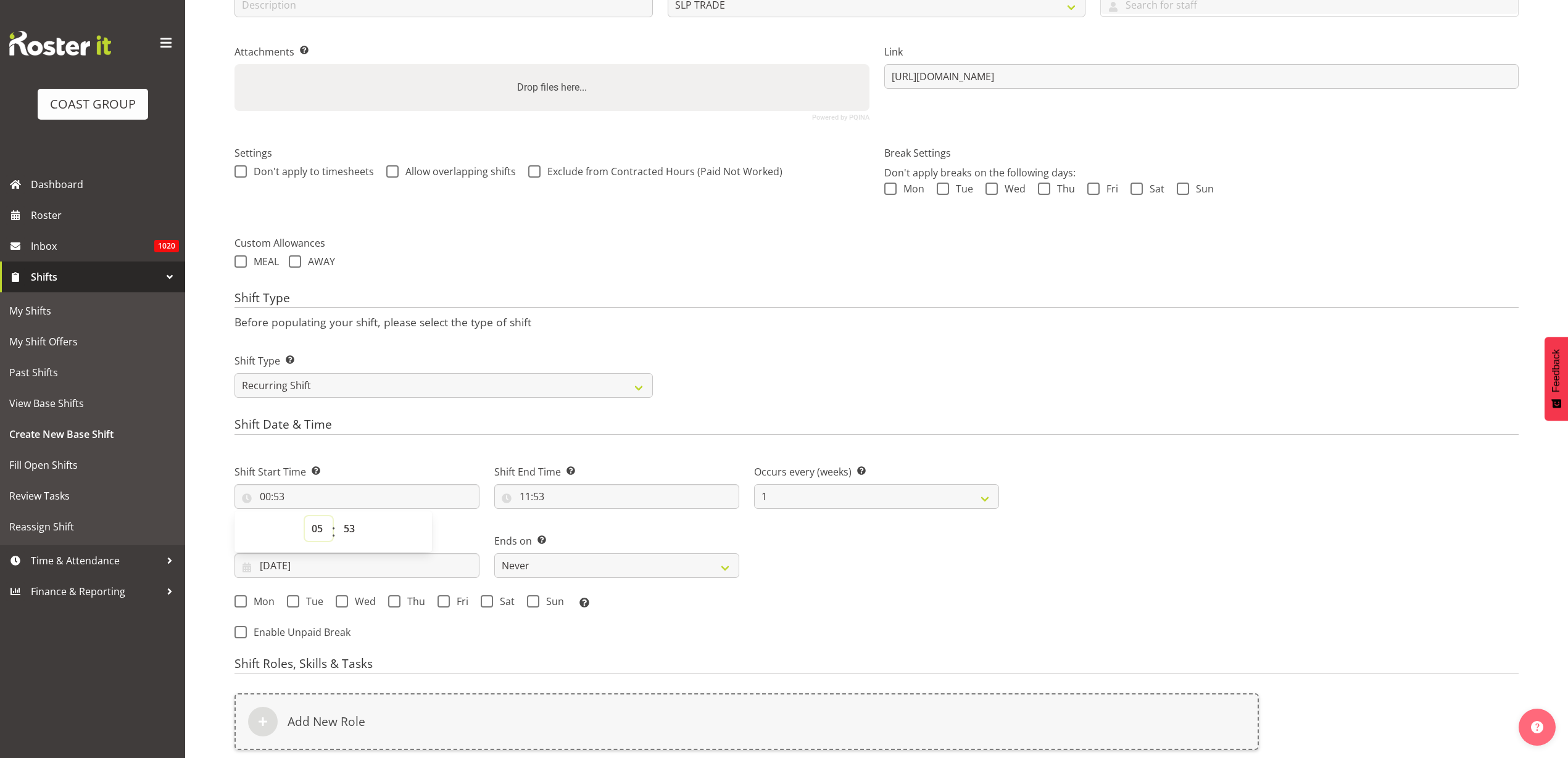
type input "05:53"
select select "0"
type input "05:00"
click at [564, 494] on input "11:53" at bounding box center [616, 496] width 245 height 25
select select "12"
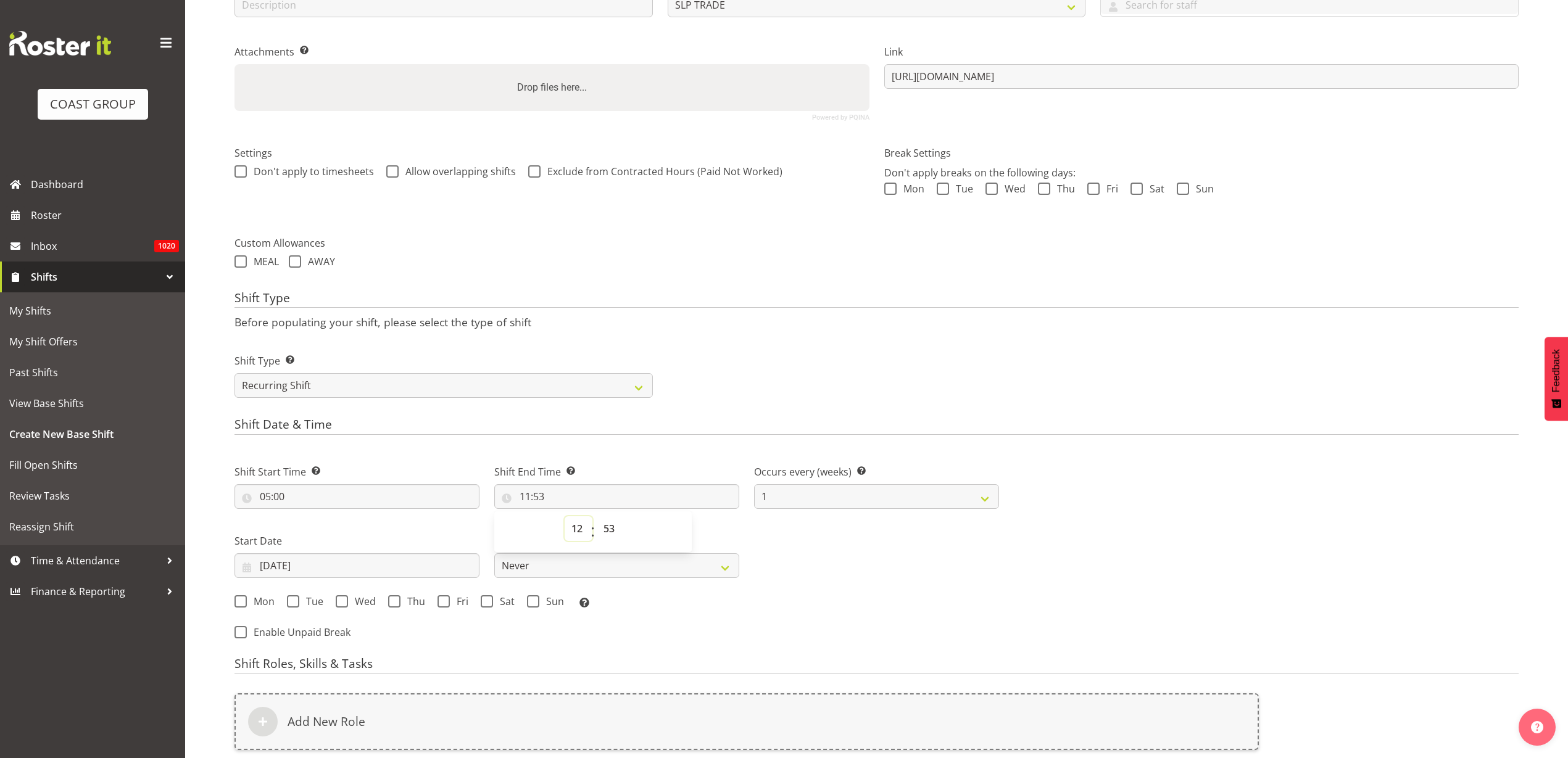
type input "12:53"
select select "16"
type input "16:53"
select select "0"
type input "16:00"
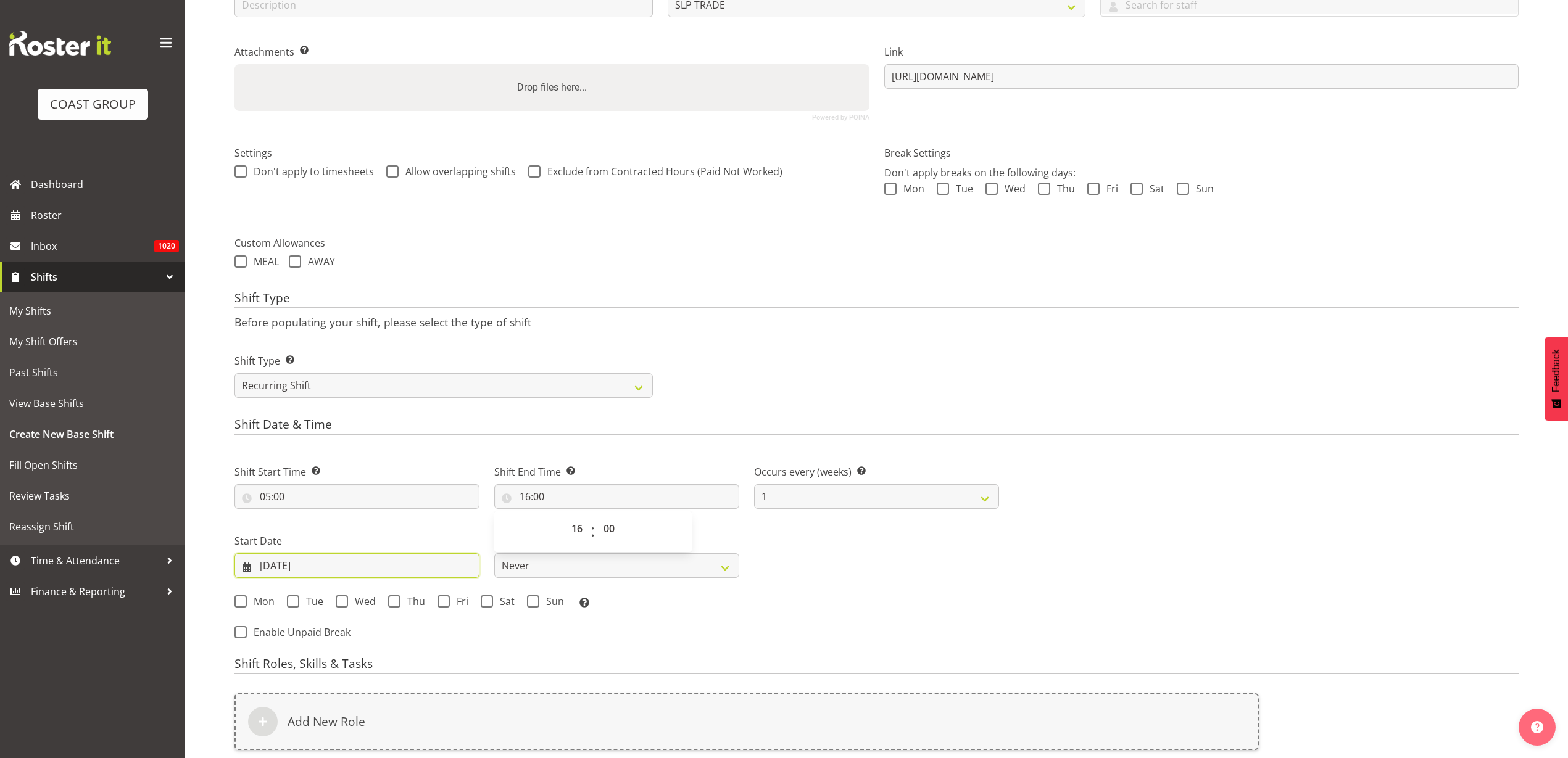
click at [322, 567] on input "[DATE]" at bounding box center [356, 565] width 245 height 25
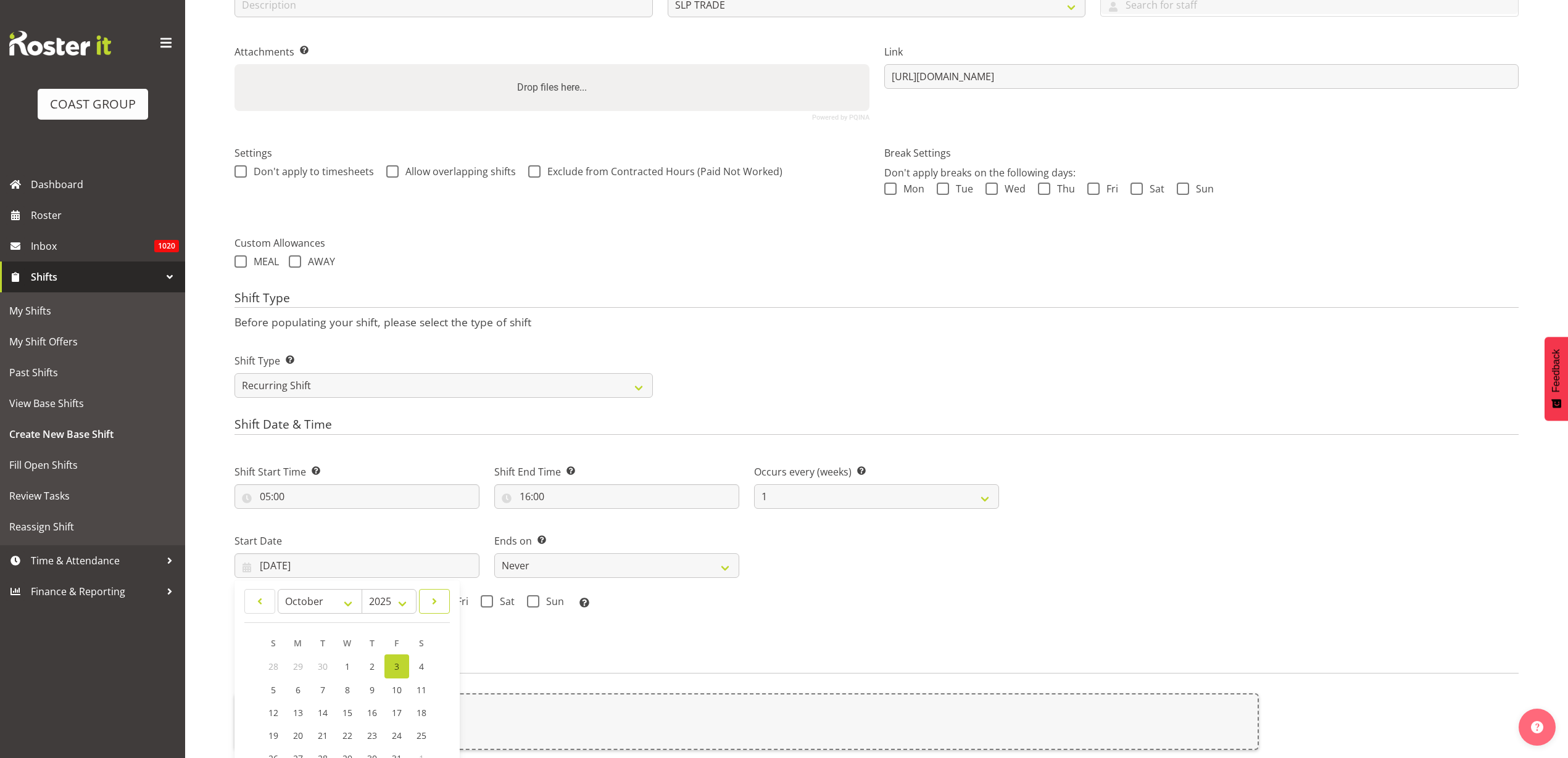
click at [434, 602] on span at bounding box center [434, 601] width 15 height 15
select select "0"
select select "2026"
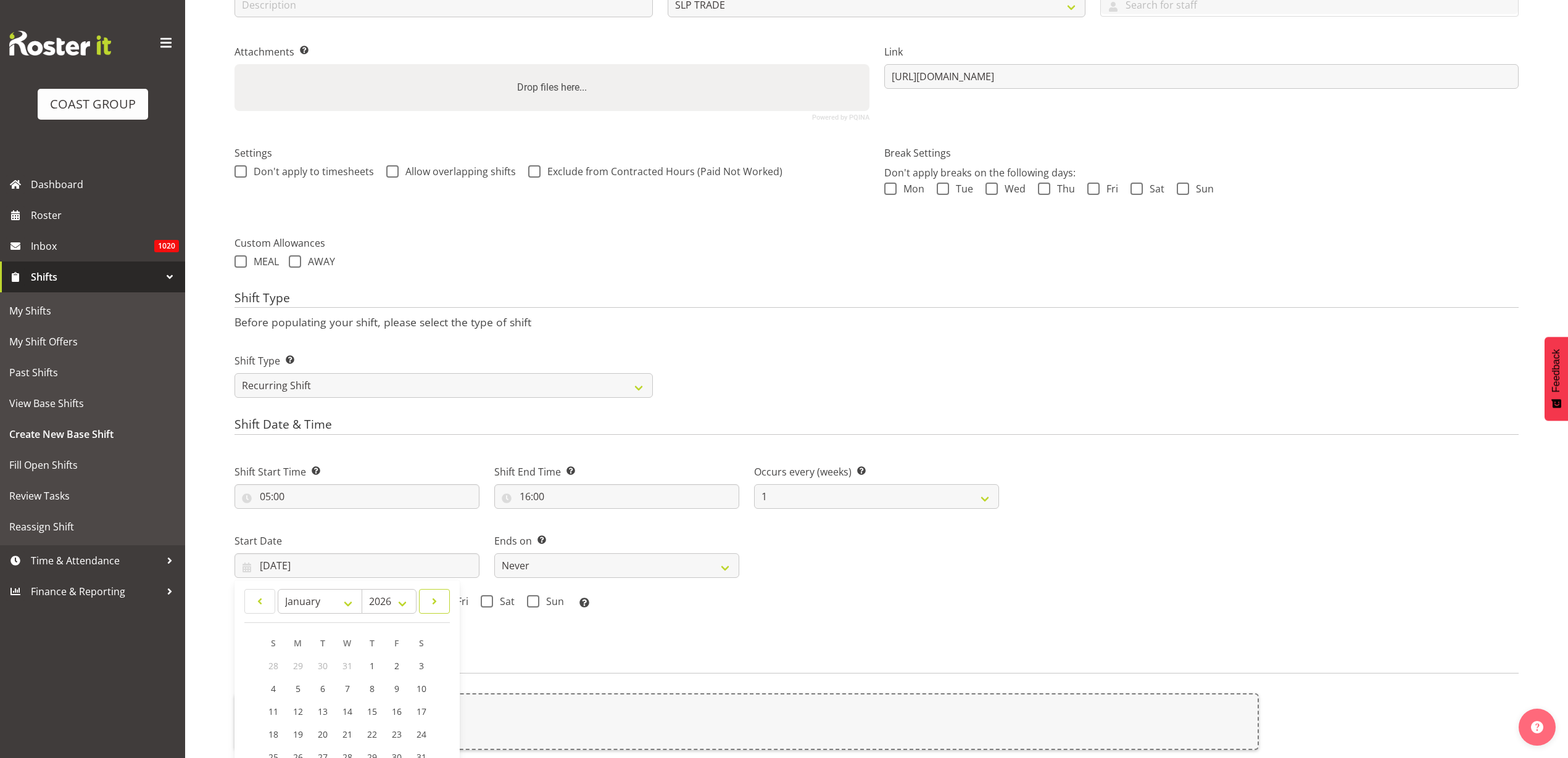
click at [434, 602] on span at bounding box center [434, 601] width 15 height 15
click at [254, 597] on span at bounding box center [259, 601] width 15 height 15
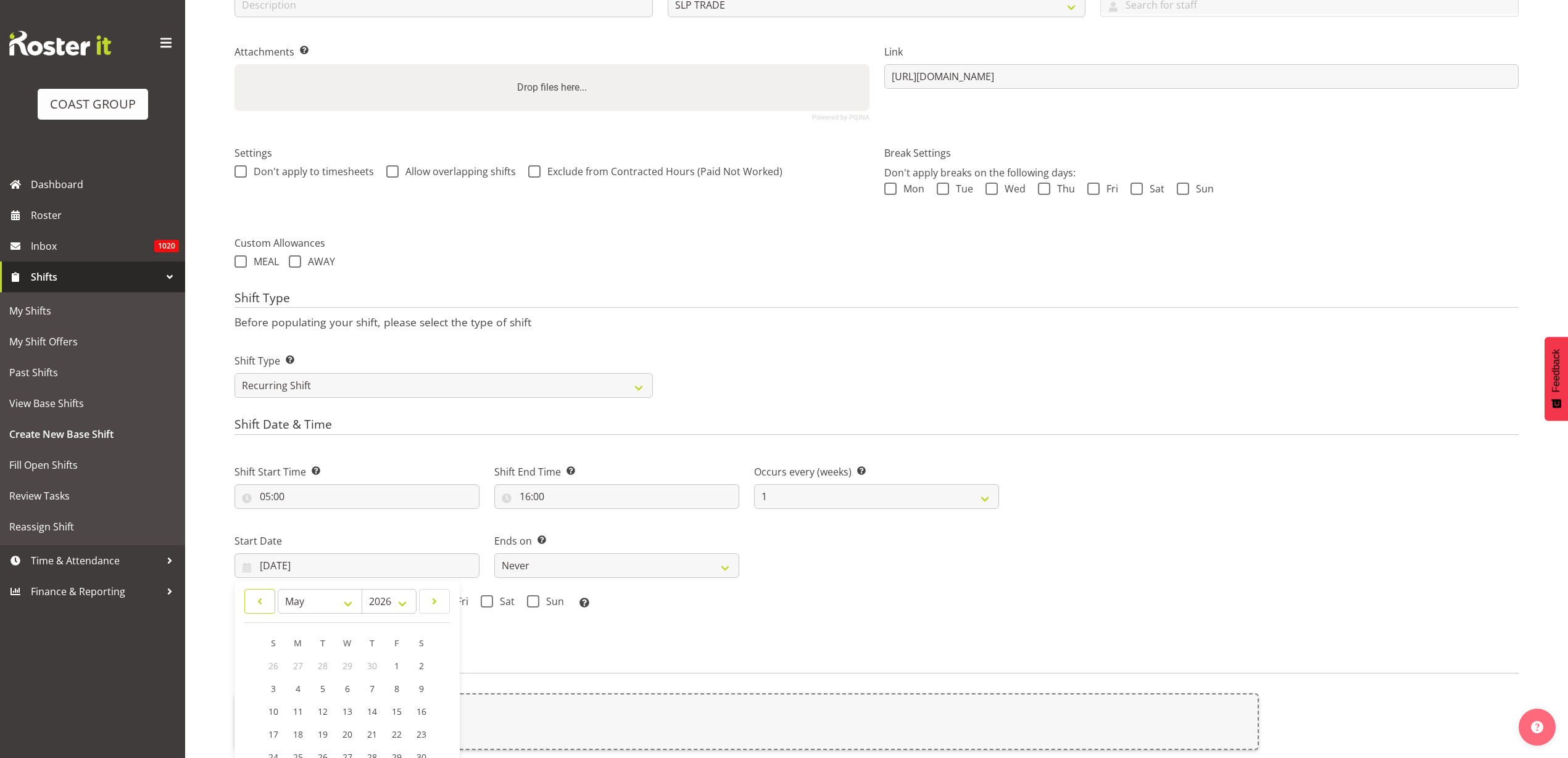
select select "3"
click at [271, 731] on span "19" at bounding box center [273, 734] width 10 height 12
type input "[DATE]"
click at [579, 566] on select "Never On Date" at bounding box center [616, 565] width 245 height 25
select select "date"
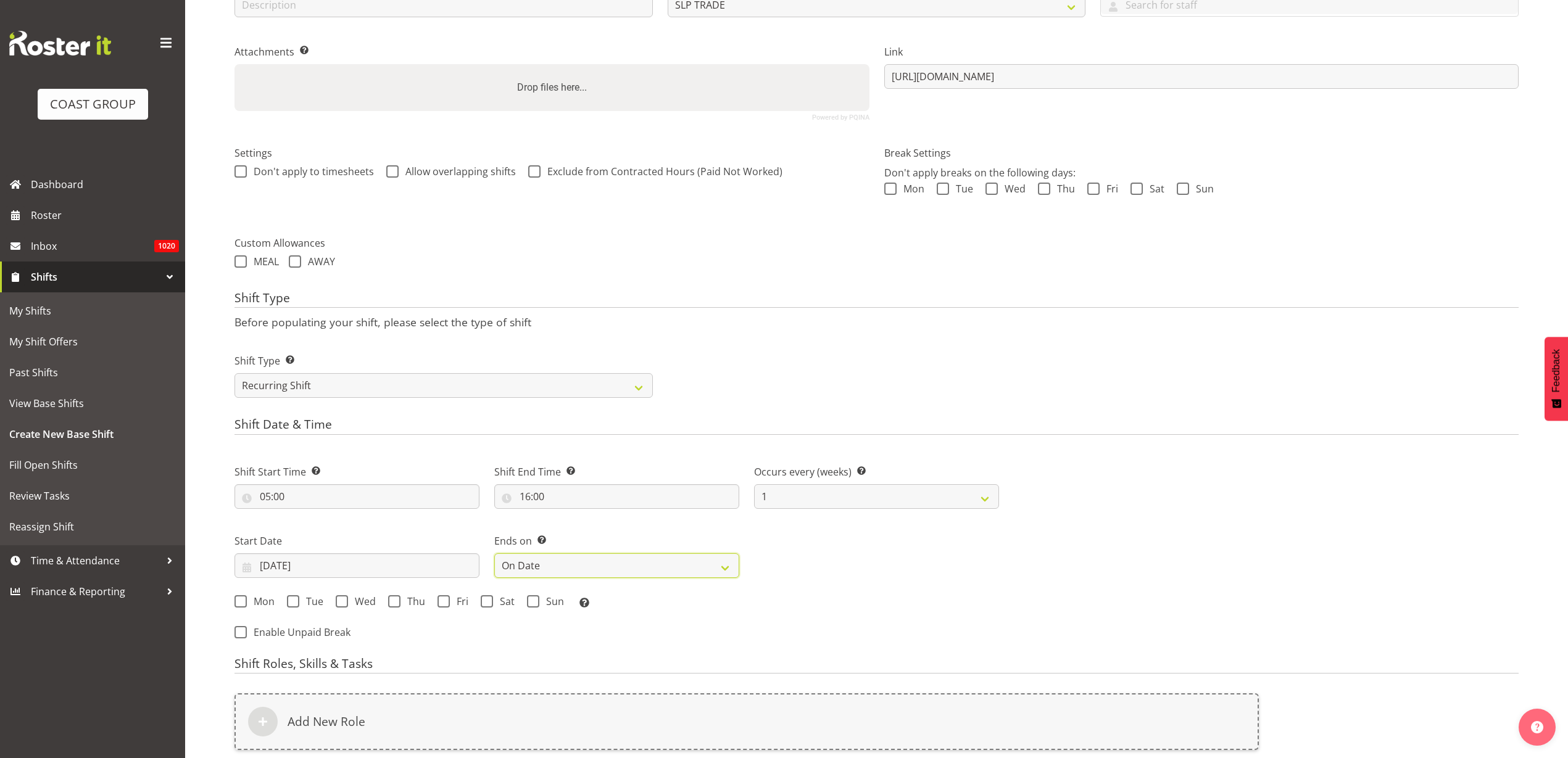
click at [494, 553] on select "Never On Date" at bounding box center [616, 565] width 245 height 25
select select "9"
select select "2025"
click at [856, 569] on input "[DATE]" at bounding box center [876, 565] width 245 height 25
click at [965, 597] on link at bounding box center [974, 601] width 31 height 25
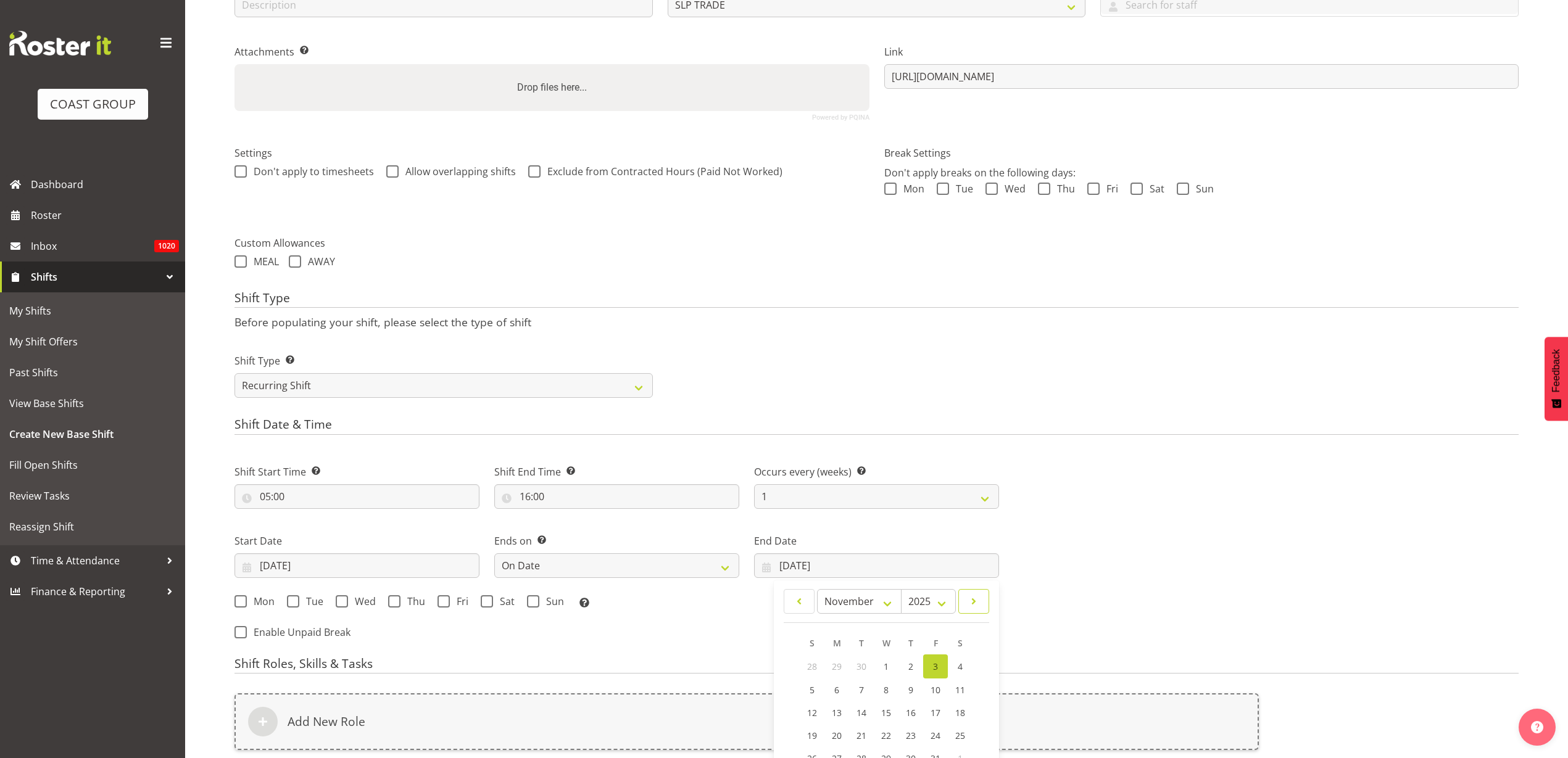
click at [965, 597] on link at bounding box center [974, 601] width 31 height 25
select select "0"
select select "2026"
click at [965, 597] on link at bounding box center [974, 601] width 31 height 25
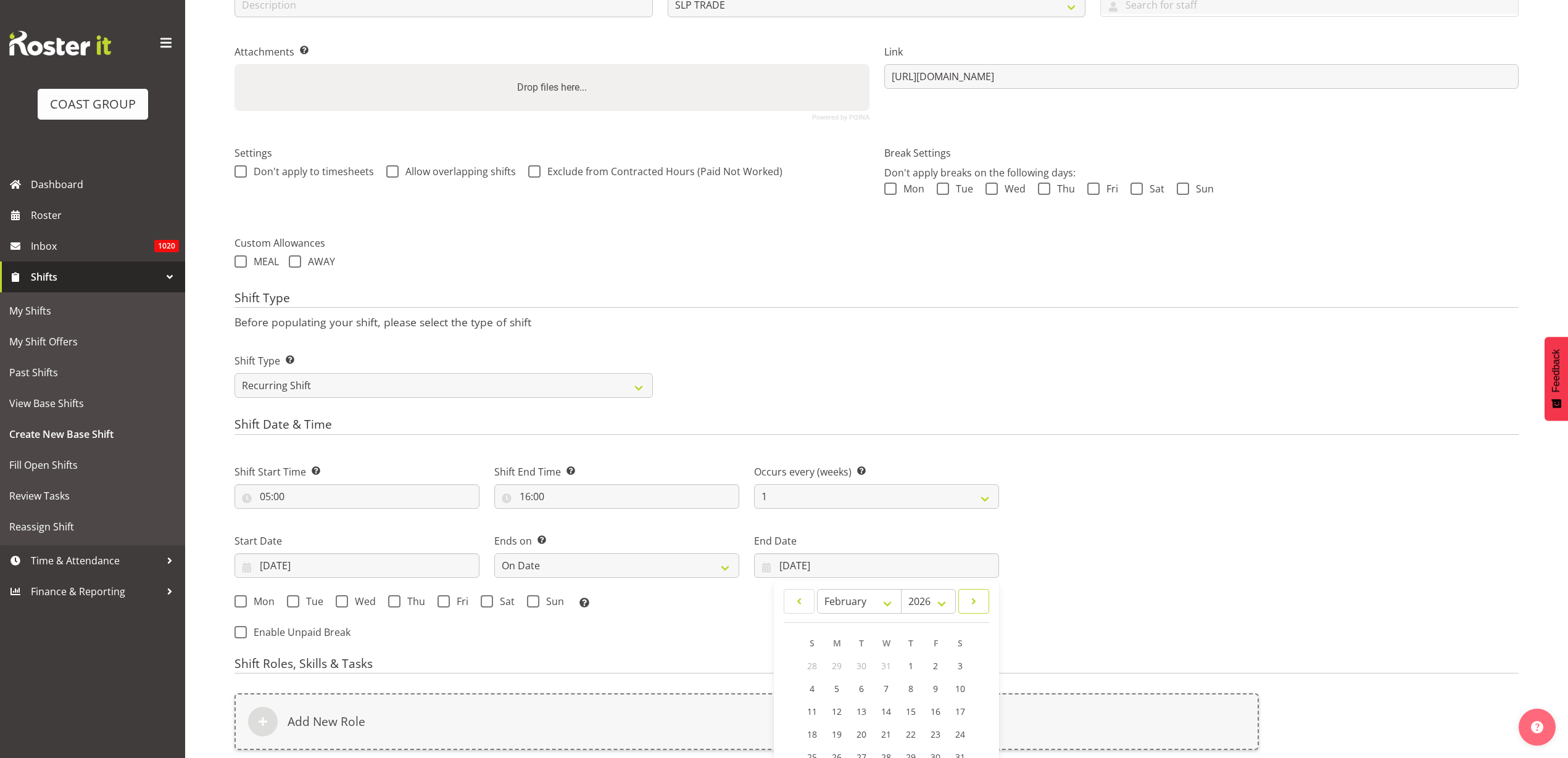
click at [965, 597] on link at bounding box center [974, 601] width 31 height 25
select select "3"
click at [937, 732] on span "24" at bounding box center [935, 734] width 10 height 12
type input "[DATE]"
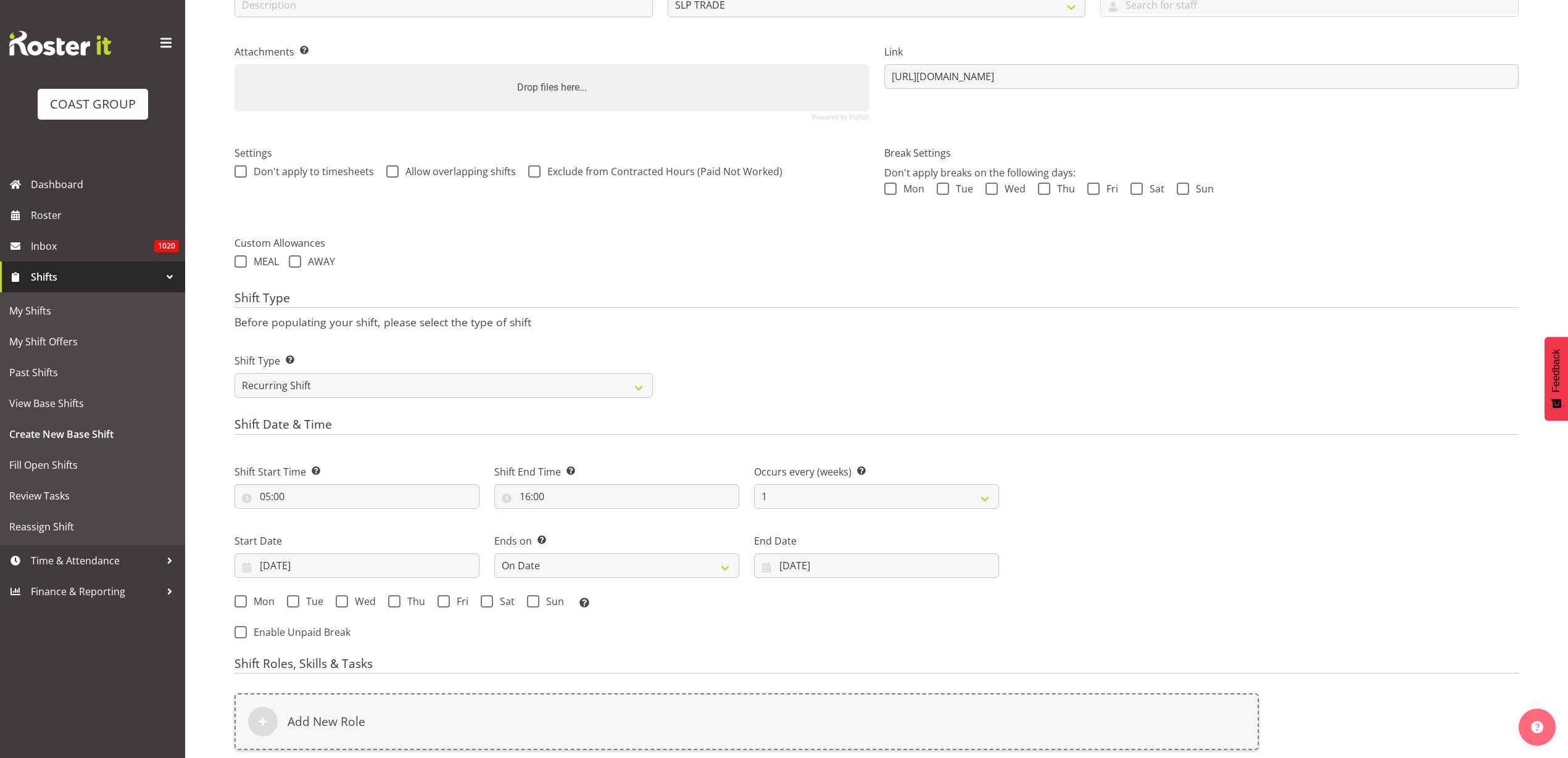
click at [246, 604] on span at bounding box center [241, 602] width 13 height 13
click at [243, 604] on input "Mon" at bounding box center [238, 601] width 8 height 8
checkbox input "true"
drag, startPoint x: 293, startPoint y: 602, endPoint x: 325, endPoint y: 602, distance: 32.0
click at [295, 602] on span at bounding box center [293, 602] width 13 height 13
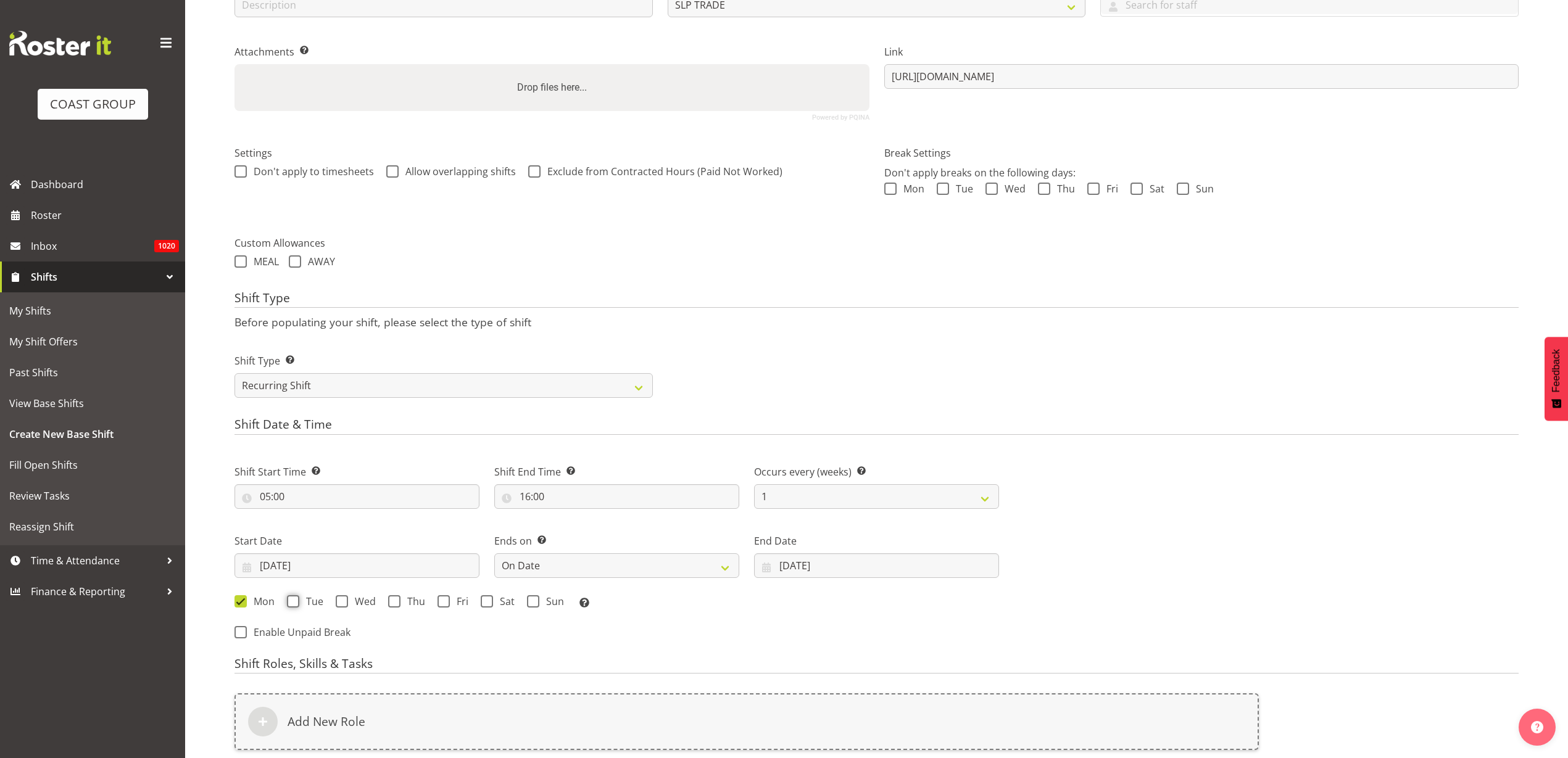
click at [295, 602] on input "Tue" at bounding box center [290, 601] width 8 height 8
checkbox input "true"
click at [351, 600] on span "Wed" at bounding box center [362, 602] width 28 height 13
click at [344, 600] on input "Wed" at bounding box center [339, 601] width 8 height 8
checkbox input "true"
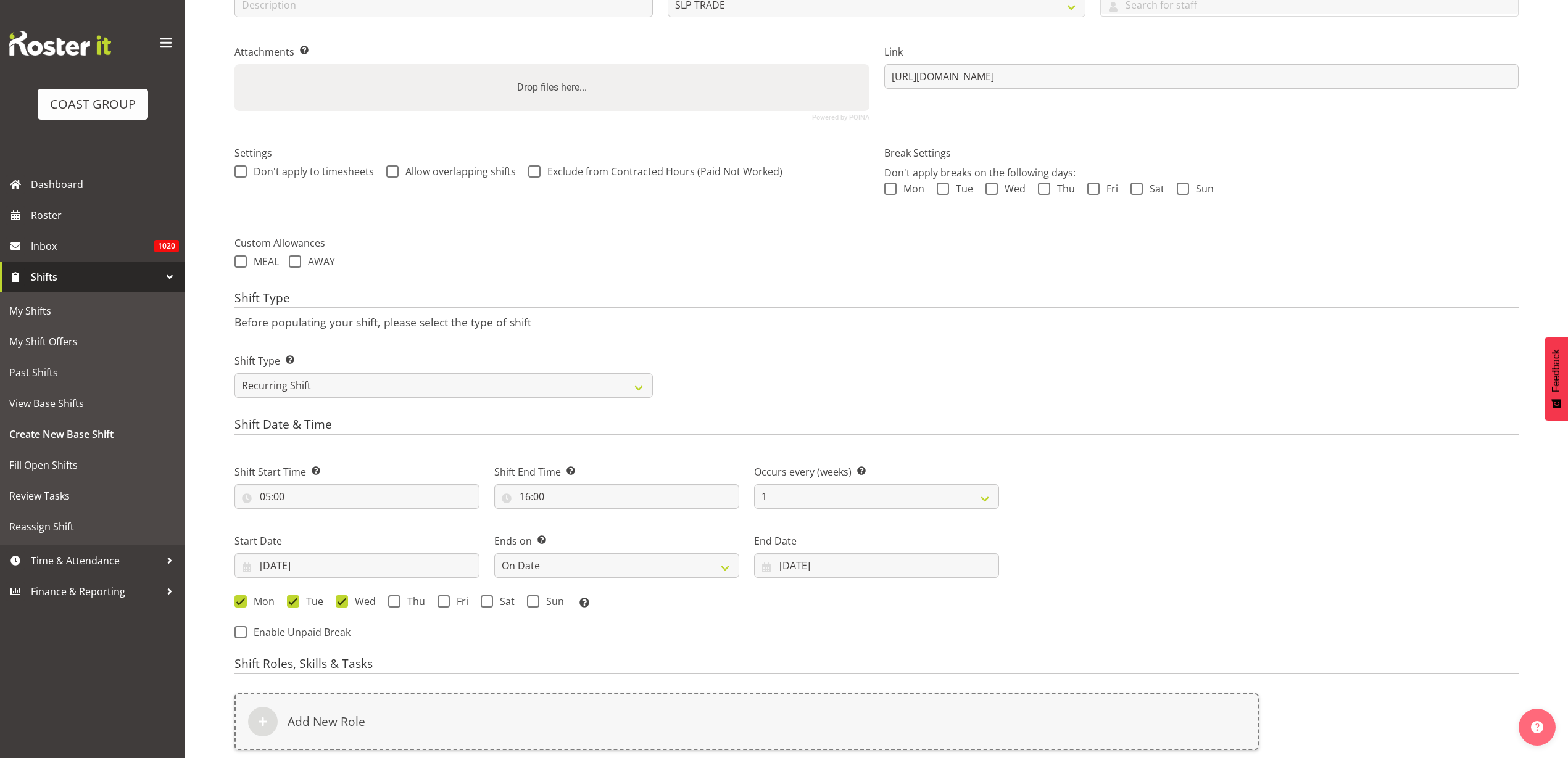
click at [388, 600] on span at bounding box center [394, 602] width 13 height 13
click at [388, 600] on input "Thu" at bounding box center [391, 601] width 8 height 8
checkbox input "true"
click at [438, 600] on span at bounding box center [444, 602] width 13 height 13
click at [438, 600] on input "Fri" at bounding box center [441, 601] width 8 height 8
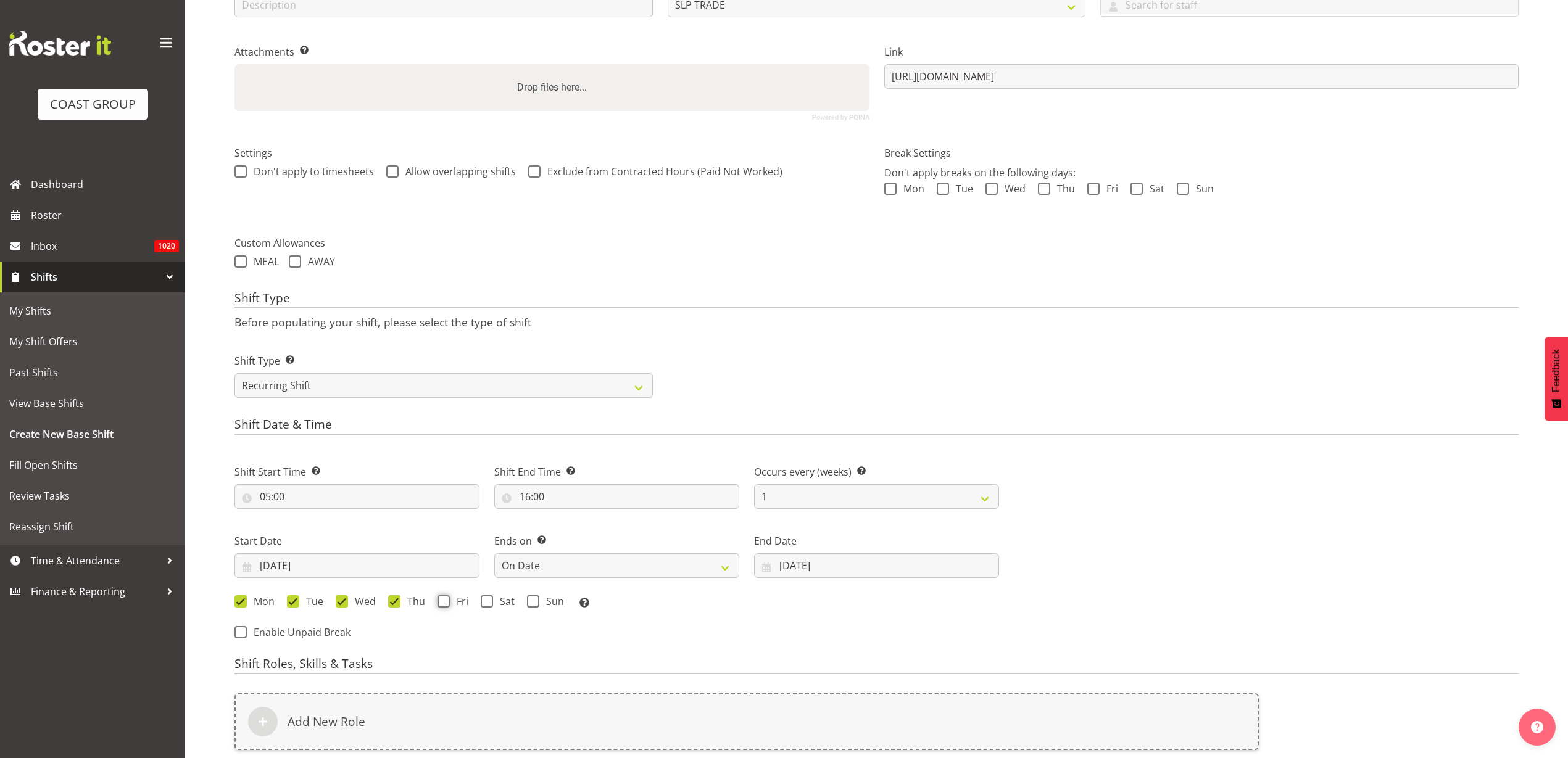
checkbox input "true"
click at [478, 603] on div "Mon Tue Wed Thu Fri Sat Sun Select the days of the week you wish to create this…" at bounding box center [616, 603] width 764 height 16
click at [487, 603] on span at bounding box center [487, 602] width 13 height 13
click at [487, 603] on input "Sat" at bounding box center [484, 601] width 8 height 8
checkbox input "true"
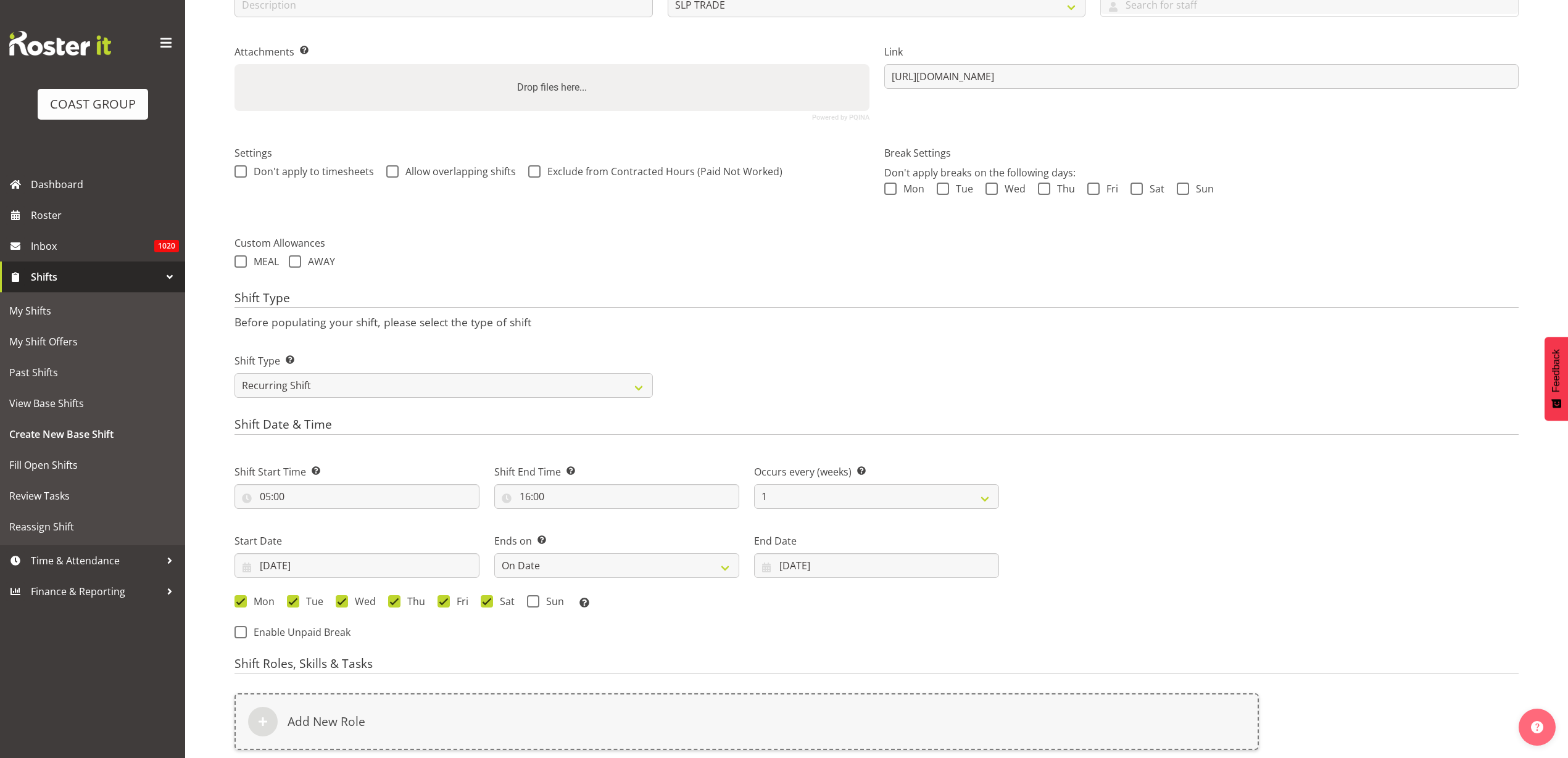
click at [530, 600] on span at bounding box center [533, 602] width 13 height 13
click at [530, 600] on input "Sun" at bounding box center [530, 601] width 8 height 8
checkbox input "true"
click at [445, 715] on div "Add New Role" at bounding box center [746, 722] width 1025 height 57
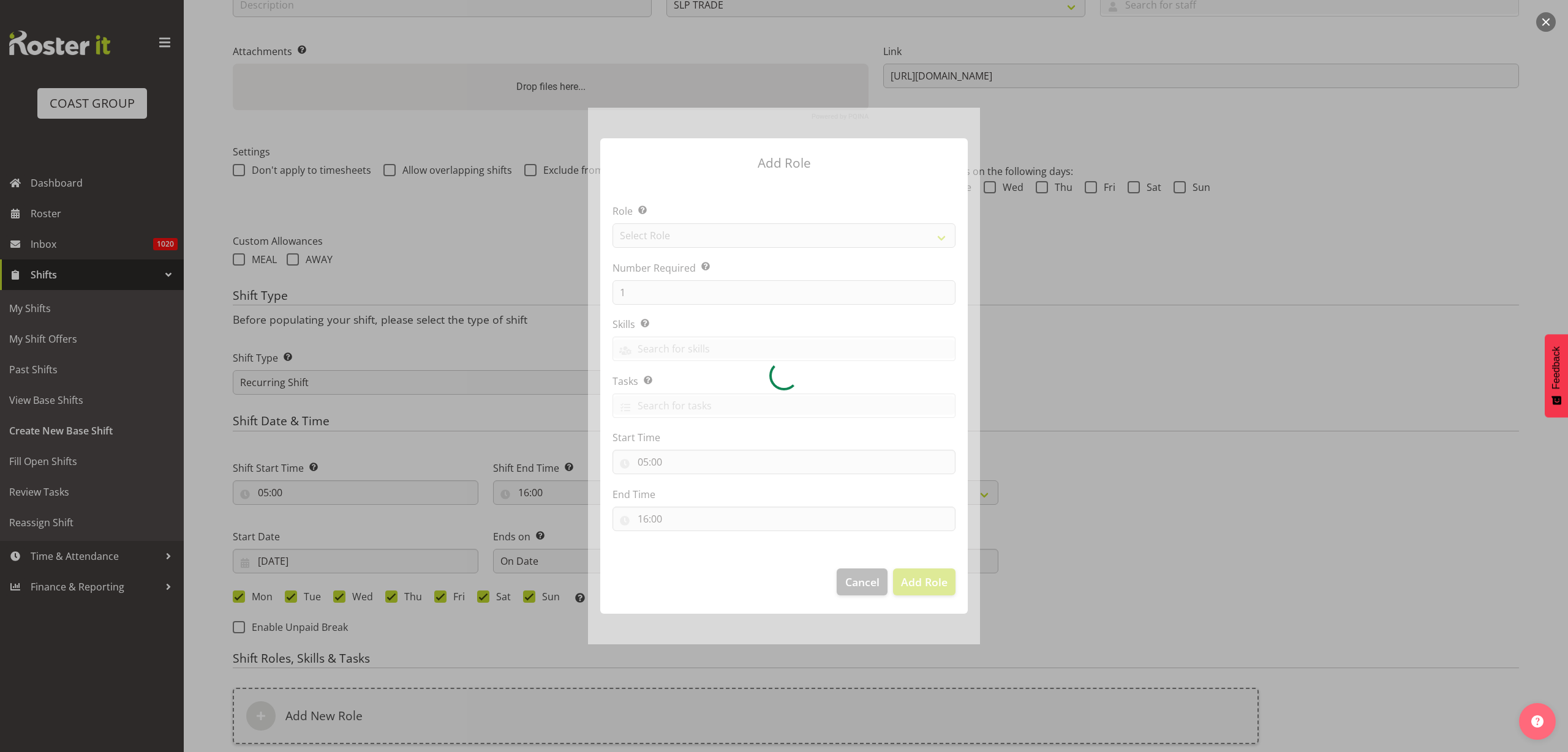
click at [798, 239] on div at bounding box center [784, 376] width 392 height 537
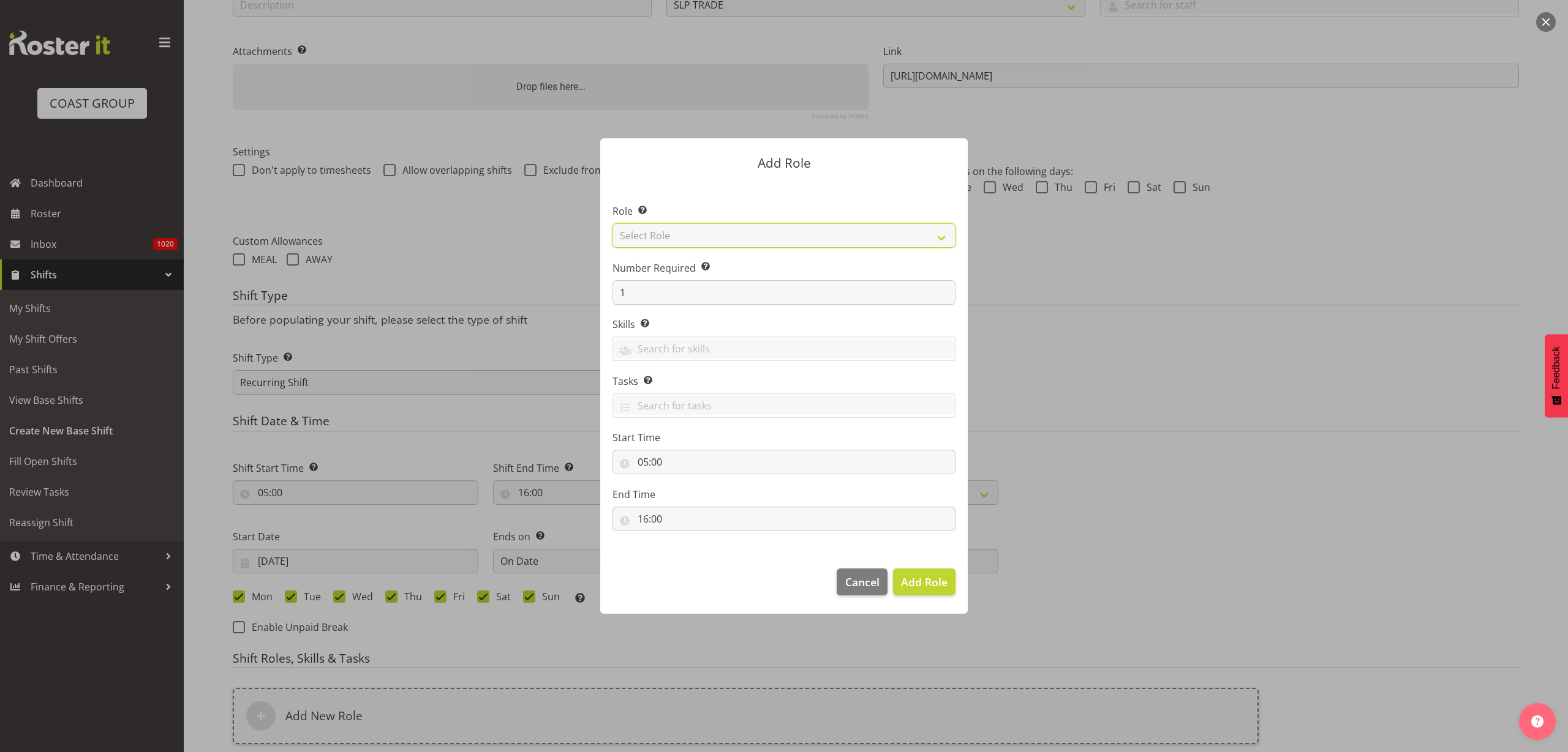
click at [776, 232] on select "Select Role ACCOUNT MANAGER ACCOUNT MANAGER DW ACCOUNTS [PERSON_NAME] VEHICLES …" at bounding box center [784, 235] width 343 height 24
select select "123"
click at [612, 223] on select "Select Role ACCOUNT MANAGER ACCOUNT MANAGER DW ACCOUNTS [PERSON_NAME] VEHICLES …" at bounding box center [784, 235] width 343 height 24
drag, startPoint x: 640, startPoint y: 300, endPoint x: 574, endPoint y: 288, distance: 67.1
click at [574, 288] on form "Add Role Role Select the role you wish to add to the shift. ACCOUNT MANAGER ACC…" at bounding box center [784, 376] width 588 height 537
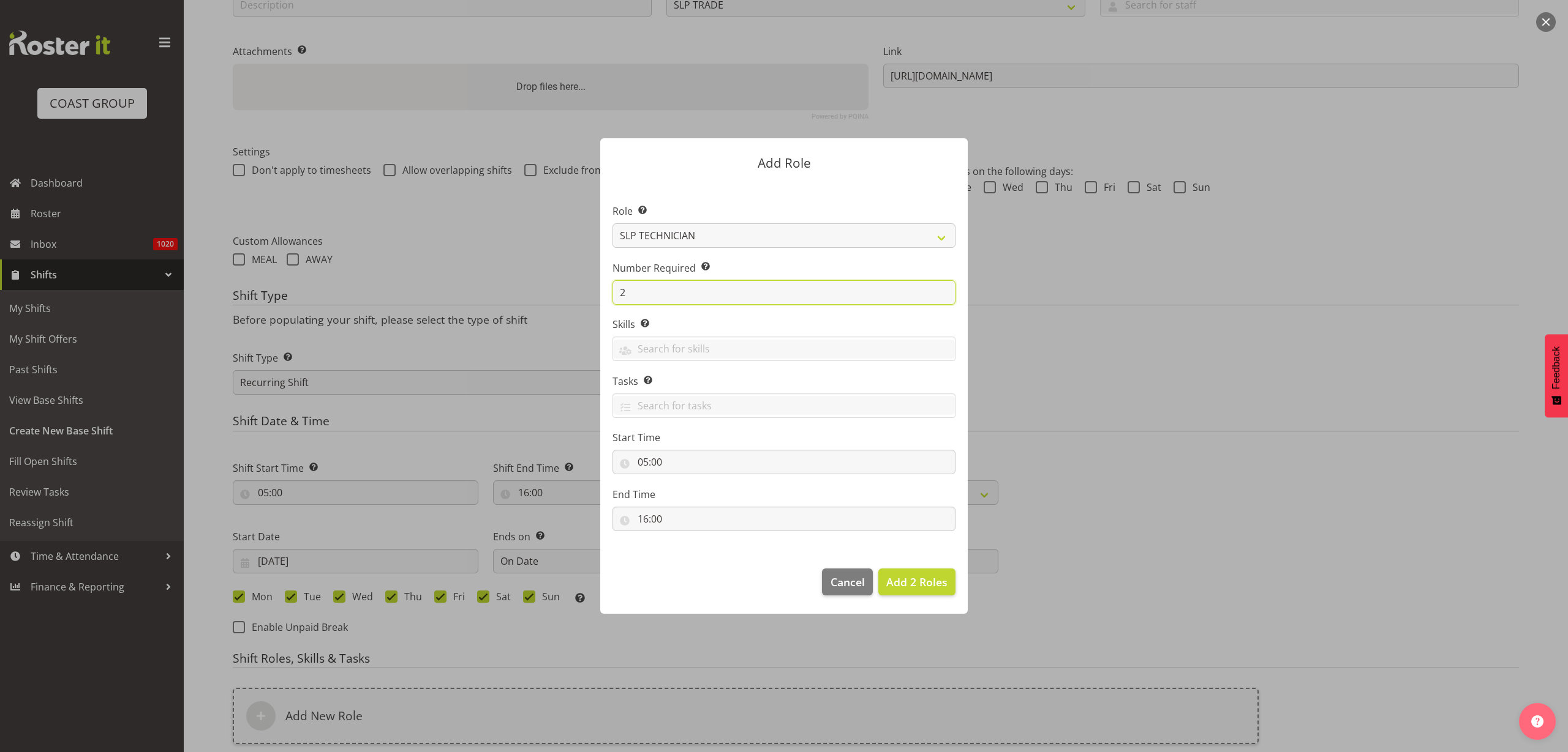
type input "2"
click at [917, 574] on span "Add 2 Roles" at bounding box center [917, 582] width 61 height 16
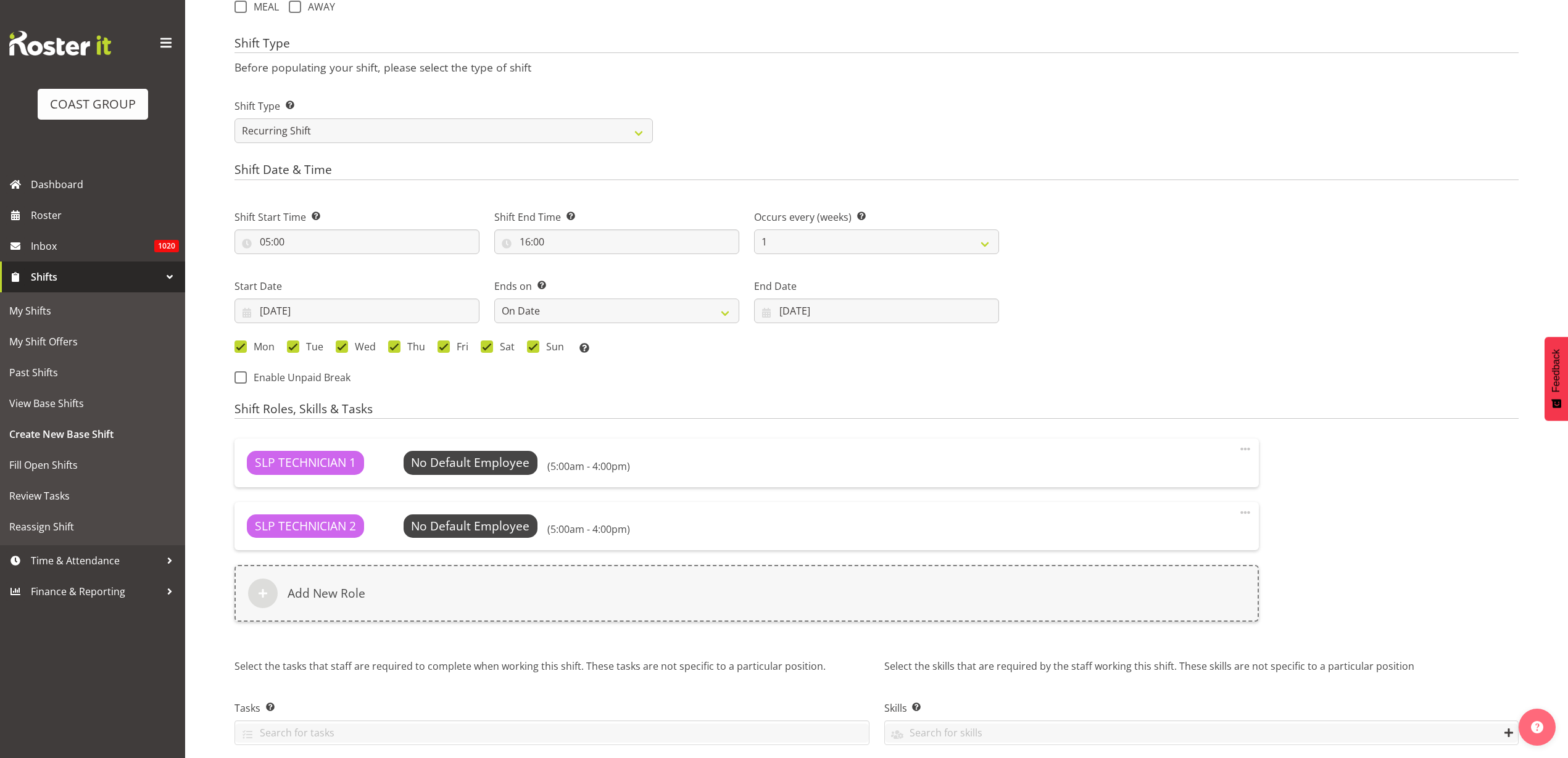
scroll to position [537, 0]
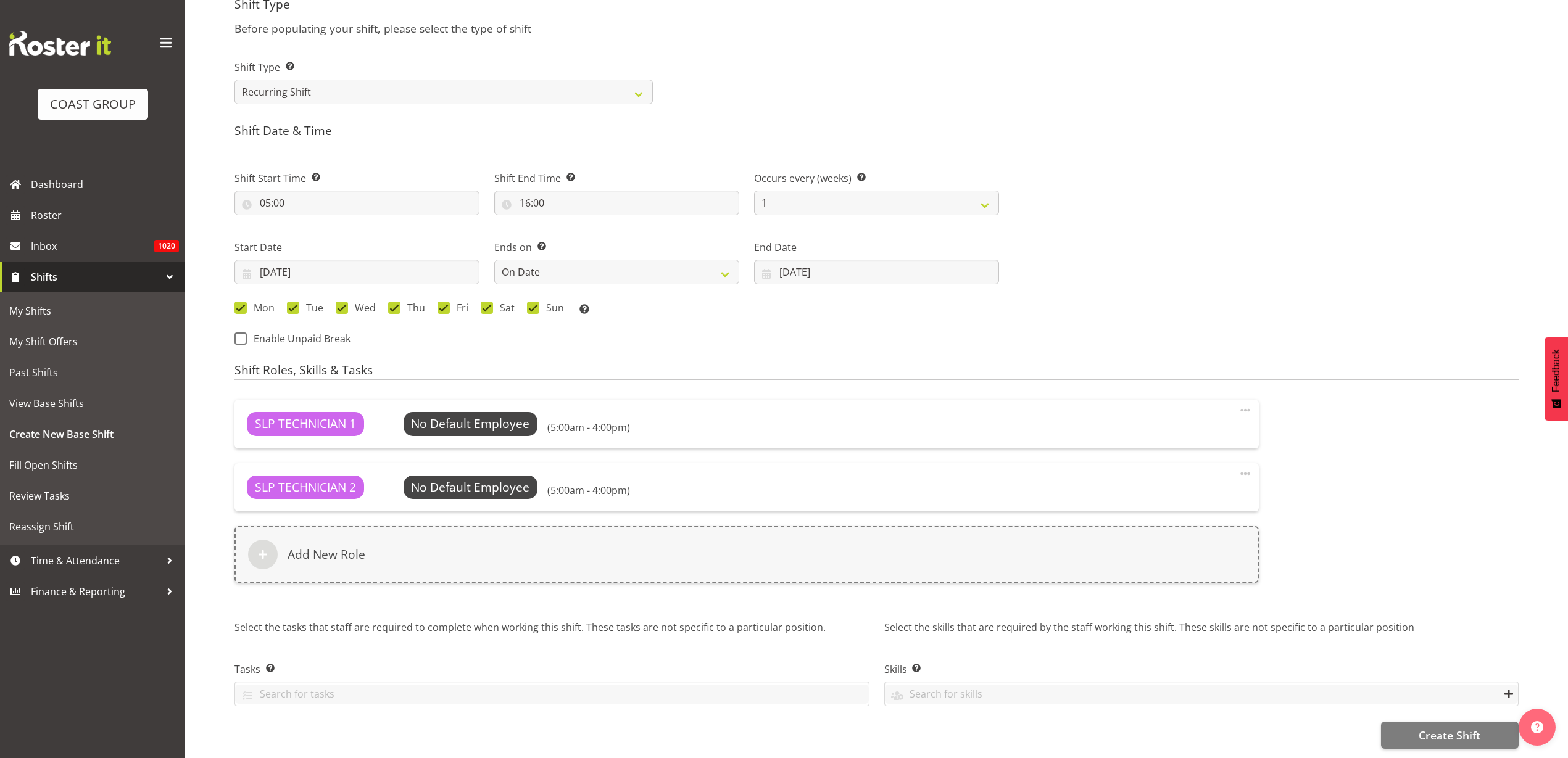
click at [470, 544] on div "Add New Role" at bounding box center [746, 555] width 1025 height 57
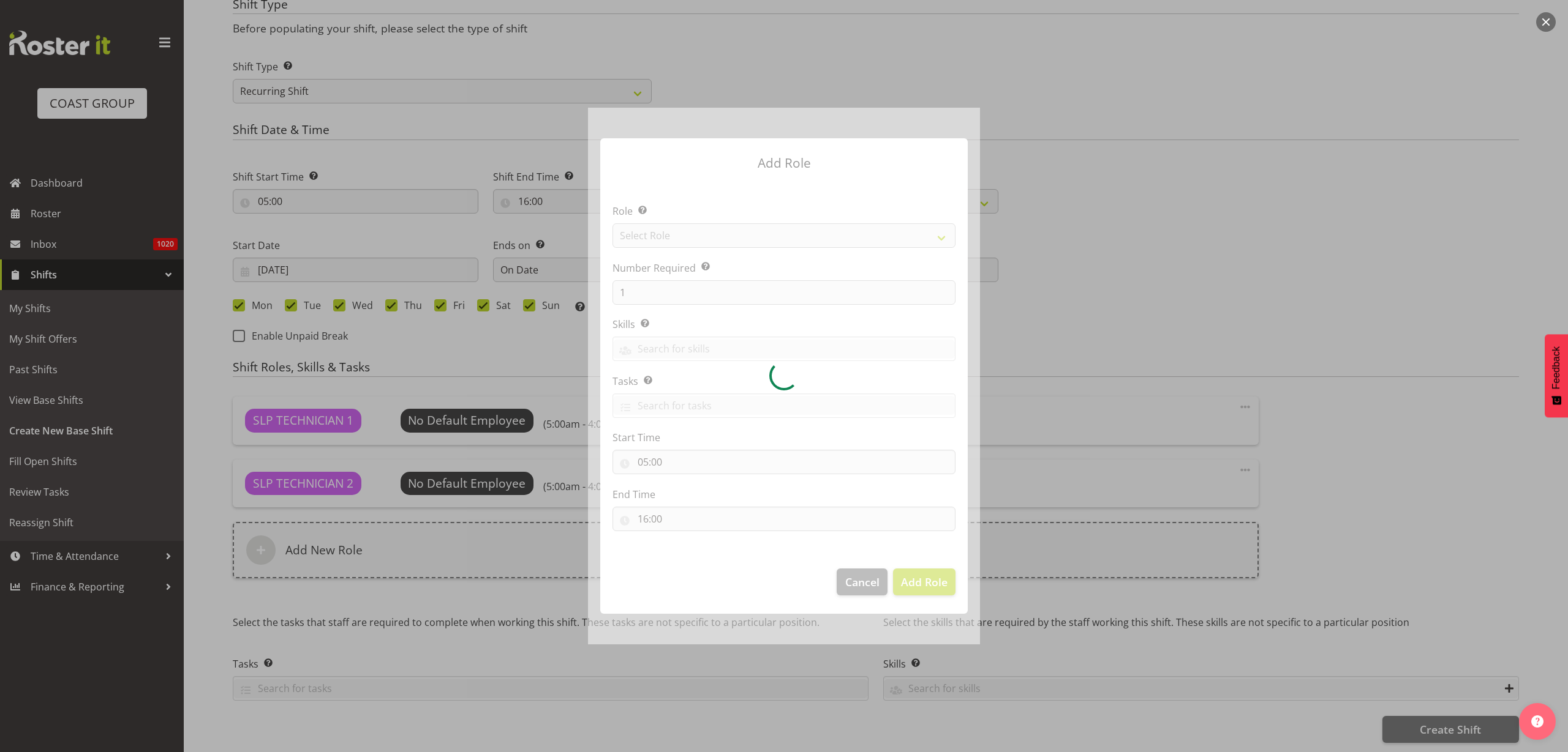
click at [686, 241] on div at bounding box center [784, 376] width 392 height 537
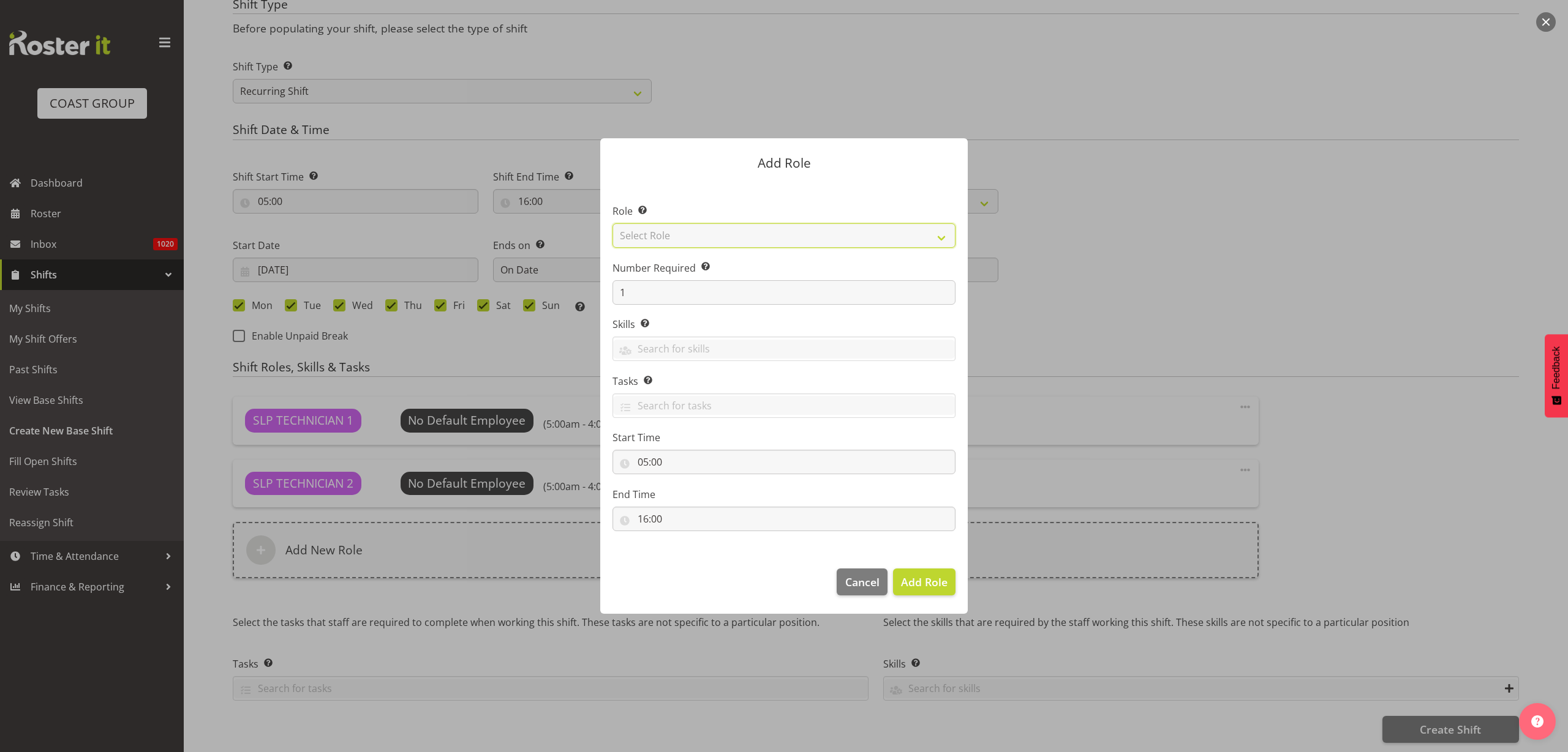
click at [702, 225] on select "Select Role ACCOUNT MANAGER ACCOUNT MANAGER DW ACCOUNTS [PERSON_NAME] VEHICLES …" at bounding box center [784, 235] width 343 height 24
select select "81"
click at [612, 223] on select "Select Role ACCOUNT MANAGER ACCOUNT MANAGER DW ACCOUNTS [PERSON_NAME] VEHICLES …" at bounding box center [784, 235] width 343 height 24
click at [908, 579] on span "Add Role" at bounding box center [924, 582] width 47 height 15
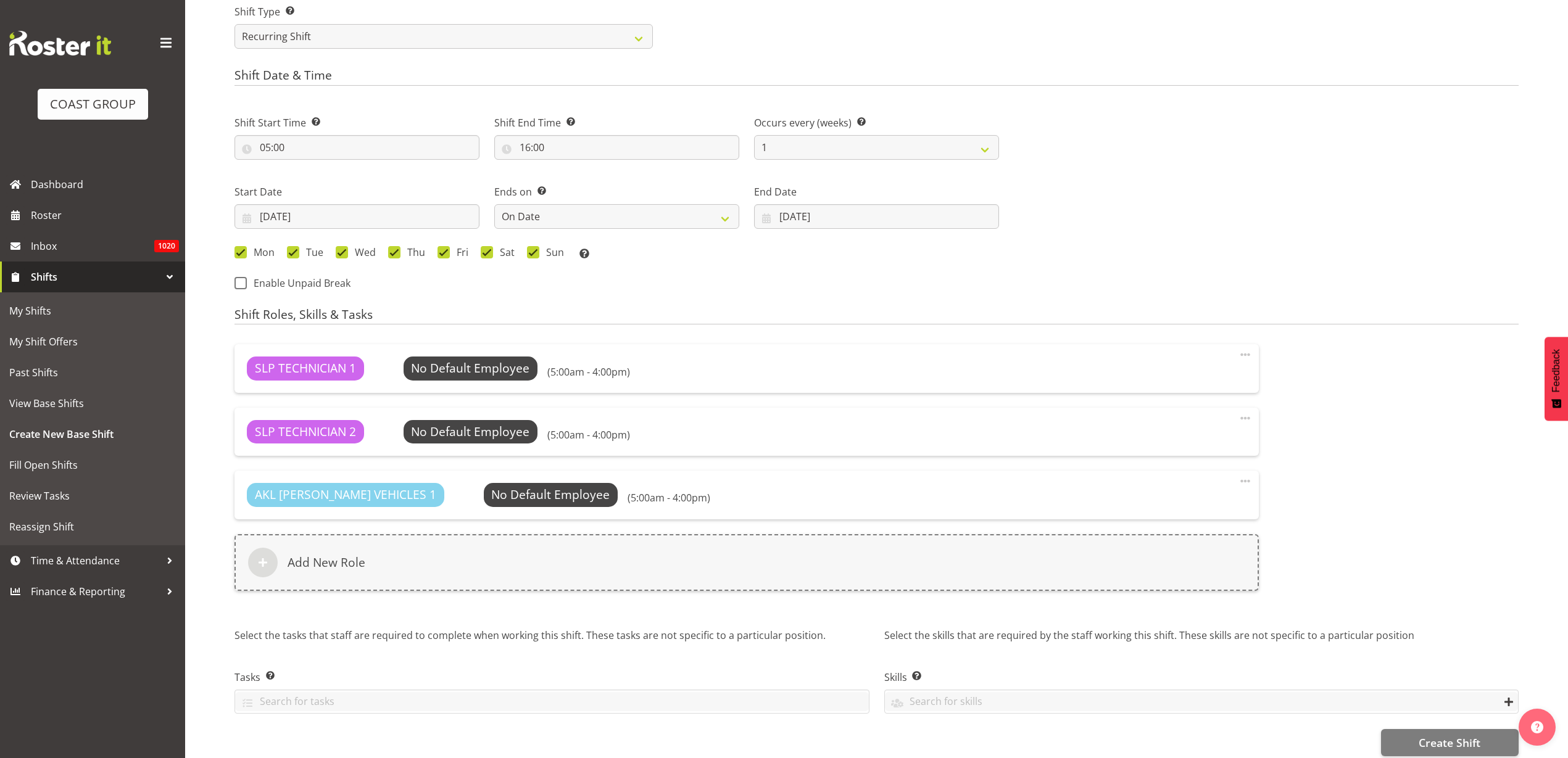
scroll to position [600, 0]
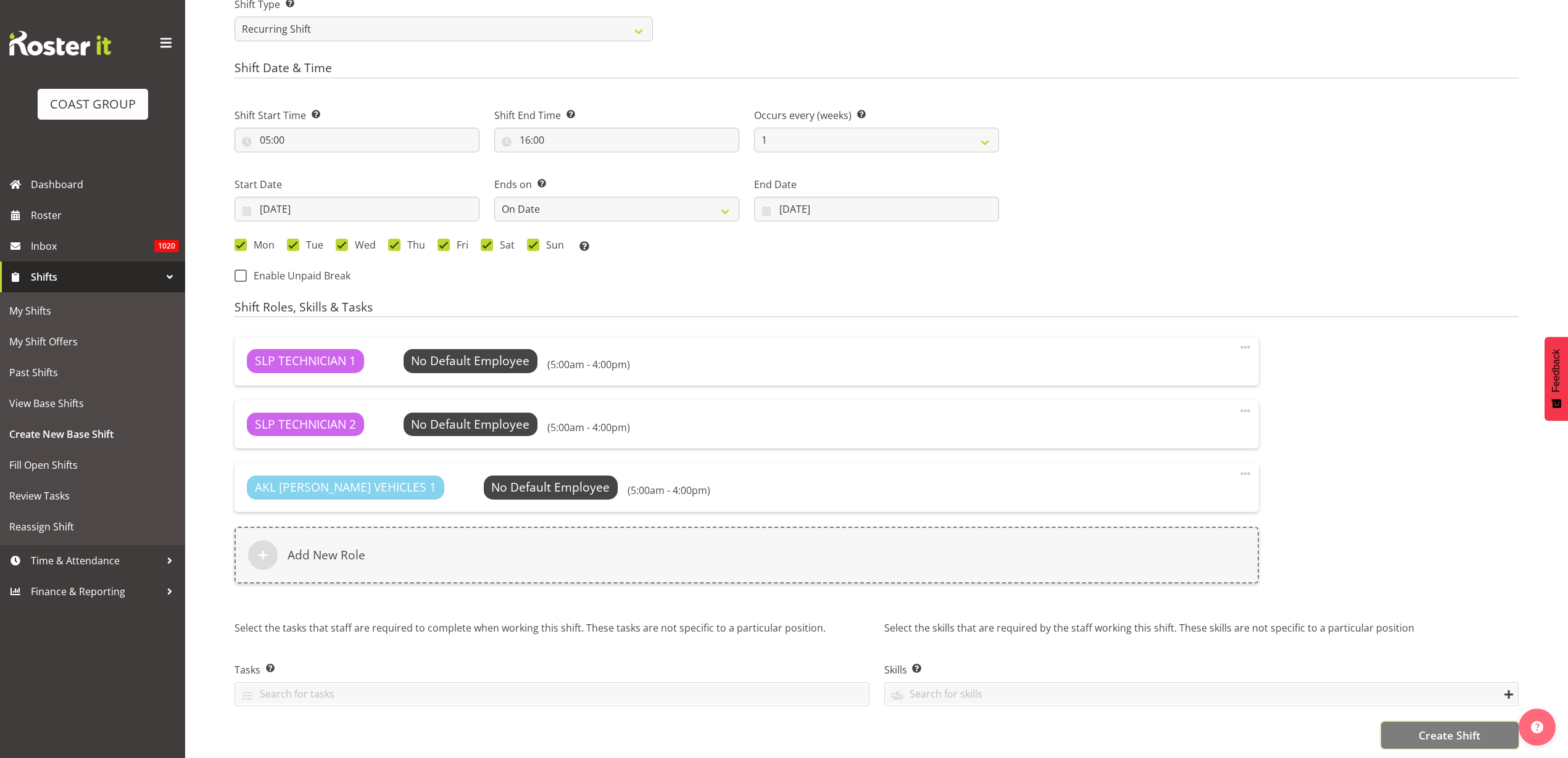
click at [1471, 727] on span "Create Shift" at bounding box center [1449, 735] width 62 height 16
